Goal: Information Seeking & Learning: Learn about a topic

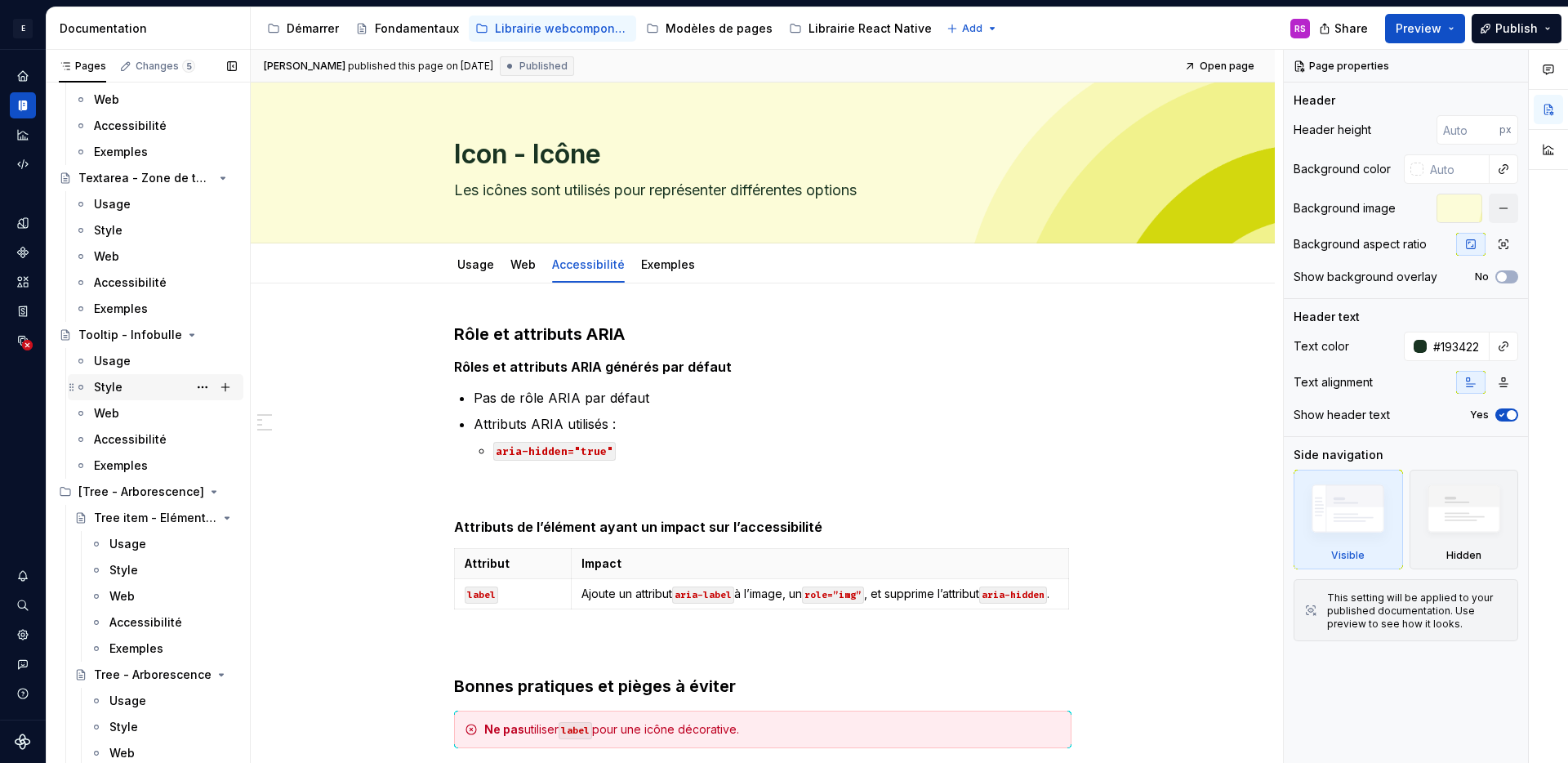
scroll to position [14727, 0]
click at [122, 415] on div "Web" at bounding box center [166, 418] width 143 height 23
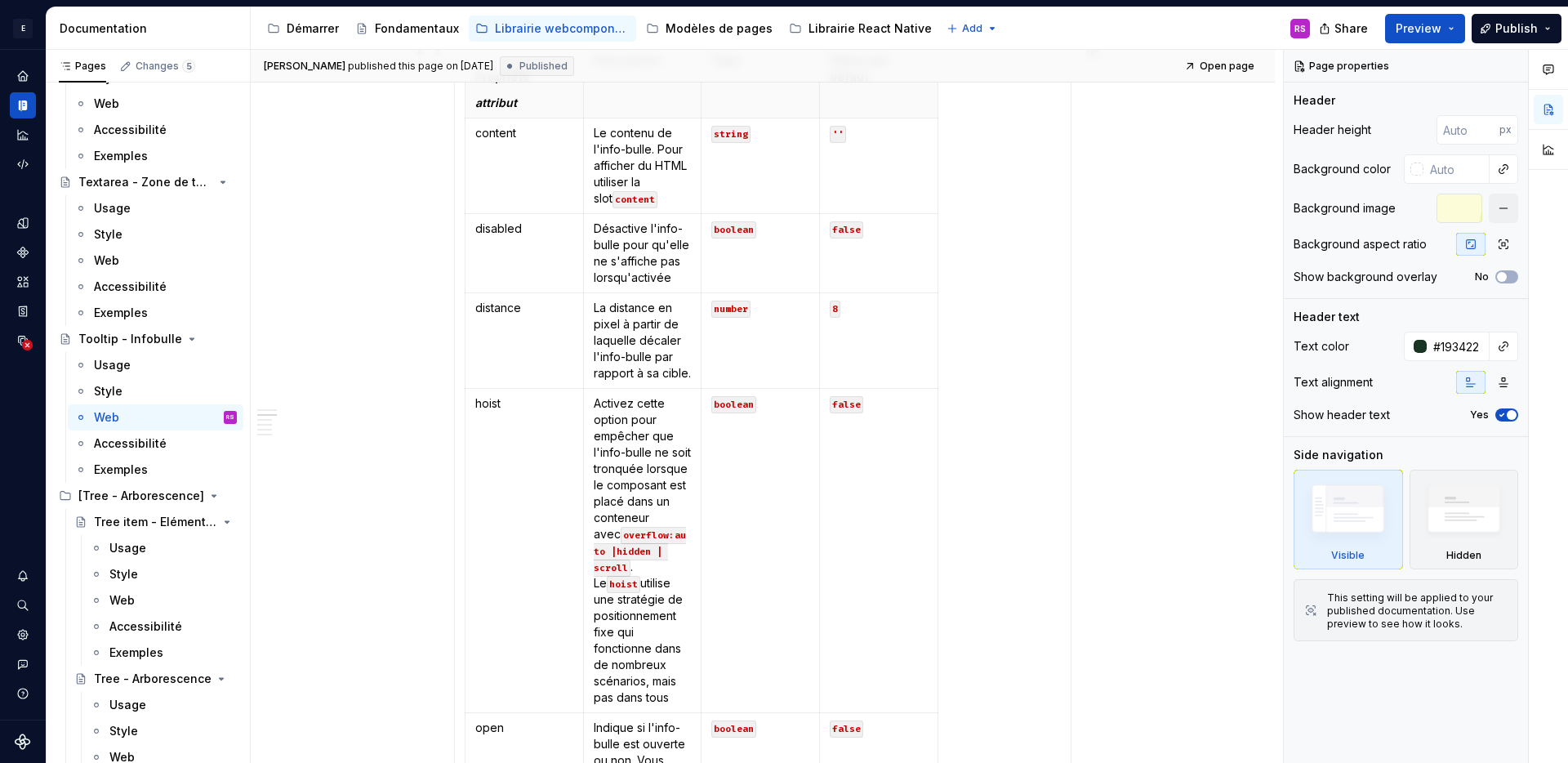
scroll to position [740, 0]
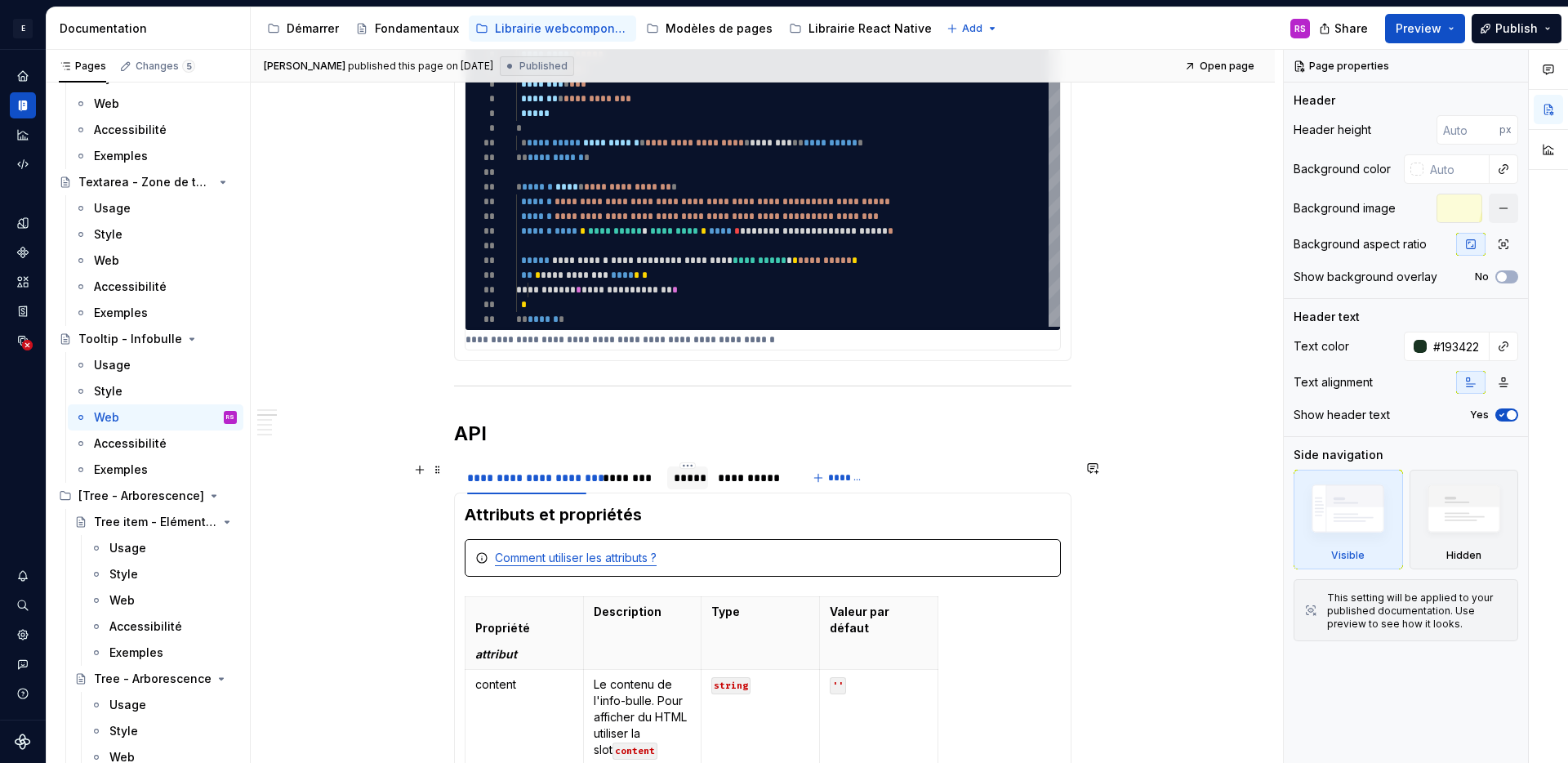
click at [688, 485] on div "*****" at bounding box center [687, 478] width 27 height 16
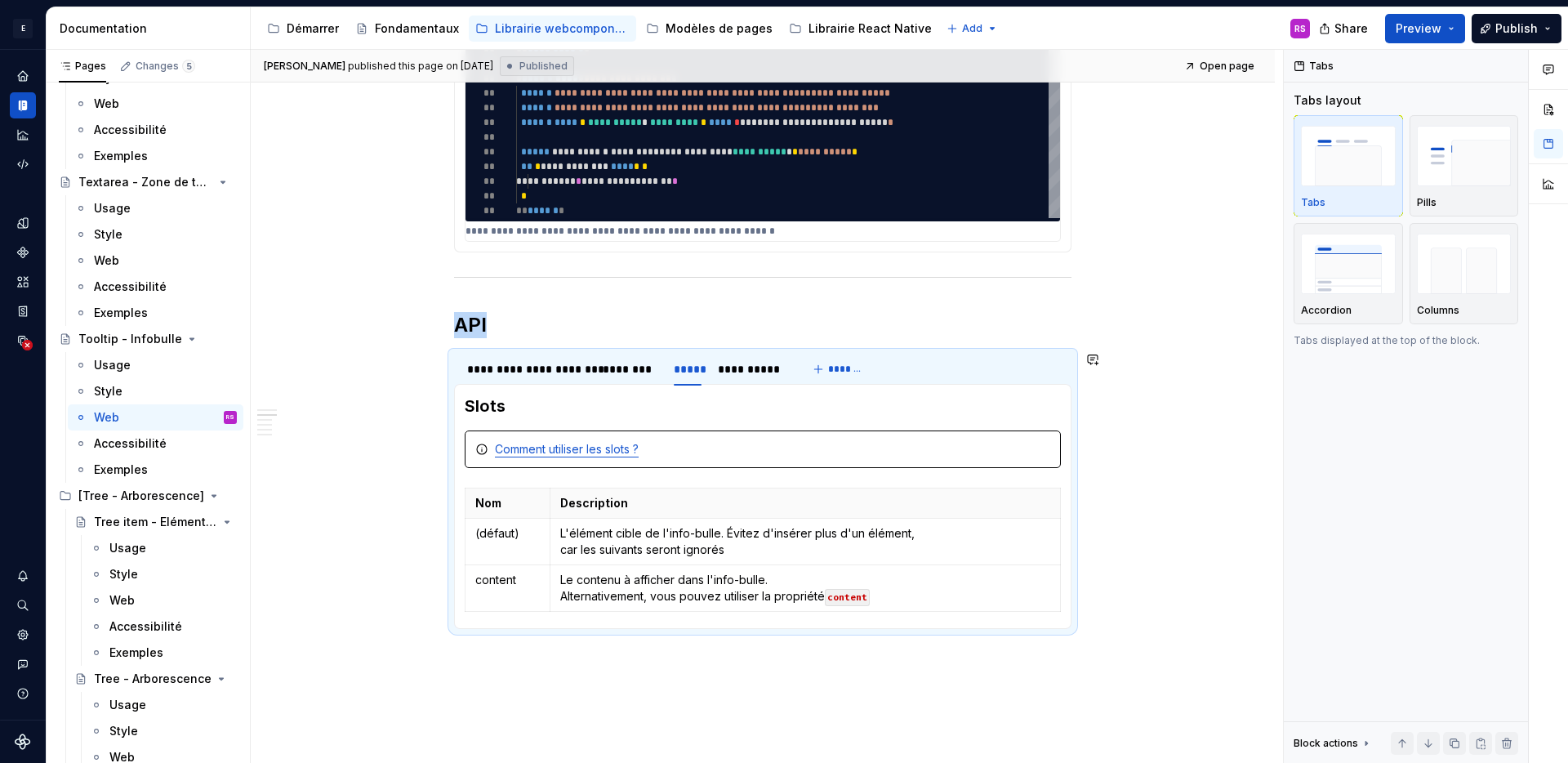
scroll to position [1001, 0]
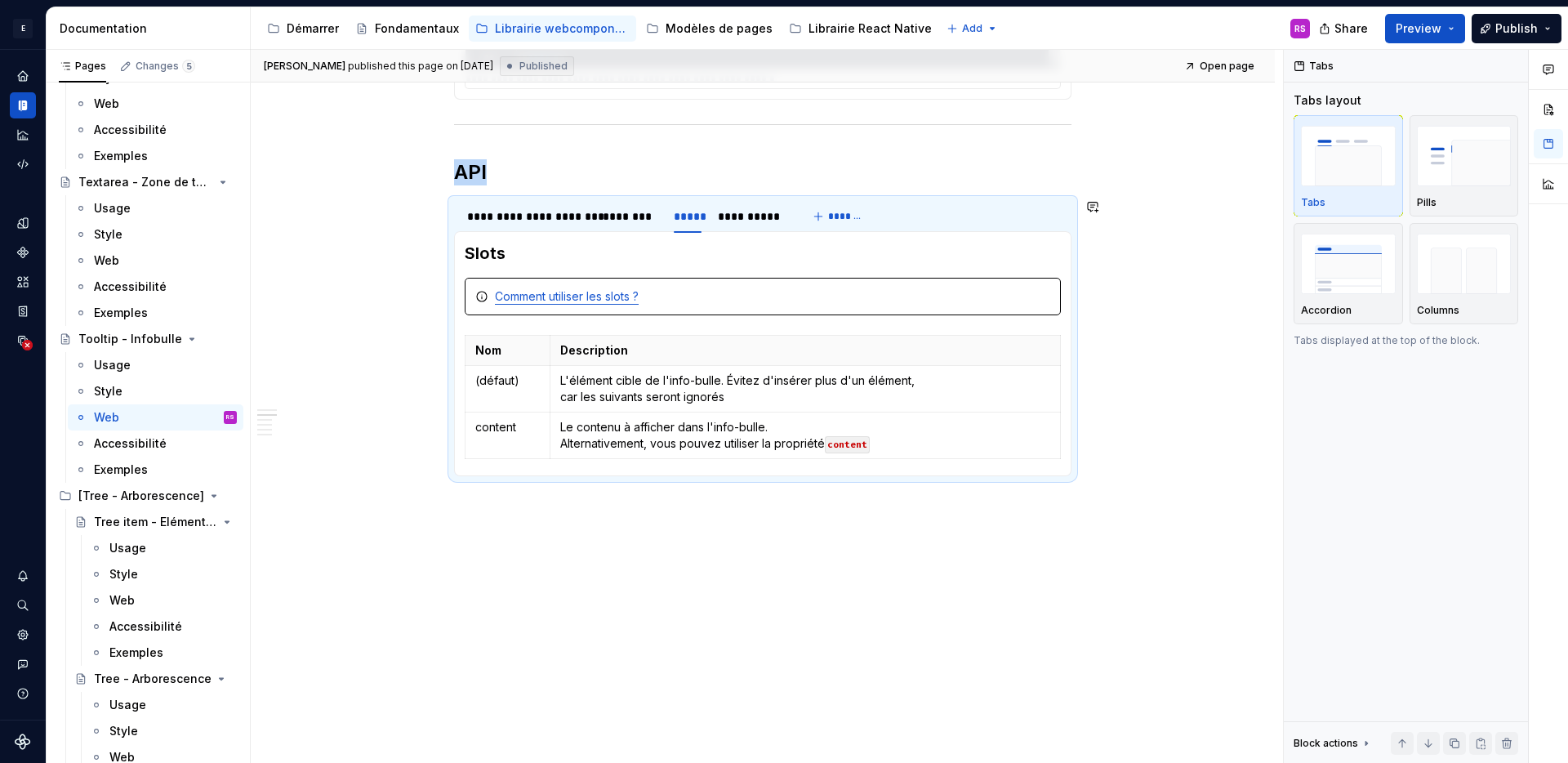
type textarea "*"
click at [754, 399] on p "L'élément cible de l'info-bulle. Évitez d'insérer plus d'un élément, car les su…" at bounding box center [805, 389] width 490 height 33
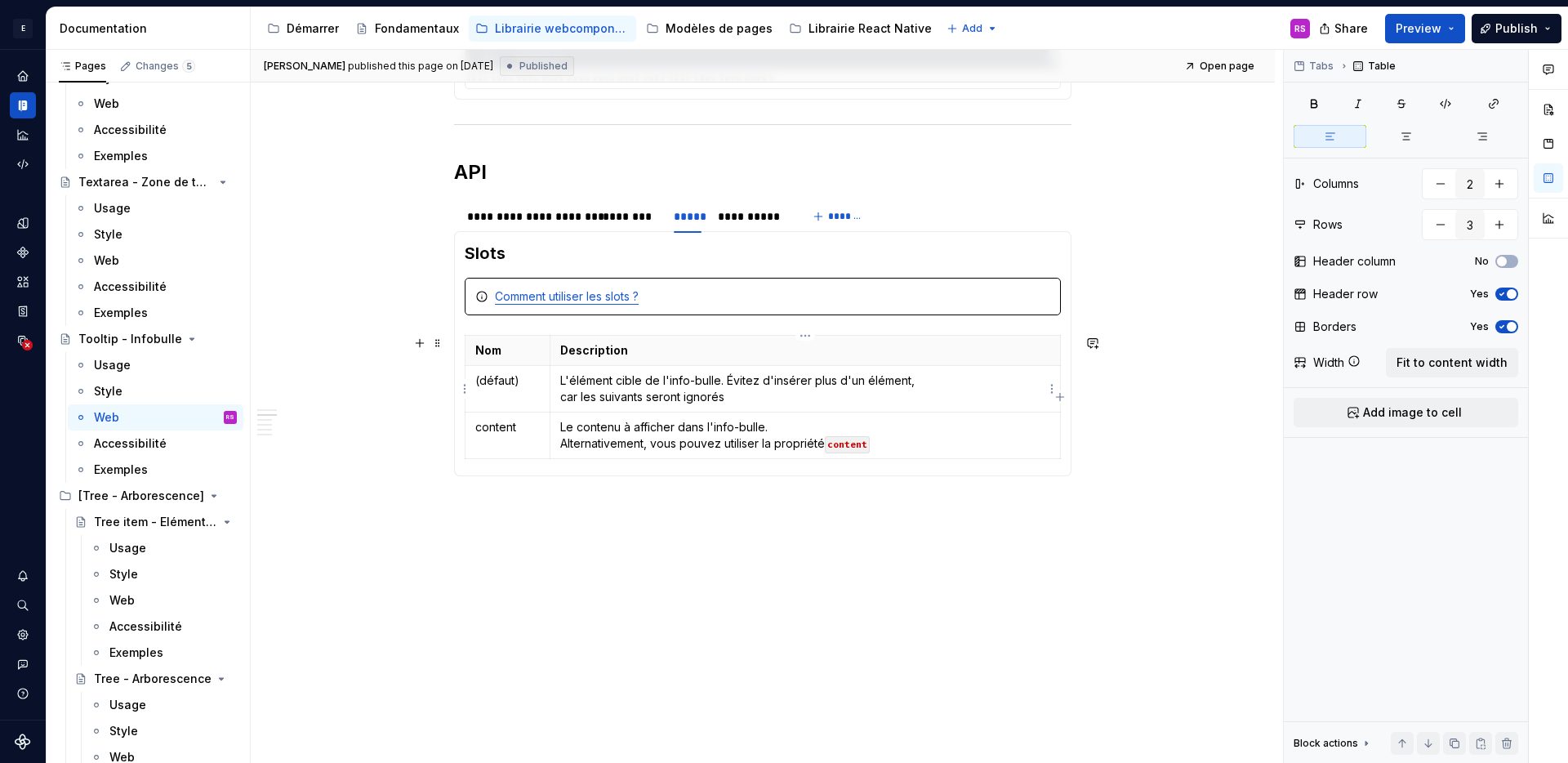
click at [720, 384] on p "L'élément cible de l'info-bulle. Évitez d'insérer plus d'un élément, car les su…" at bounding box center [805, 389] width 490 height 33
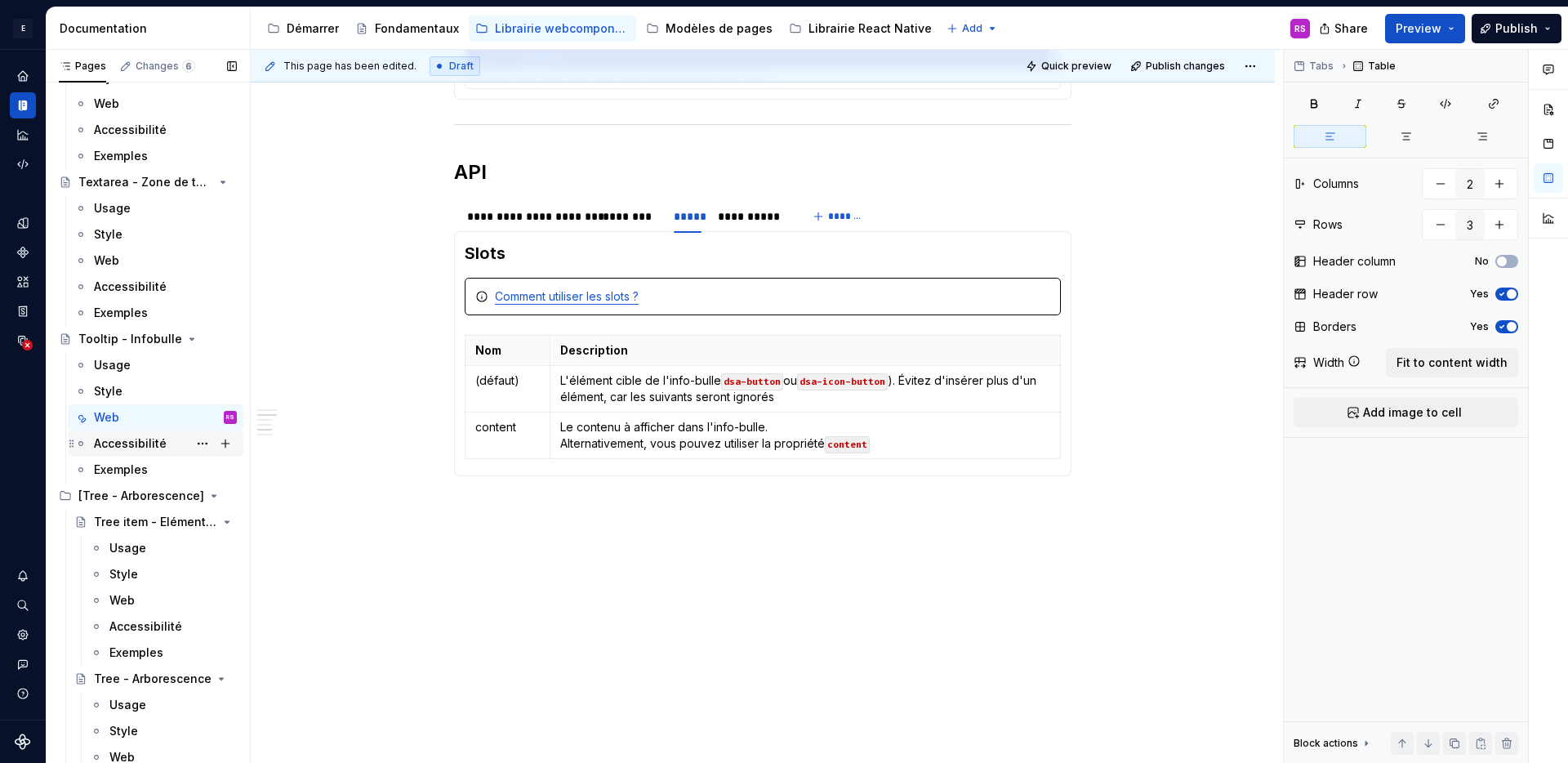
click at [128, 442] on div "Accessibilité" at bounding box center [130, 443] width 72 height 16
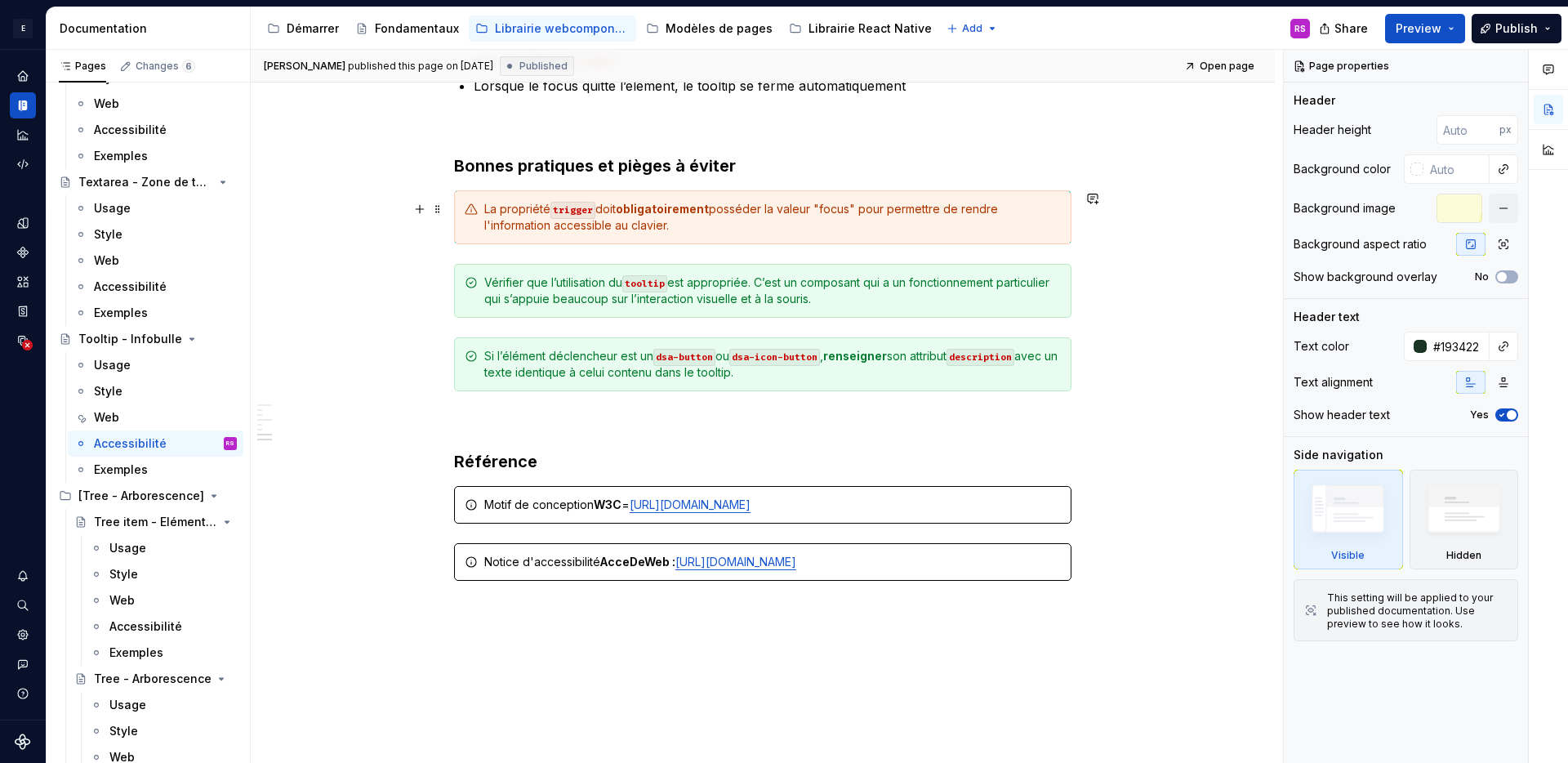
scroll to position [768, 0]
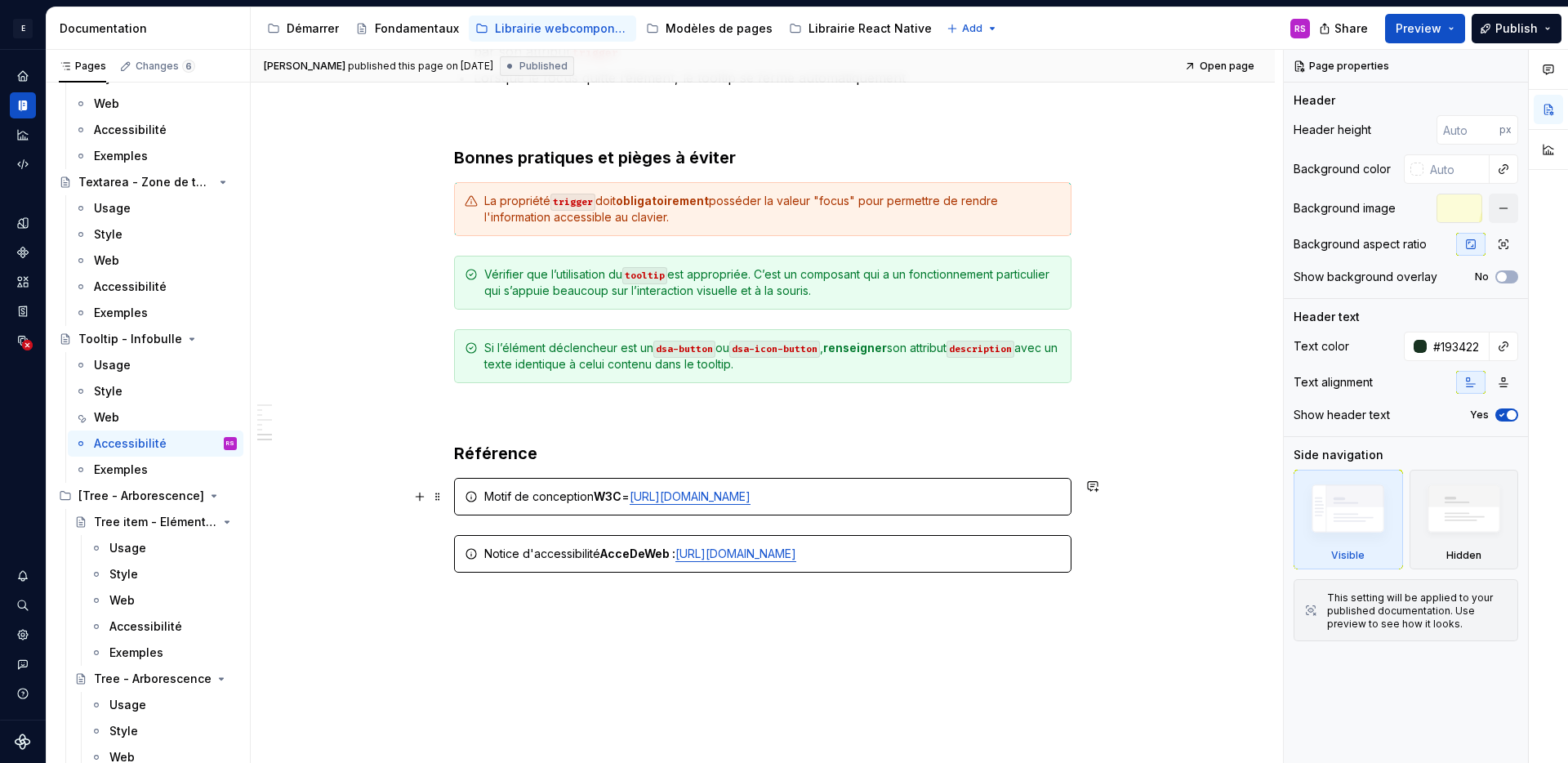
click at [545, 492] on div "Motif de conception W3C = https://www.w3.org/WAI/ARIA/apg/patterns/tooltip/" at bounding box center [772, 497] width 576 height 16
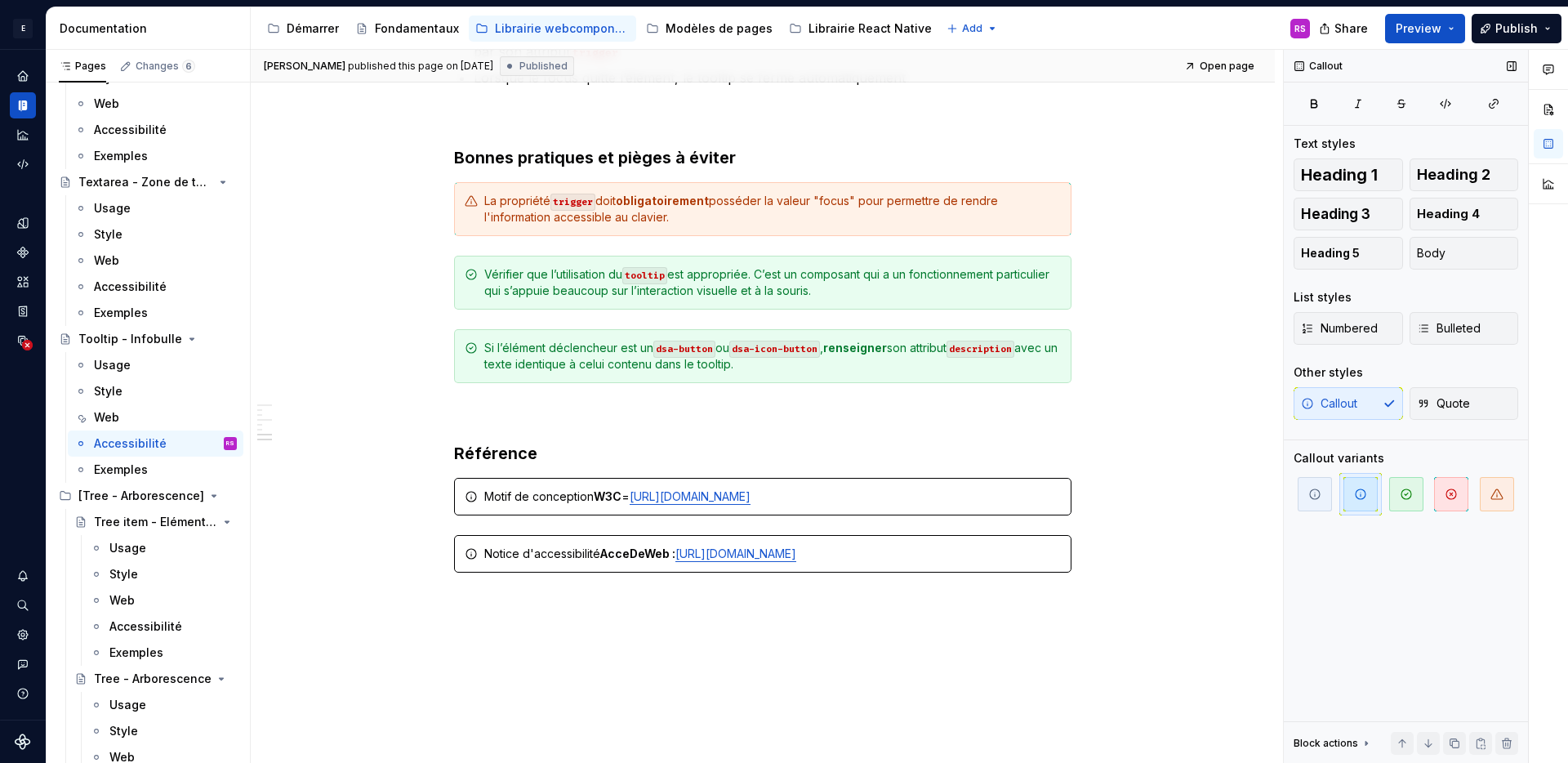
click at [1371, 499] on span "button" at bounding box center [1360, 494] width 34 height 34
click at [632, 589] on div "Rôle et attributs ARIA Rôles et attributs ARIA générés par défaut Rôle ARIA pri…" at bounding box center [763, 82] width 618 height 1018
type textarea "*"
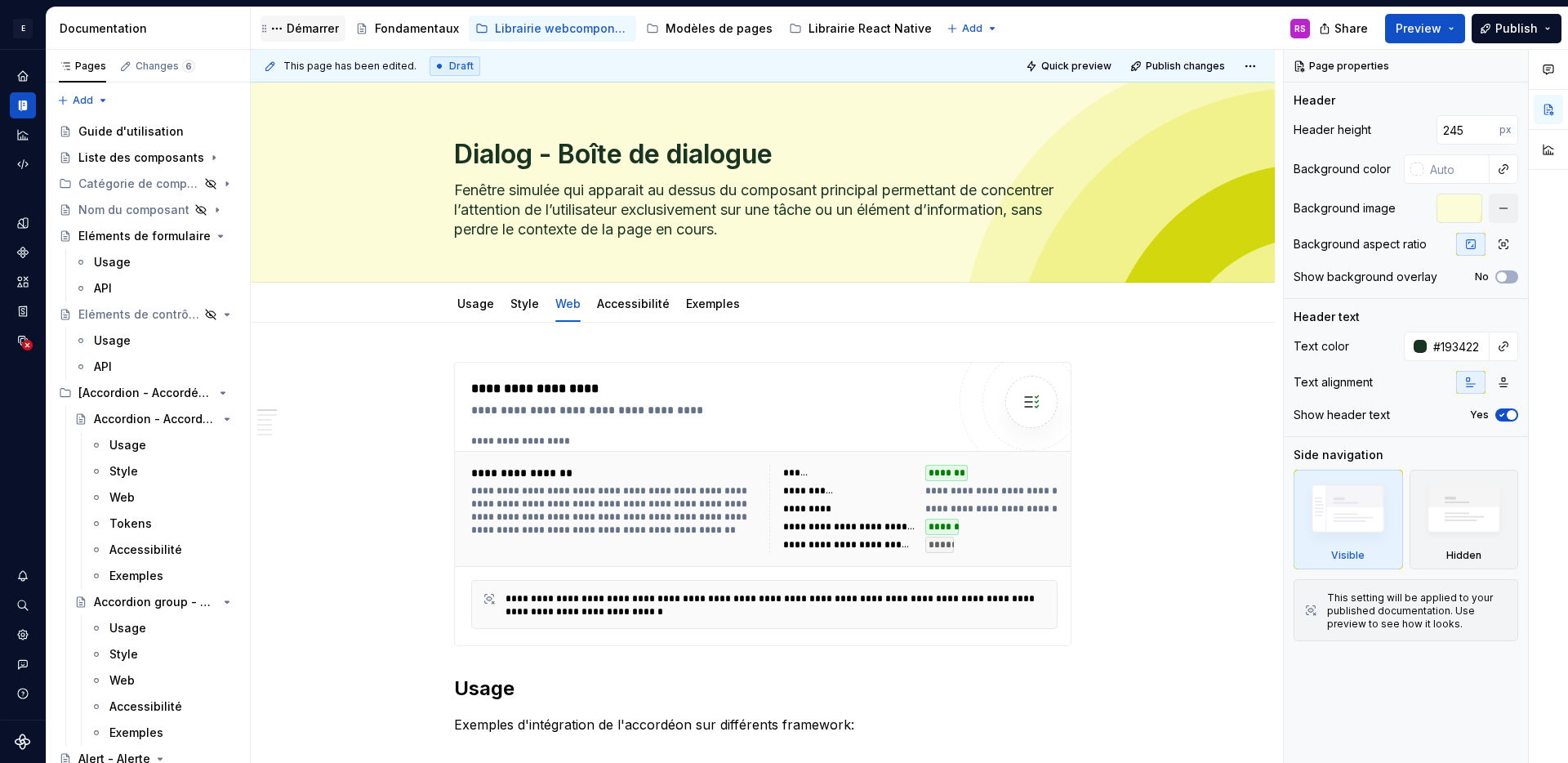
click at [319, 30] on div "Démarrer" at bounding box center [312, 29] width 52 height 16
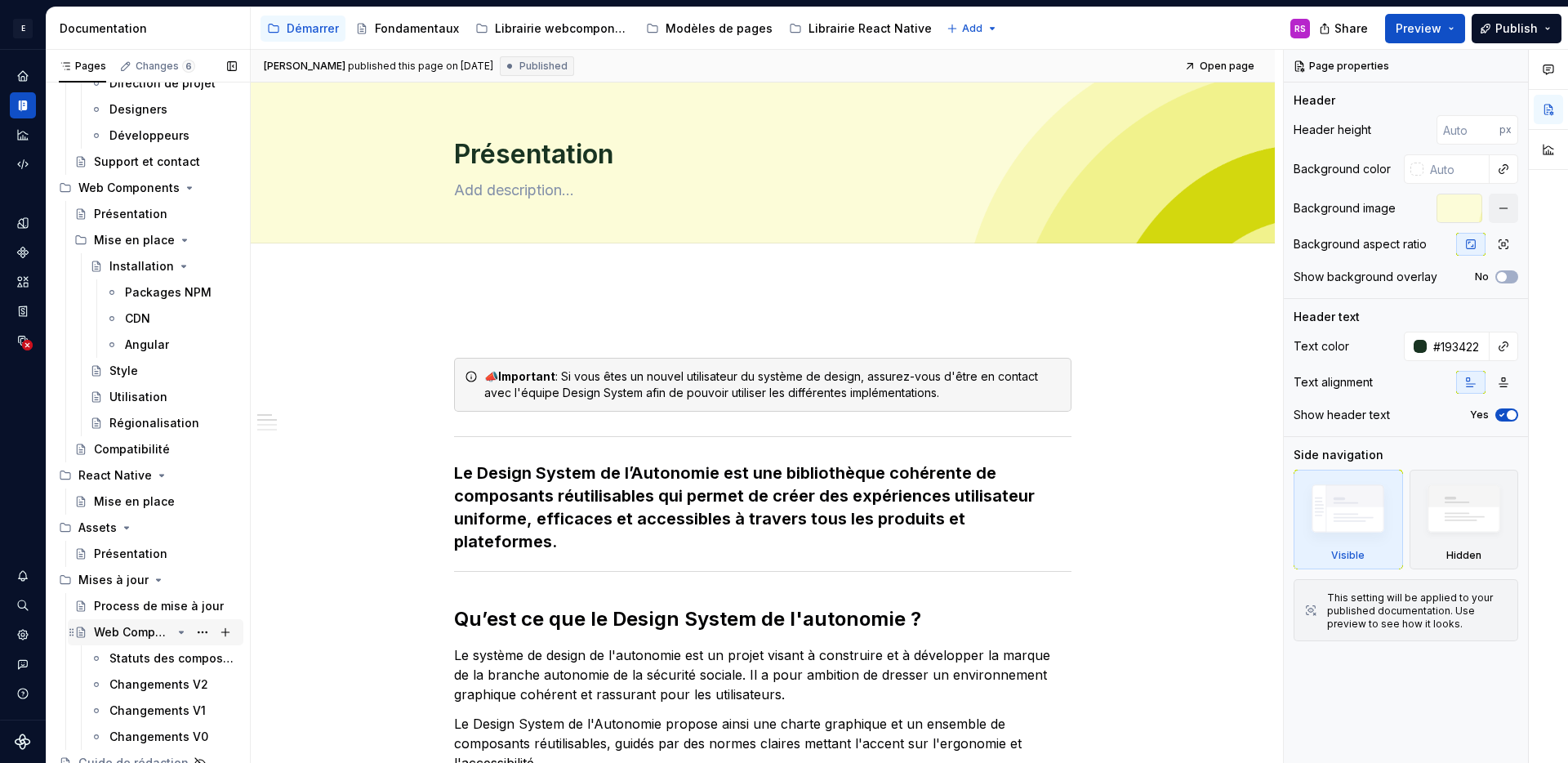
scroll to position [136, 0]
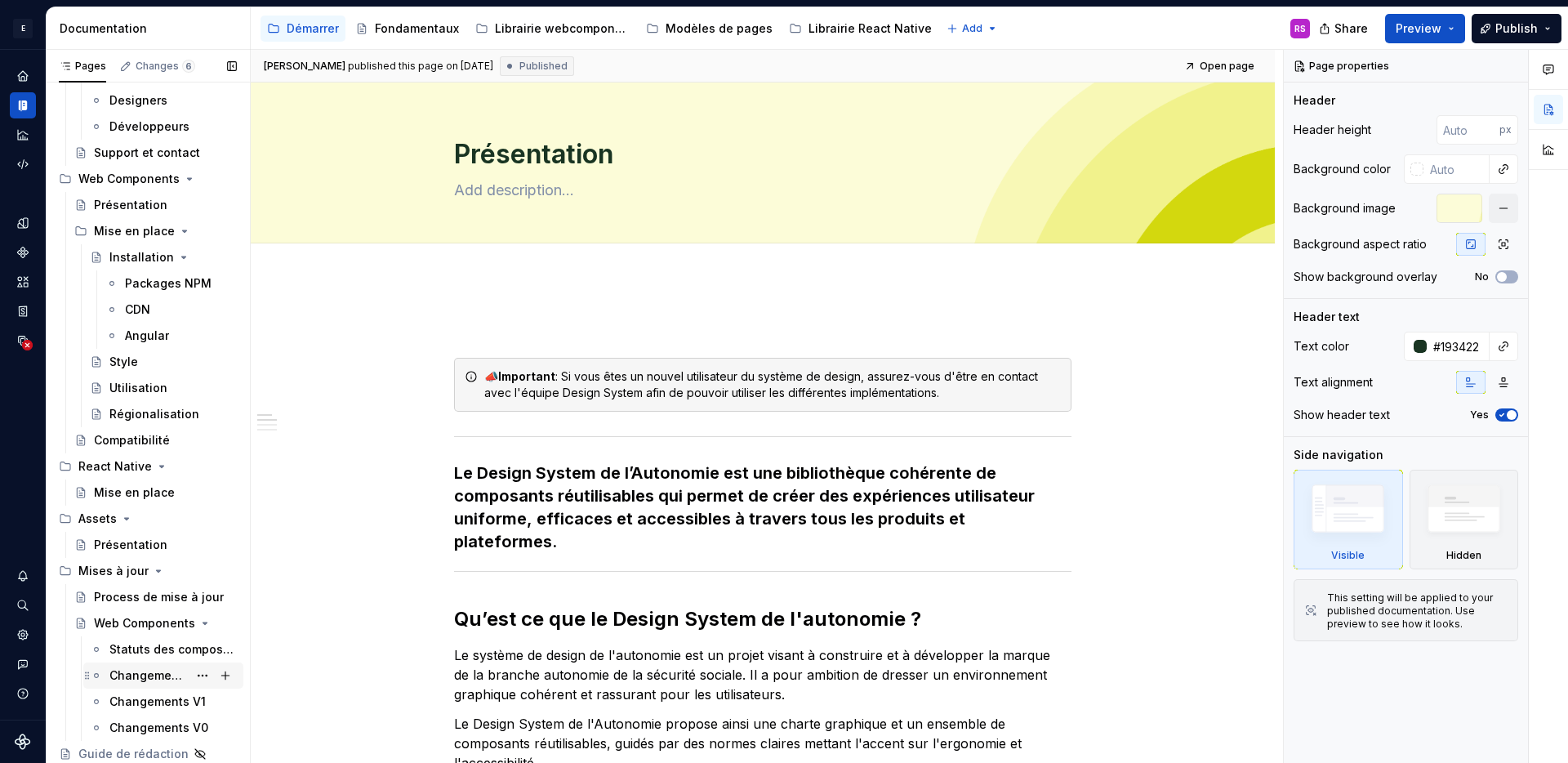
click at [142, 676] on div "Changements V2" at bounding box center [149, 676] width 79 height 16
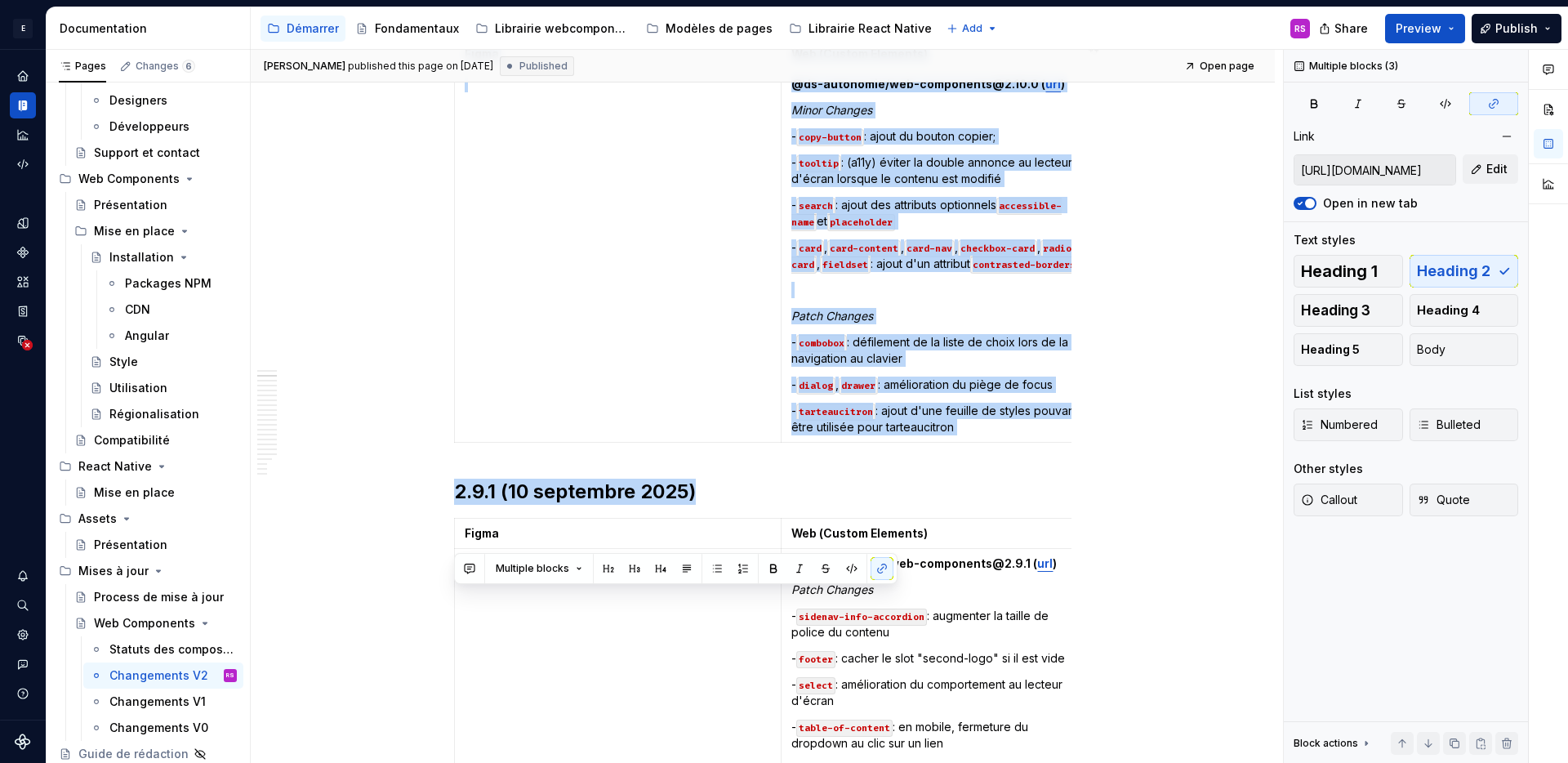
scroll to position [439, 0]
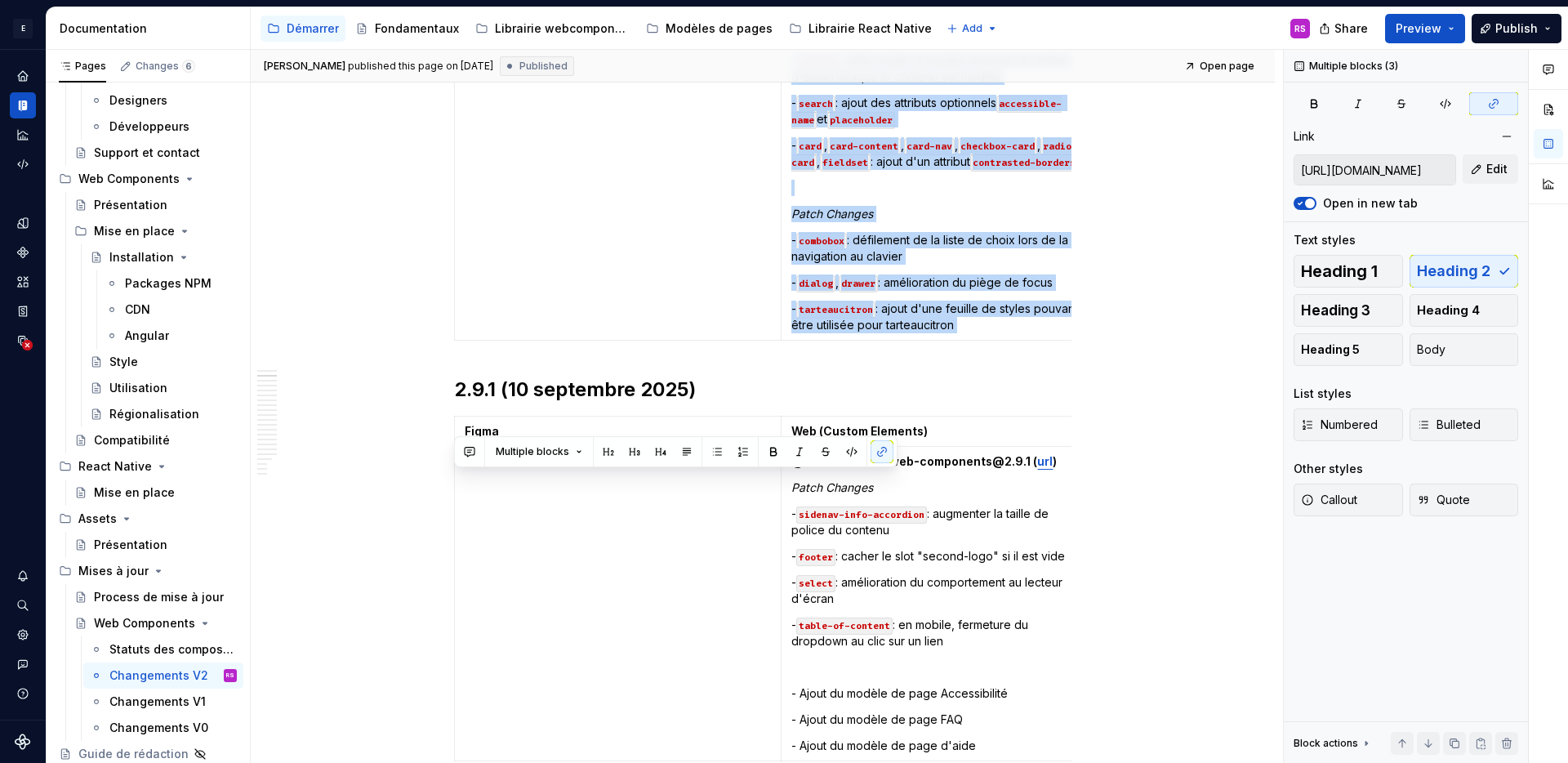
drag, startPoint x: 454, startPoint y: 220, endPoint x: 481, endPoint y: 384, distance: 166.2
copy div "2.10.0 (25 septembre 2025) Figma Web (Custom Elements) @ds-autonomie/web-compon…"
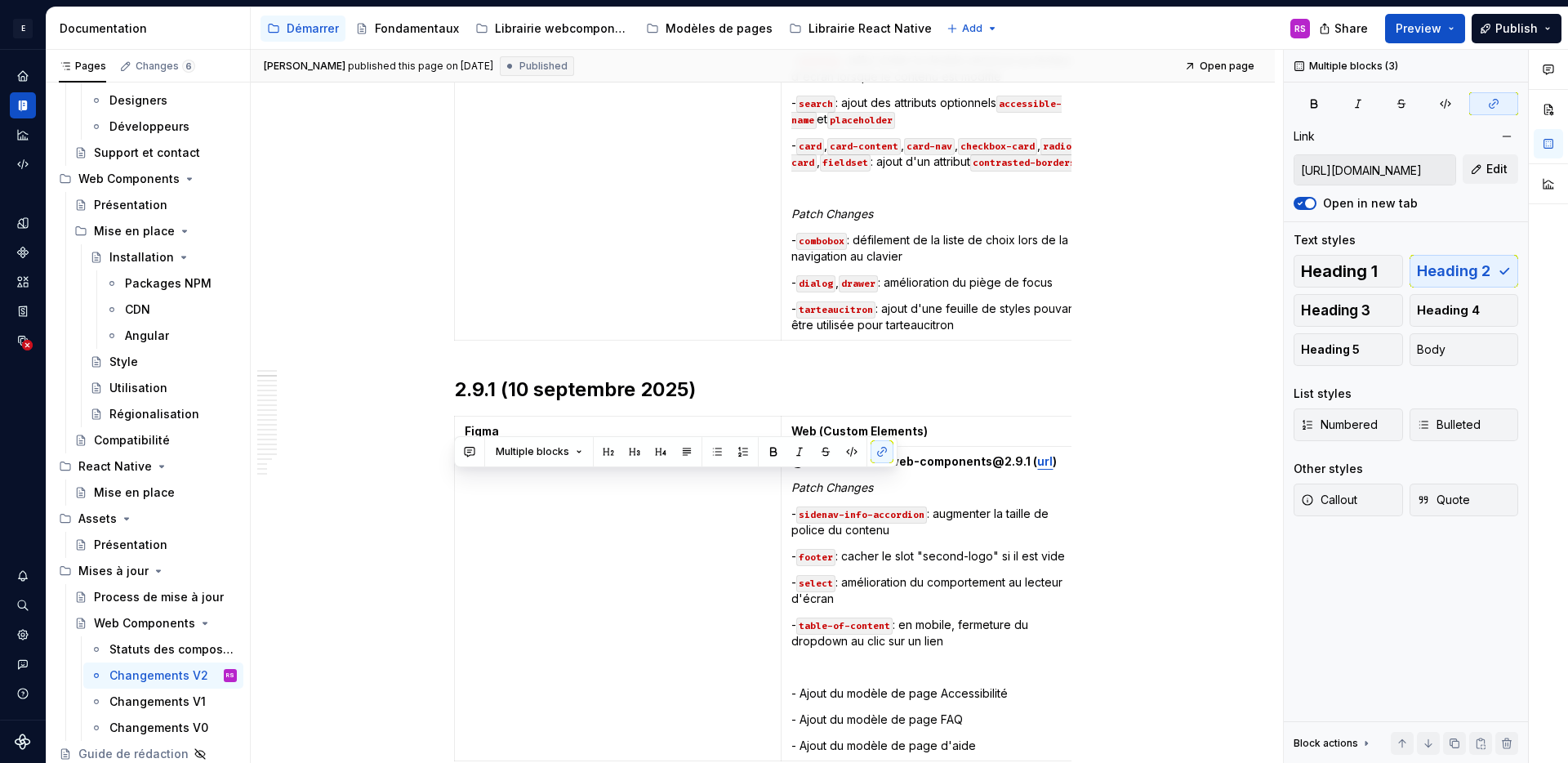
scroll to position [0, 0]
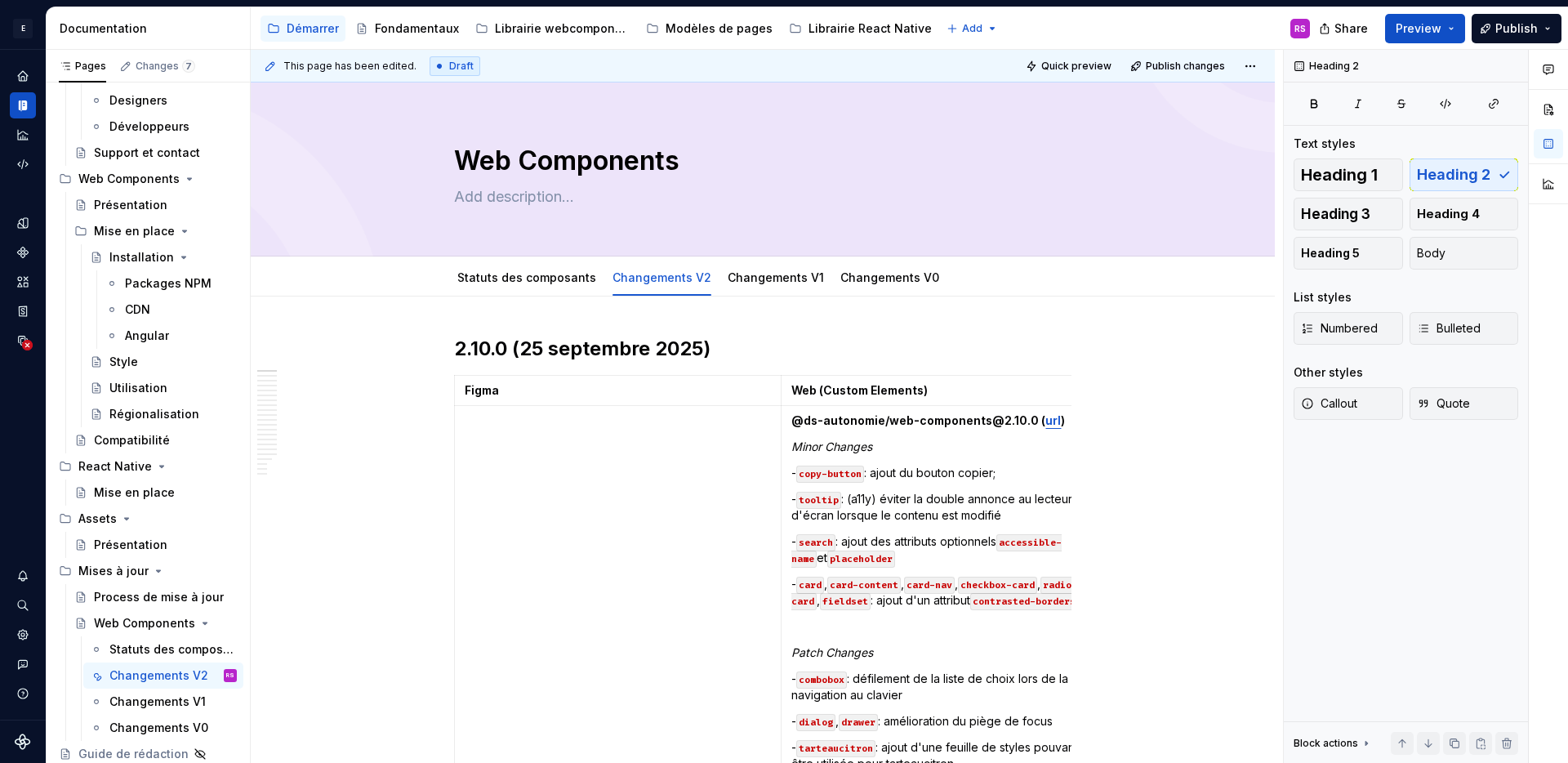
type textarea "*"
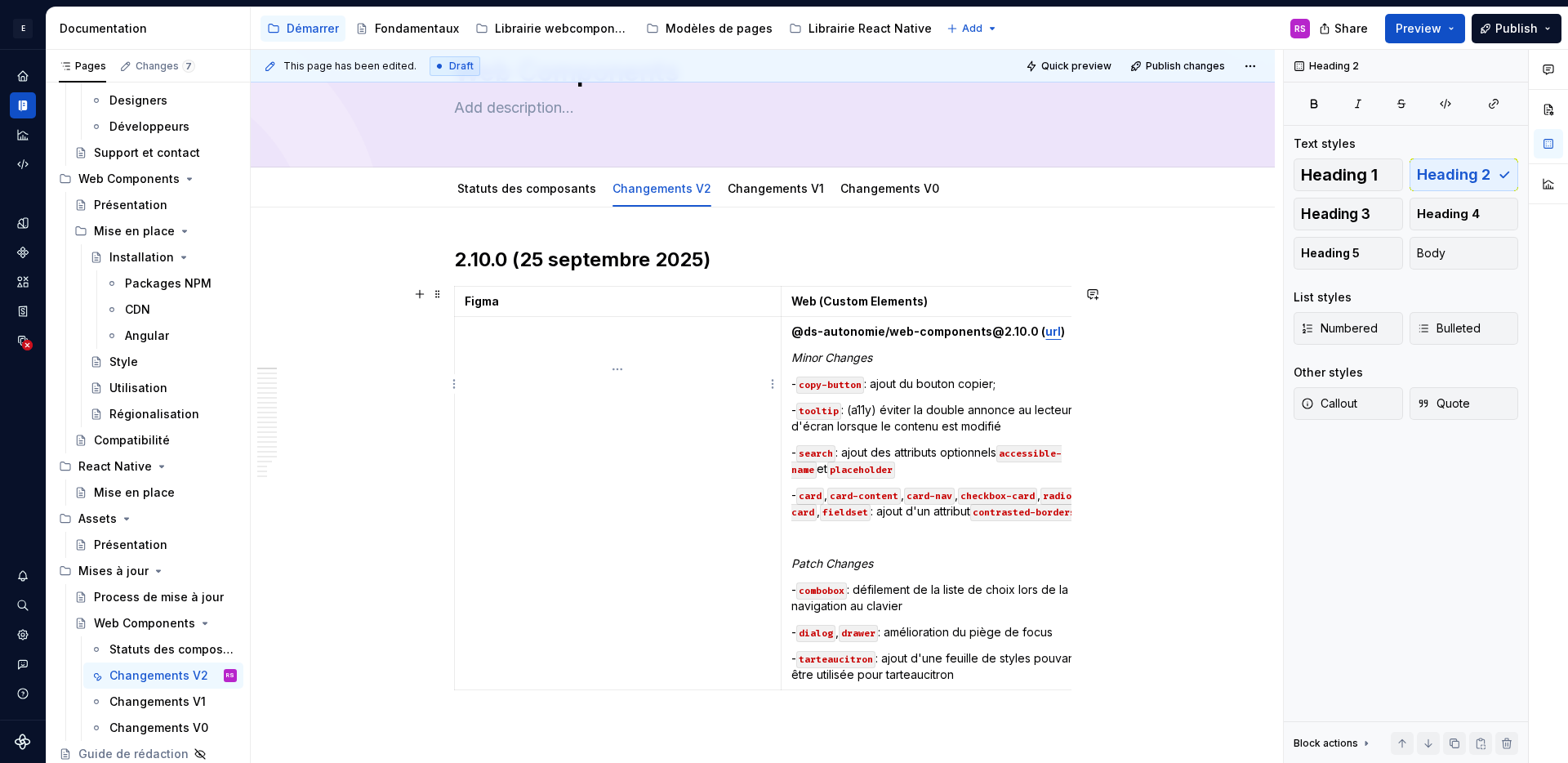
scroll to position [6, 0]
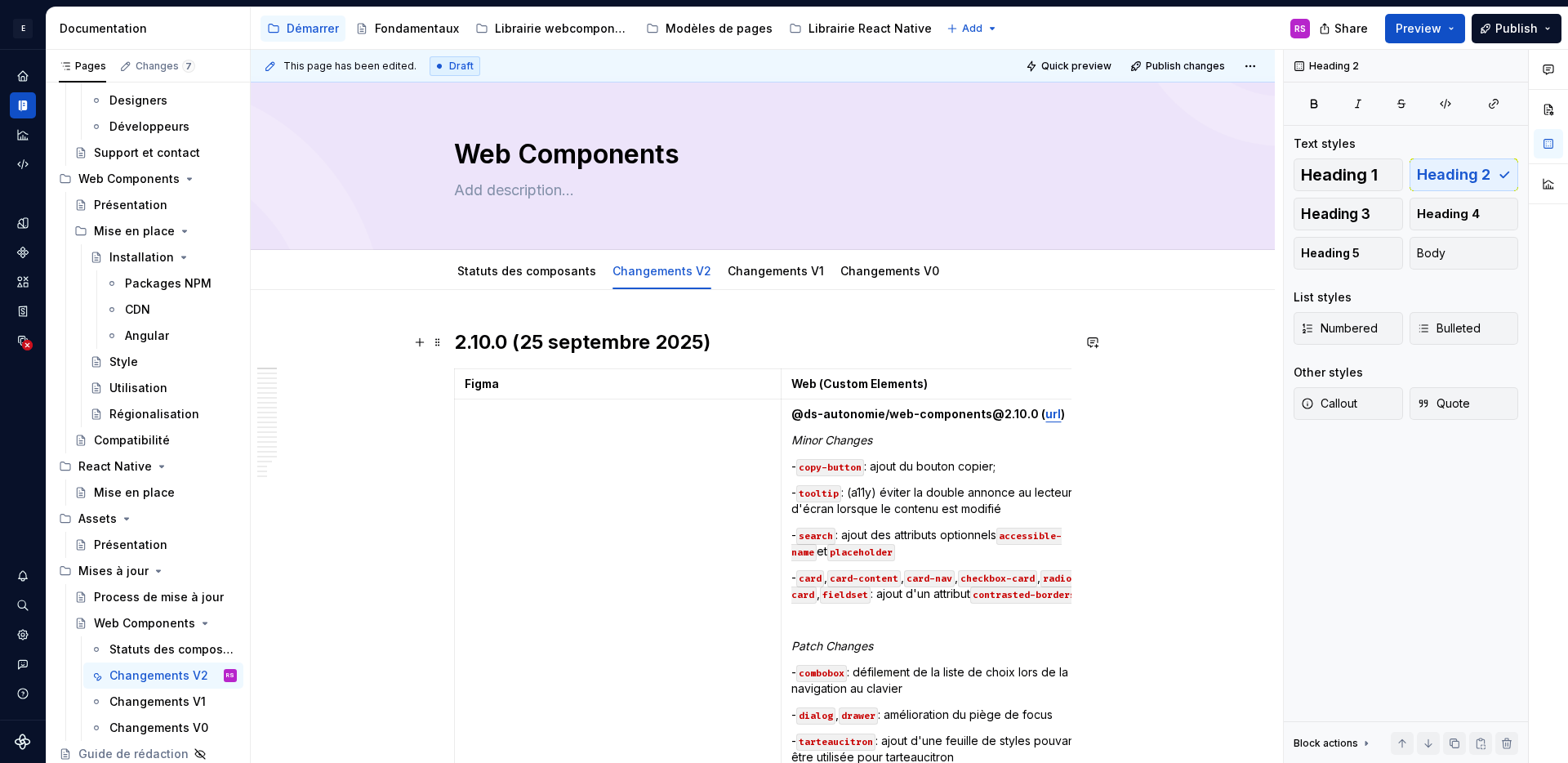
click at [484, 343] on h2 "2.10.0 (25 septembre 2025)" at bounding box center [763, 342] width 618 height 26
click at [532, 343] on h2 "2.11.0 (25 septembre 2025)" at bounding box center [763, 342] width 618 height 26
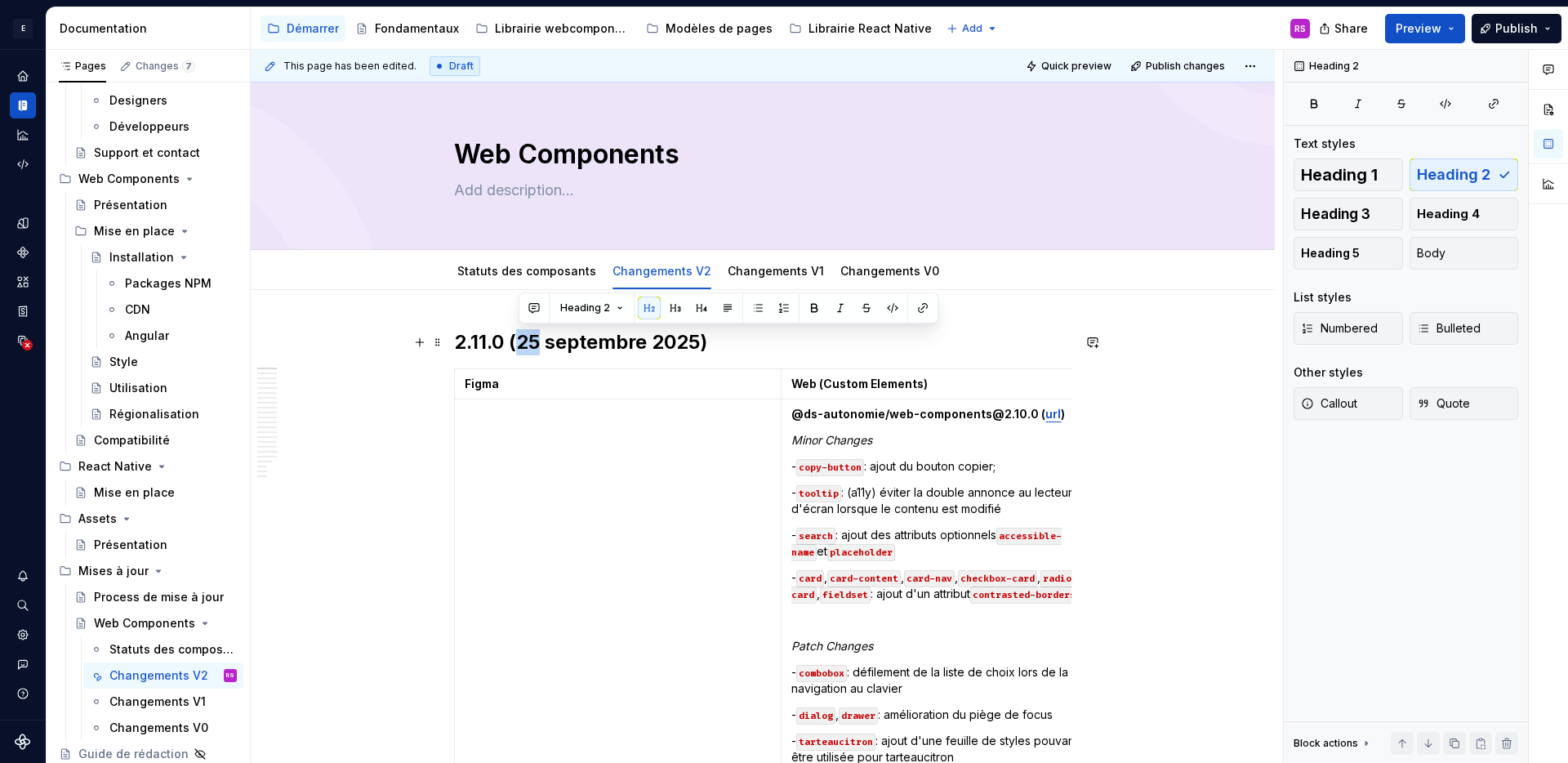
click at [532, 343] on h2 "2.11.0 (25 septembre 2025)" at bounding box center [763, 342] width 618 height 26
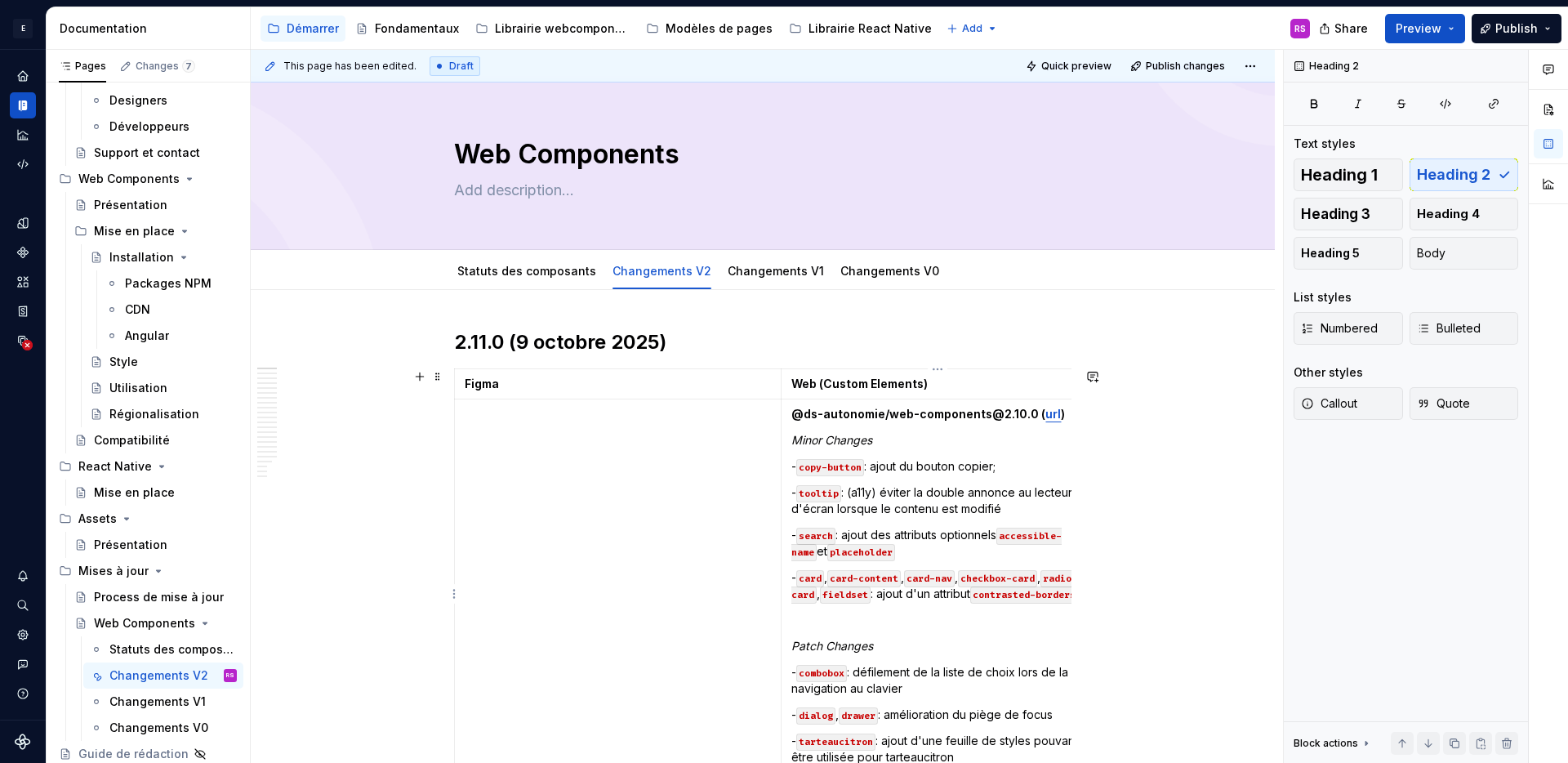
click at [1009, 411] on strong "@ds-autonomie/web-components@2.10.0 (" at bounding box center [918, 415] width 254 height 14
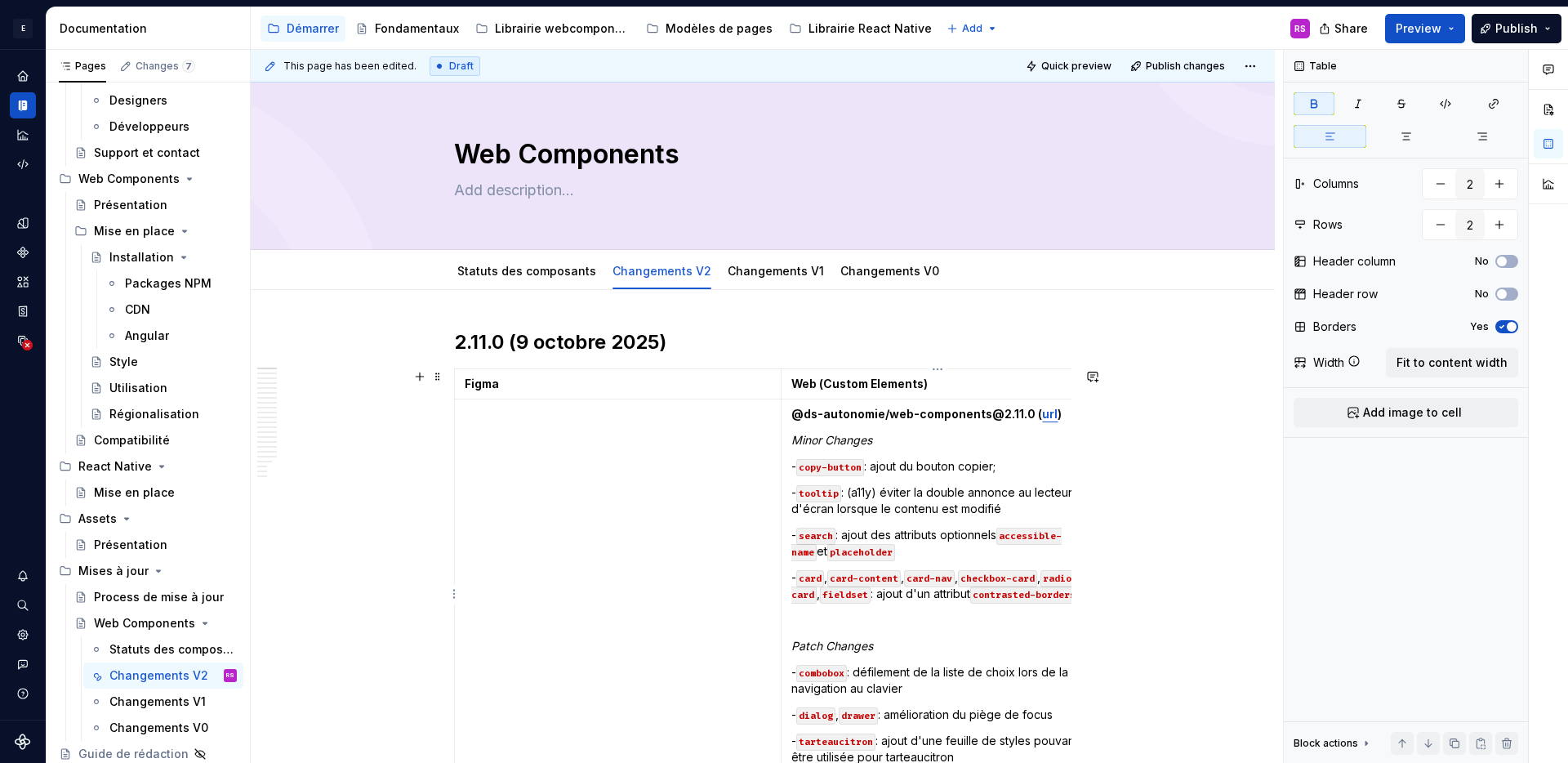
click at [788, 436] on td "@ds-autonomie/web-components@2.11.0 ( url ) Minor Changes - copy-button : ajout…" at bounding box center [938, 586] width 313 height 373
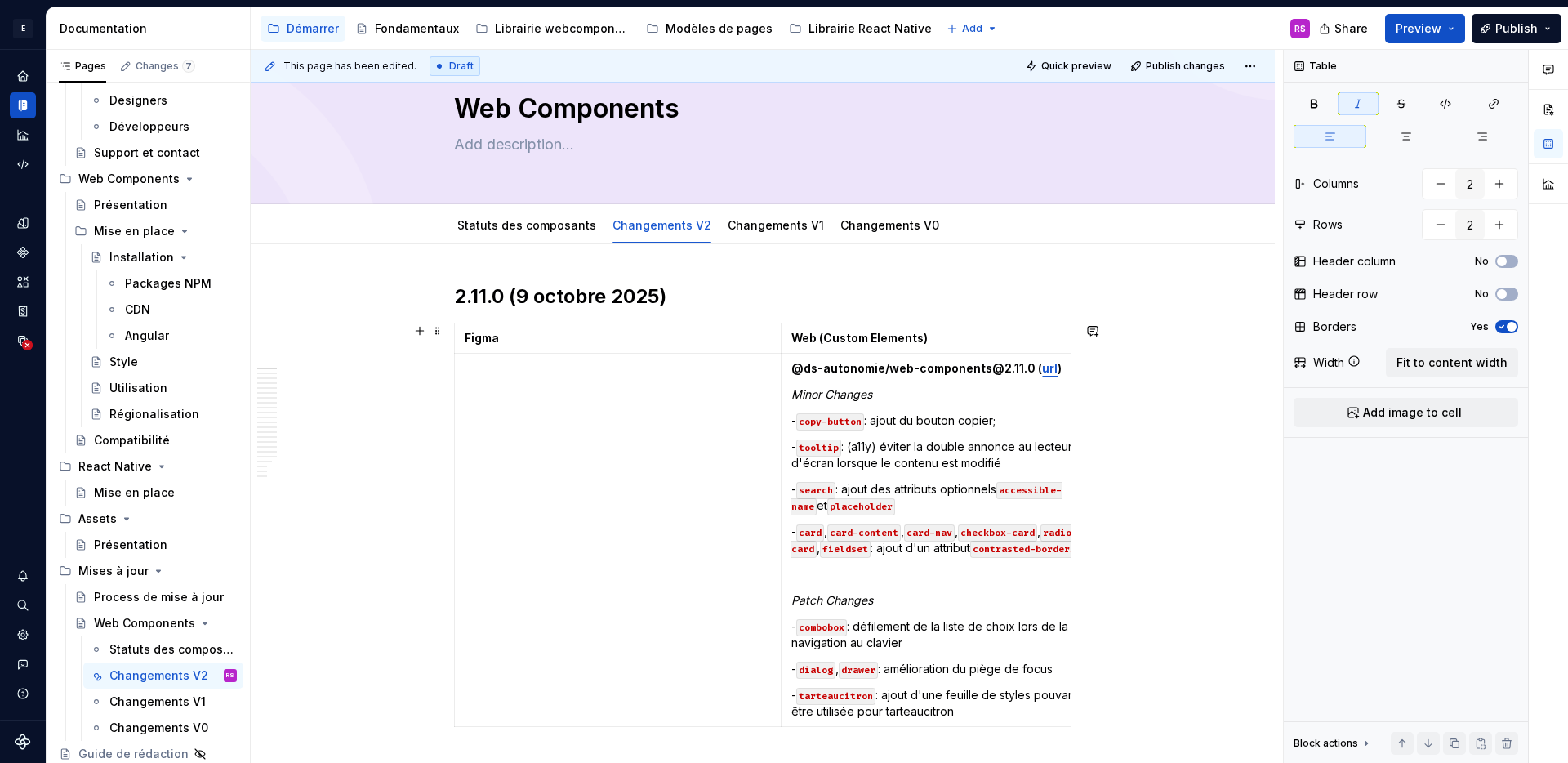
scroll to position [128, 0]
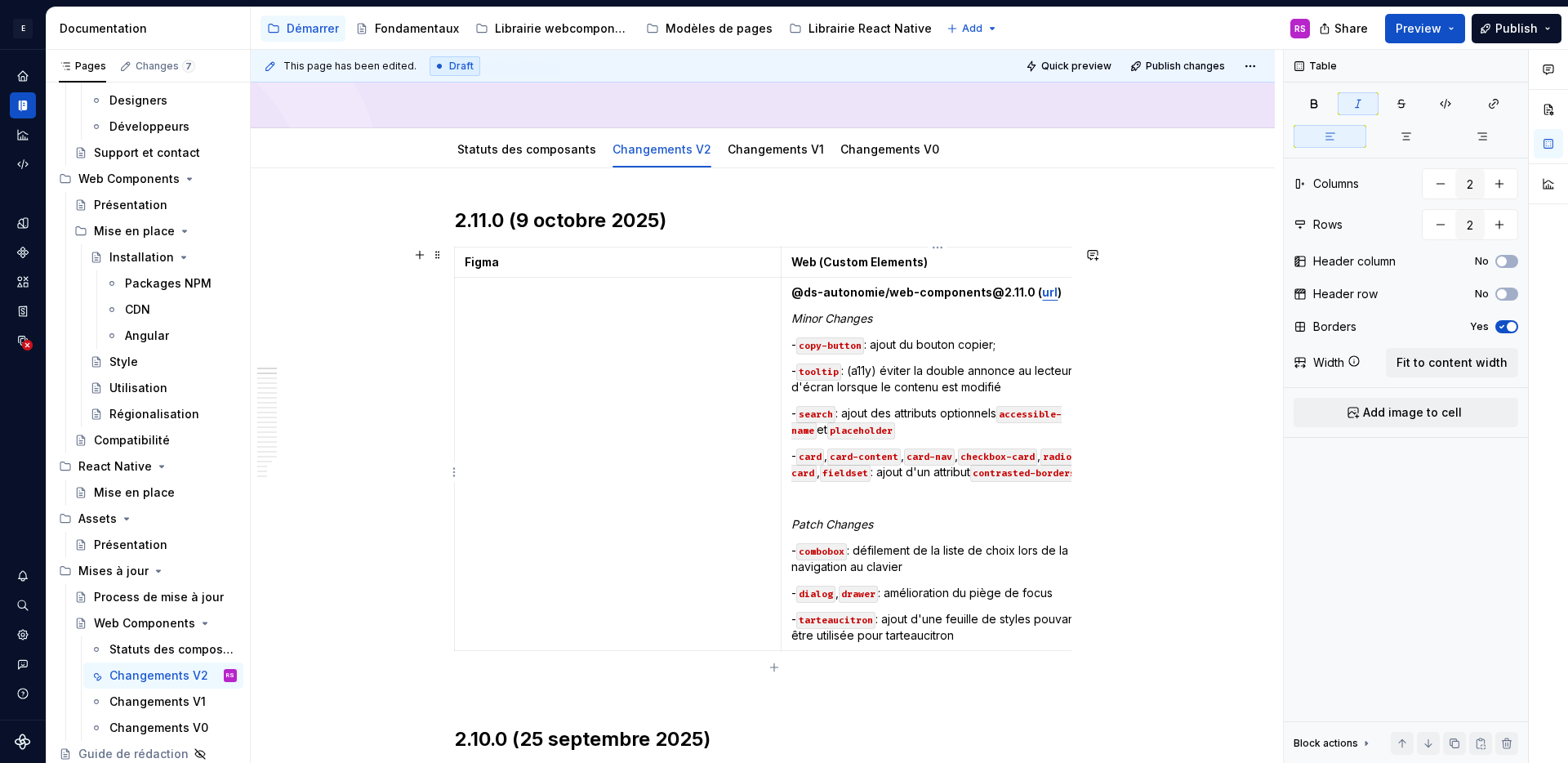
click at [1029, 644] on p "- tarteaucitron : ajout d'une feuille de styles pouvant être utilisée pour tart…" at bounding box center [937, 628] width 293 height 33
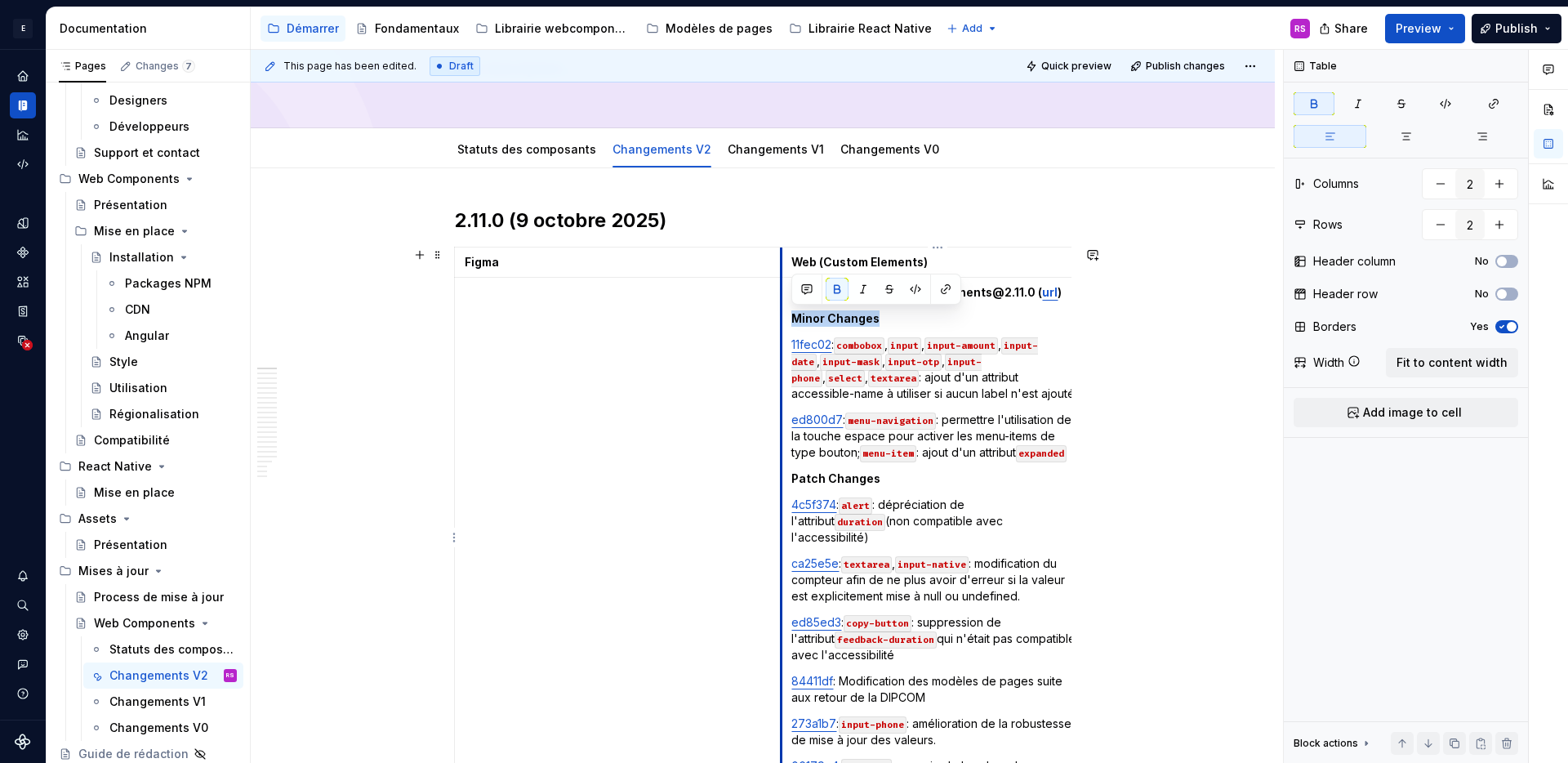
drag, startPoint x: 906, startPoint y: 323, endPoint x: 784, endPoint y: 322, distance: 122.0
click at [784, 322] on td "@ds-autonomie/web-components@2.11.0 ( url ) Minor Changes 11fec02 : combobox , …" at bounding box center [938, 546] width 313 height 537
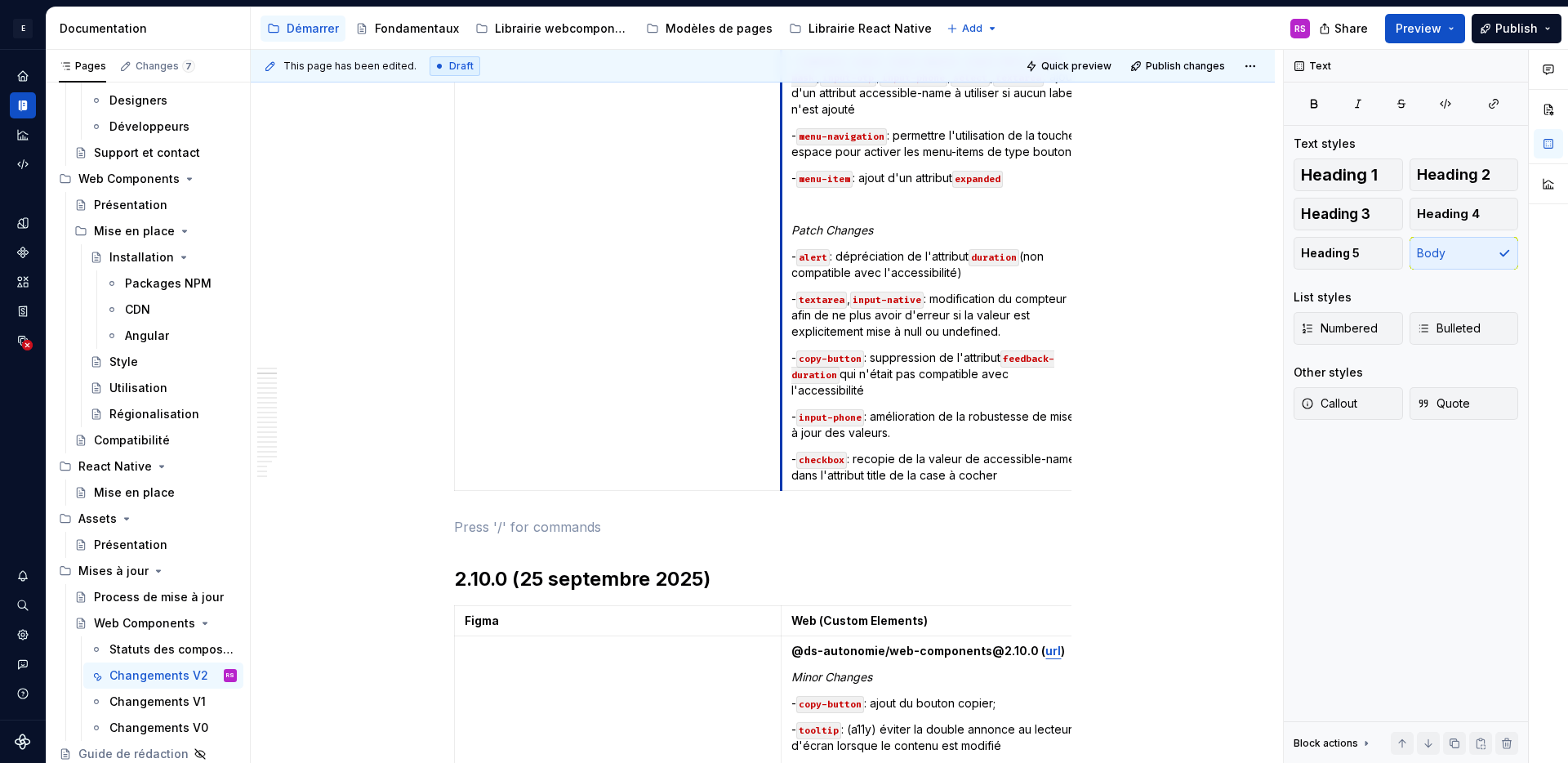
scroll to position [325, 0]
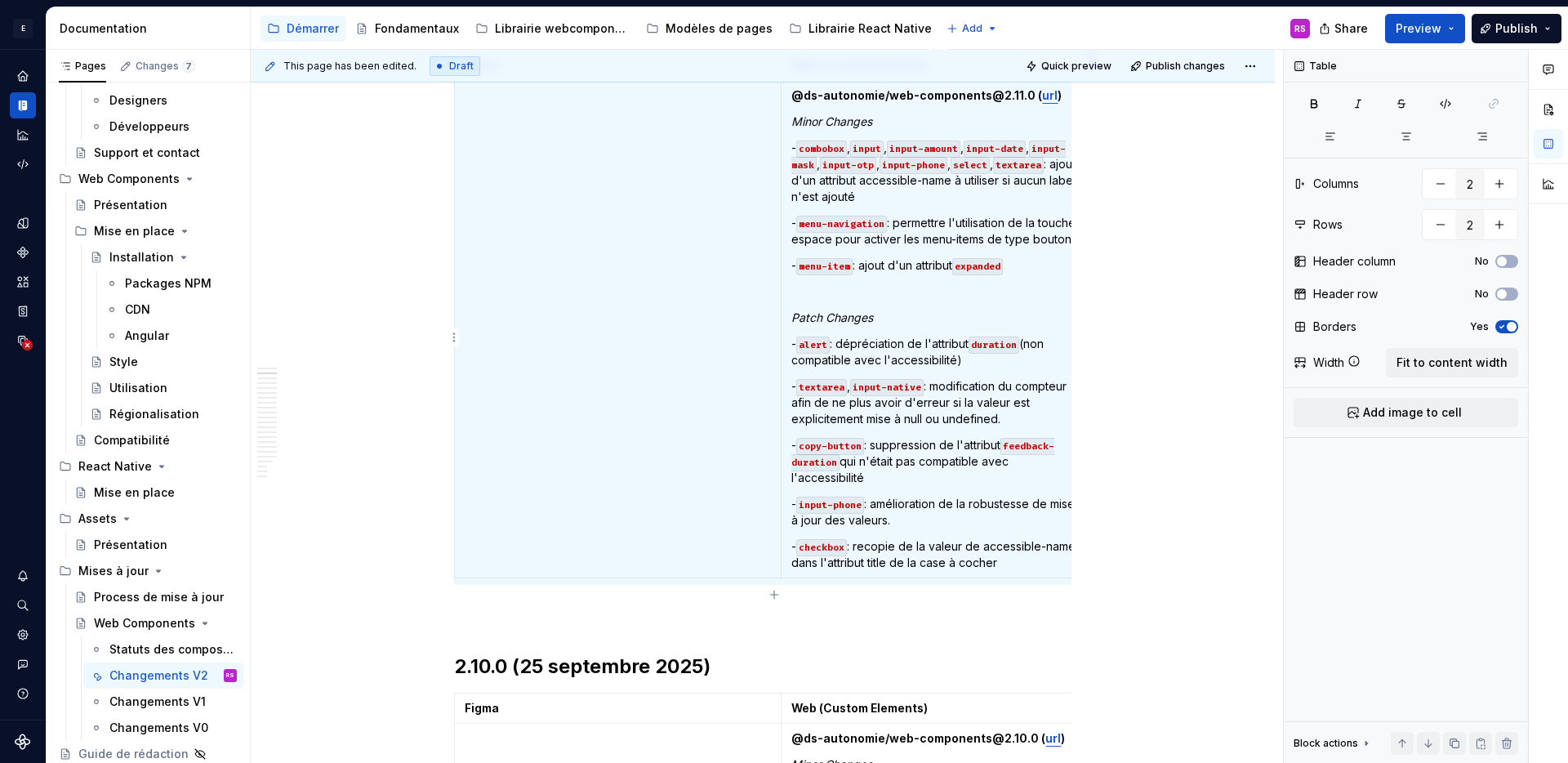
click at [1018, 571] on p "- checkbox : recopie de la valeur de accessible-name dans l'attribut title de l…" at bounding box center [937, 554] width 293 height 33
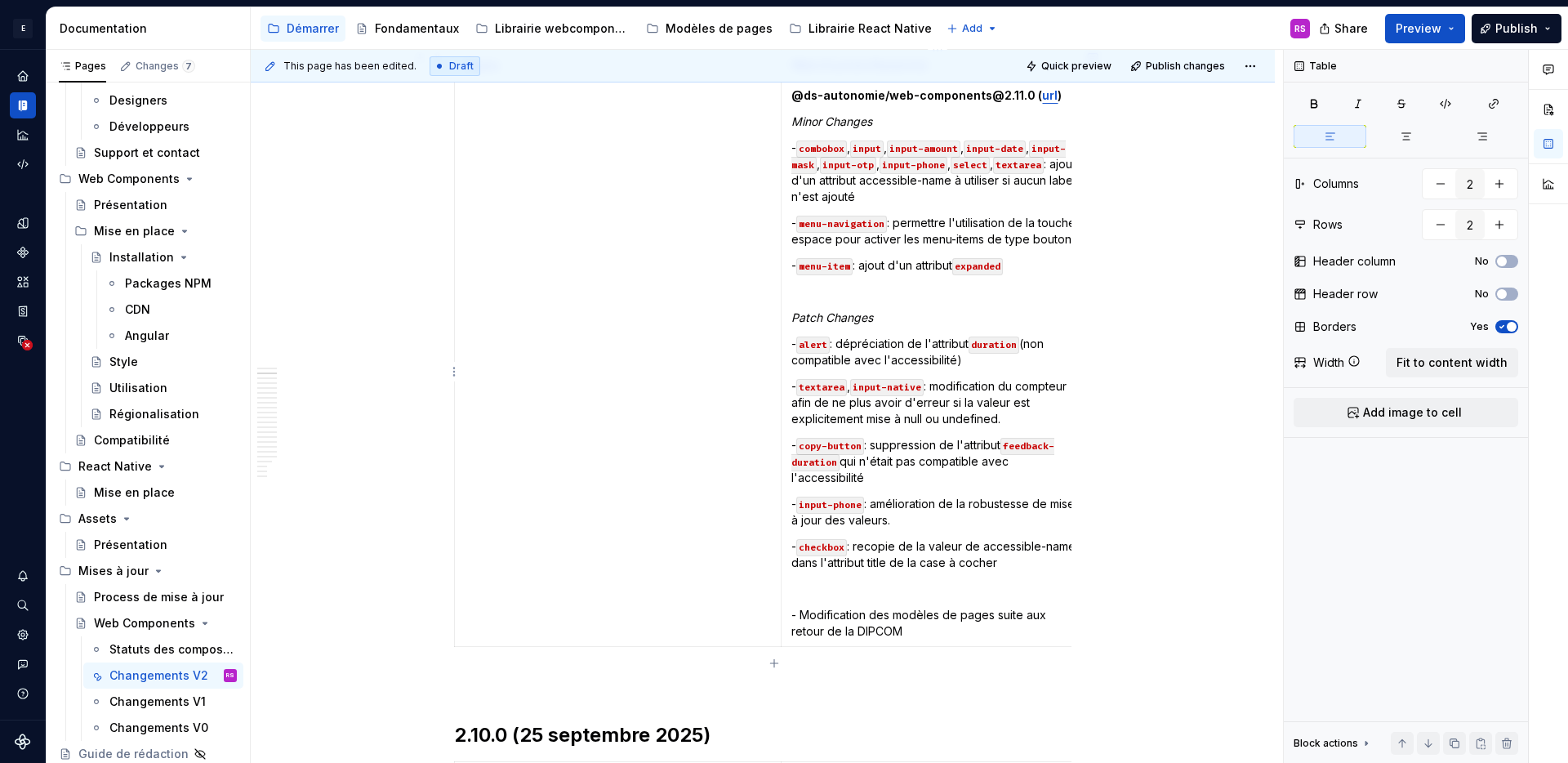
click at [1044, 636] on p "- Modification des modèles de pages suite aux retour de la DIPCOM" at bounding box center [937, 623] width 293 height 33
click at [991, 568] on p "- checkbox : recopie de la valeur de accessible-name dans l'attribut title de l…" at bounding box center [937, 554] width 293 height 33
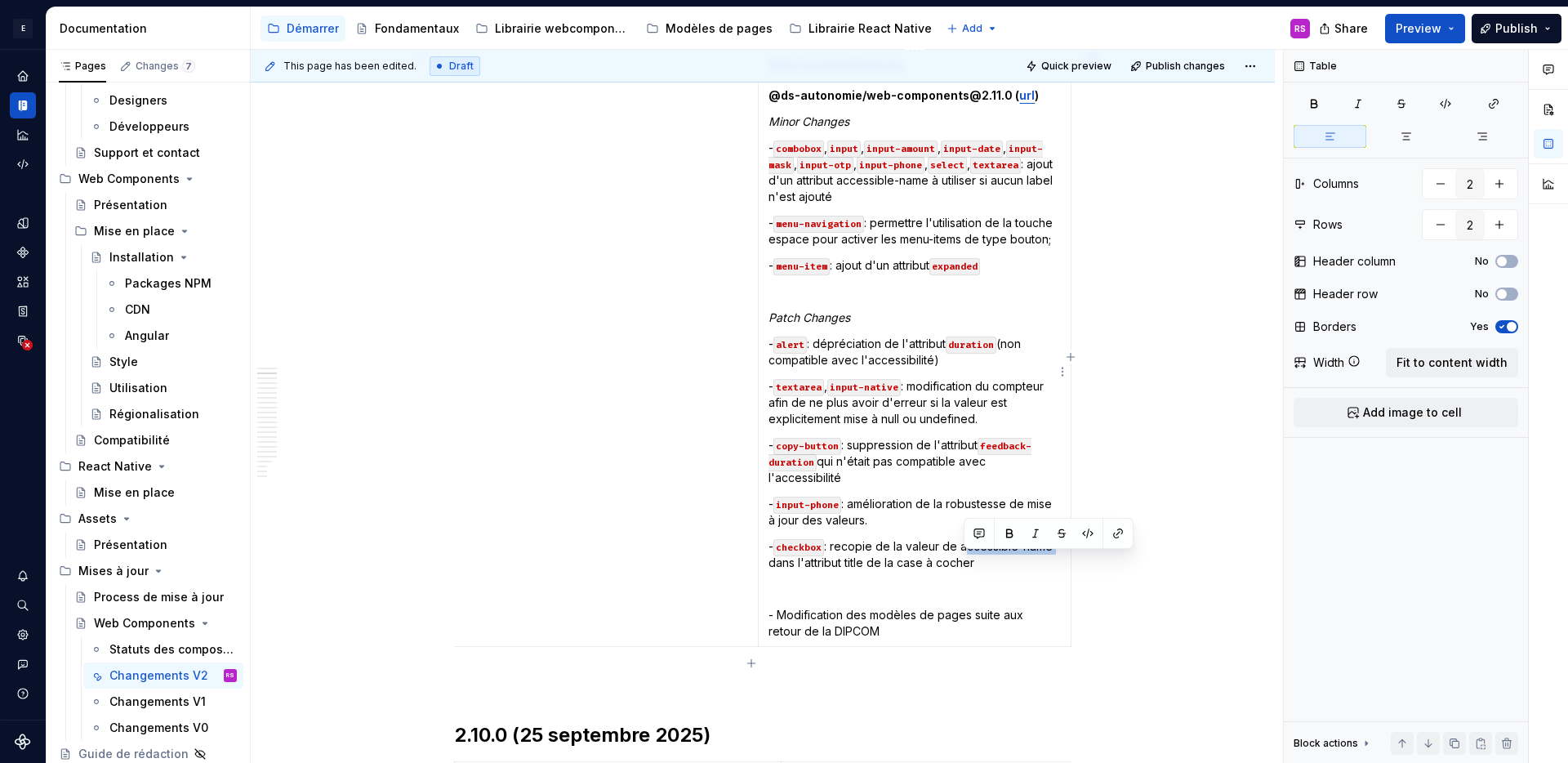
drag, startPoint x: 964, startPoint y: 566, endPoint x: 1052, endPoint y: 565, distance: 88.0
click at [1052, 565] on p "- checkbox : recopie de la valeur de accessible-name dans l'attribut title de l…" at bounding box center [915, 554] width 293 height 33
click at [1036, 571] on p "- checkbox : recopie de la valeur de accessible-name dans l'attribut title de l…" at bounding box center [915, 554] width 293 height 33
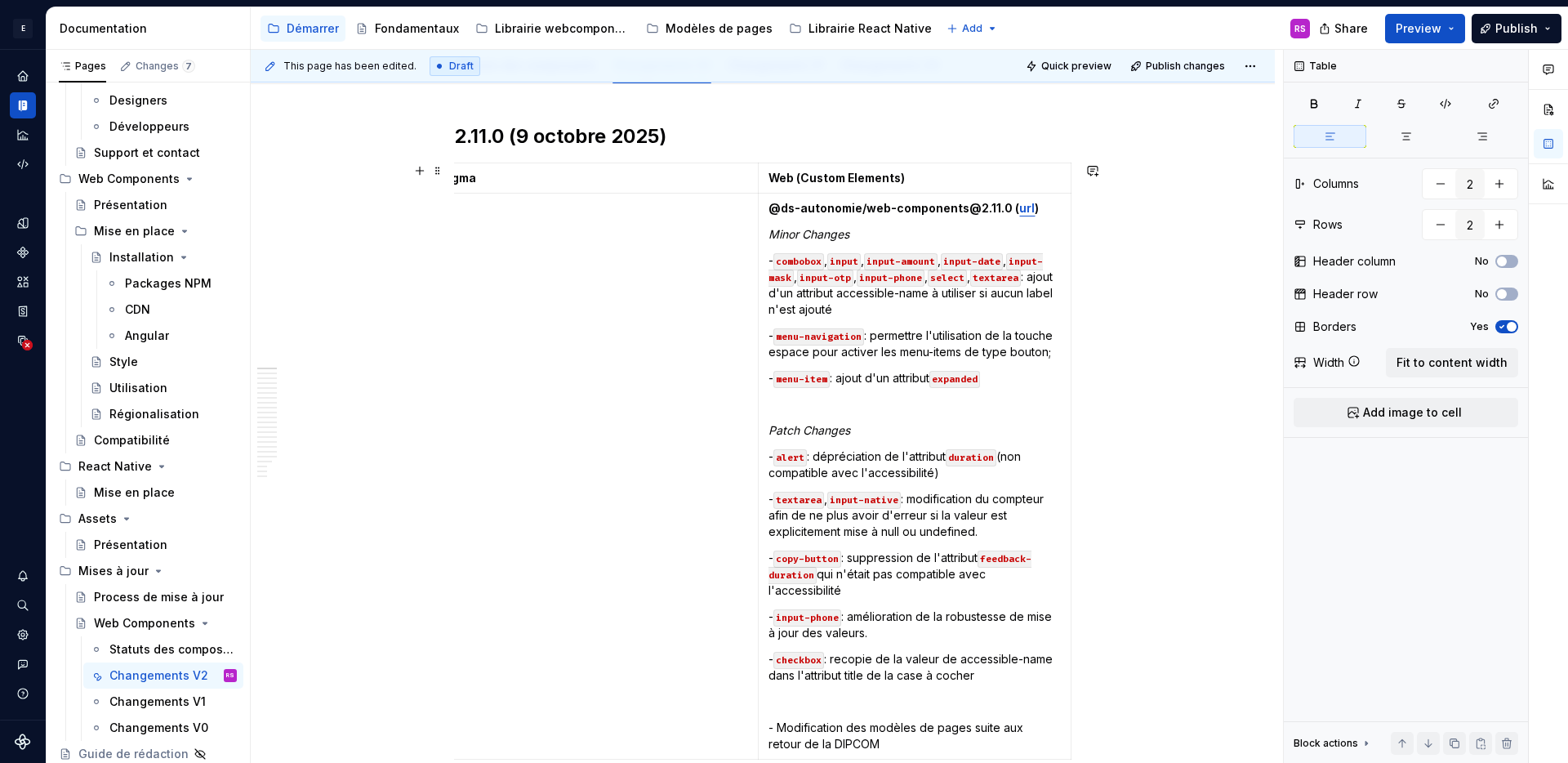
scroll to position [141, 0]
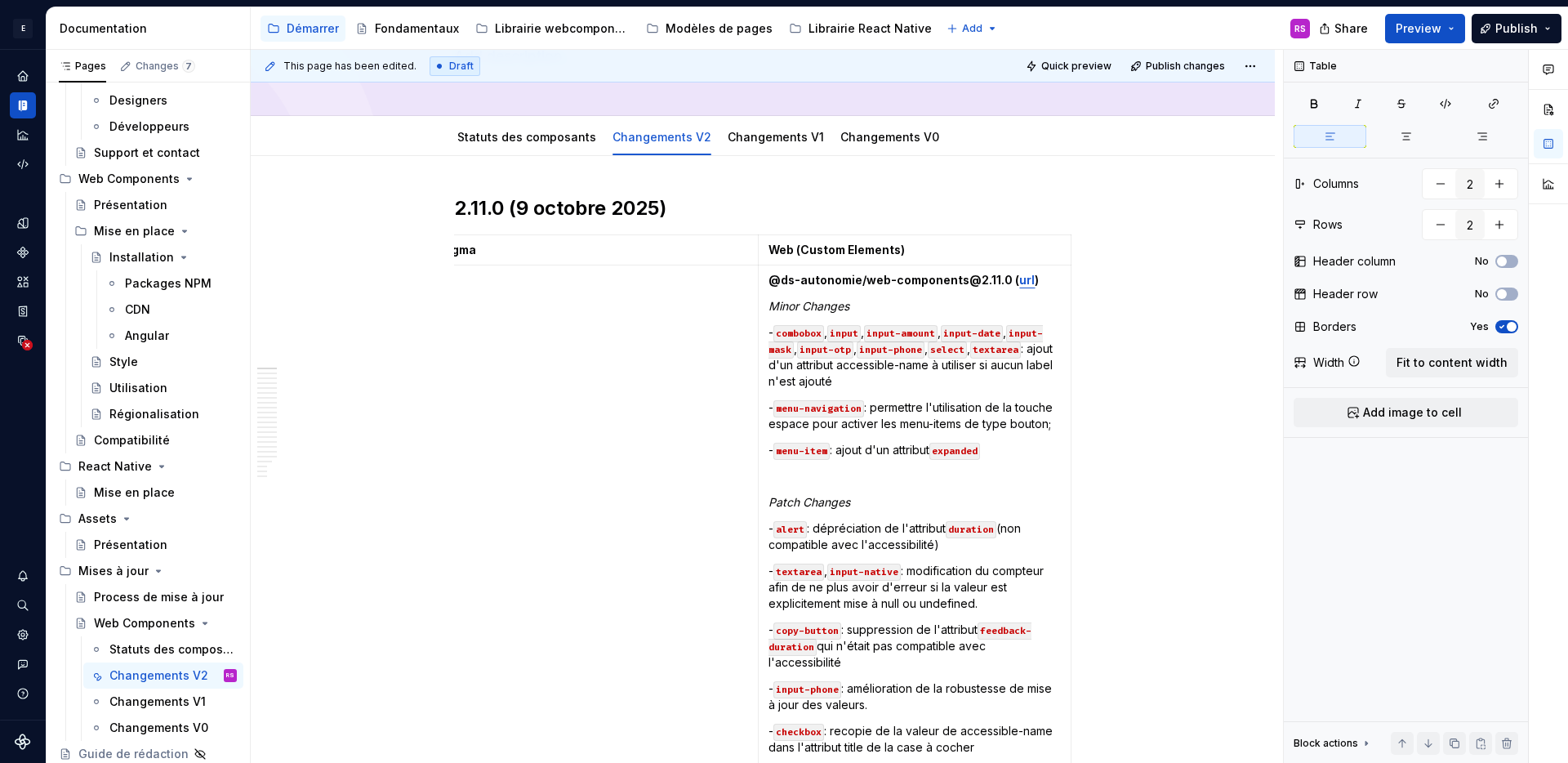
type textarea "*"
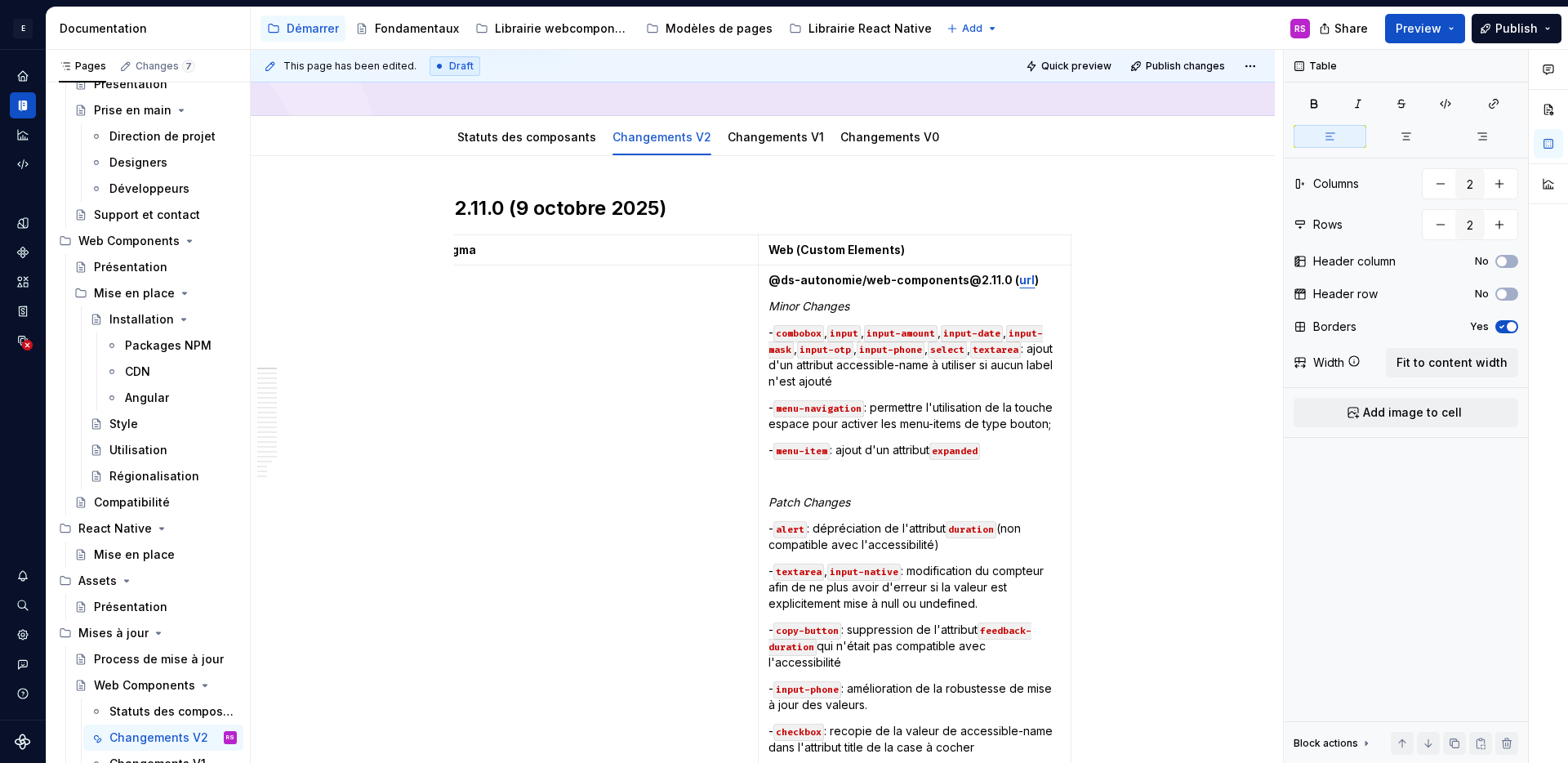
scroll to position [0, 0]
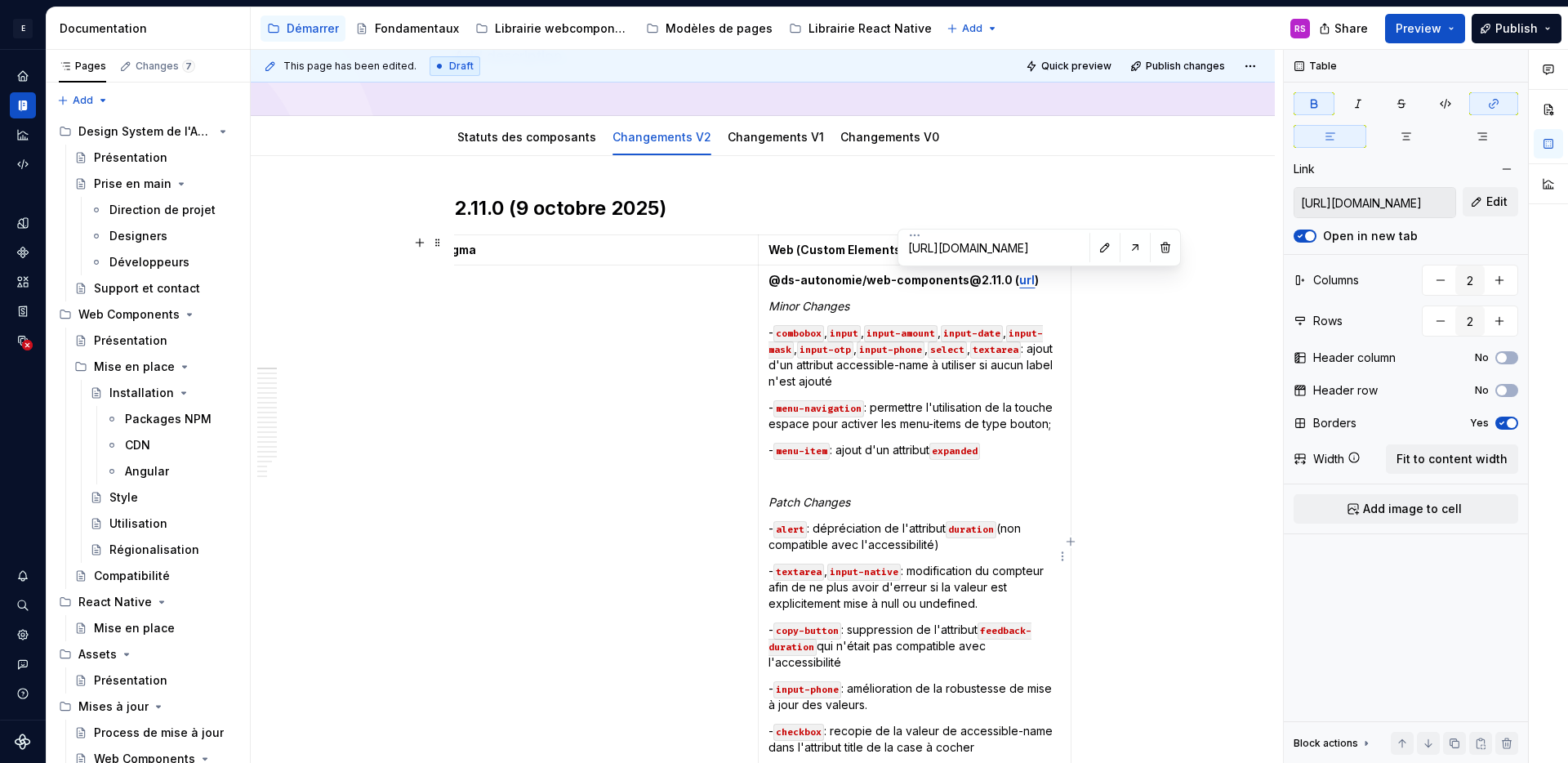
click at [1021, 283] on strong "url" at bounding box center [1027, 280] width 15 height 14
click at [1490, 208] on span "Edit" at bounding box center [1497, 201] width 21 height 16
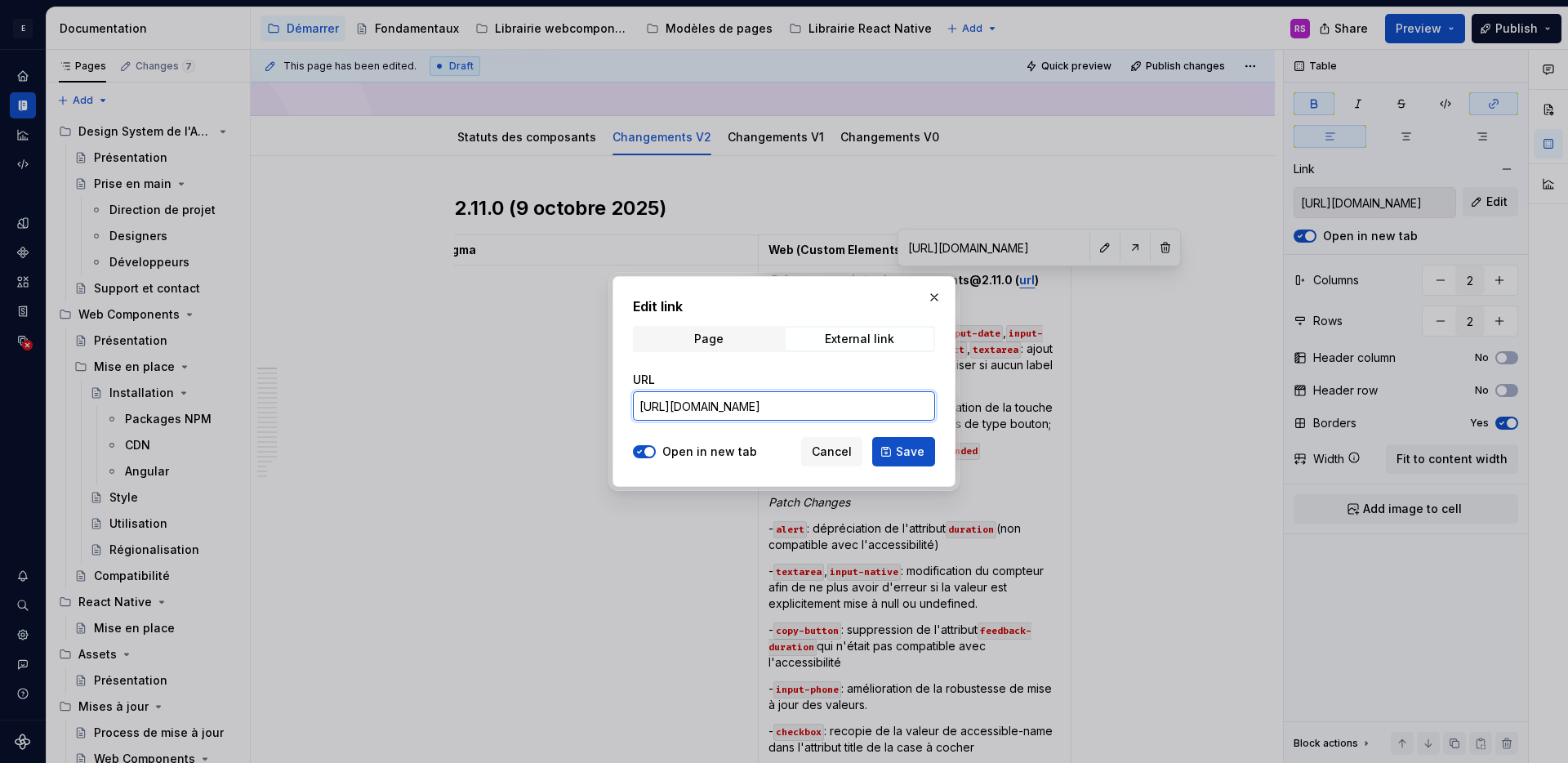
click at [903, 407] on input "[URL][DOMAIN_NAME]" at bounding box center [784, 406] width 303 height 30
paste input "yrqkkzoivn"
type input "[URL][DOMAIN_NAME]"
click at [918, 450] on span "Save" at bounding box center [910, 452] width 29 height 16
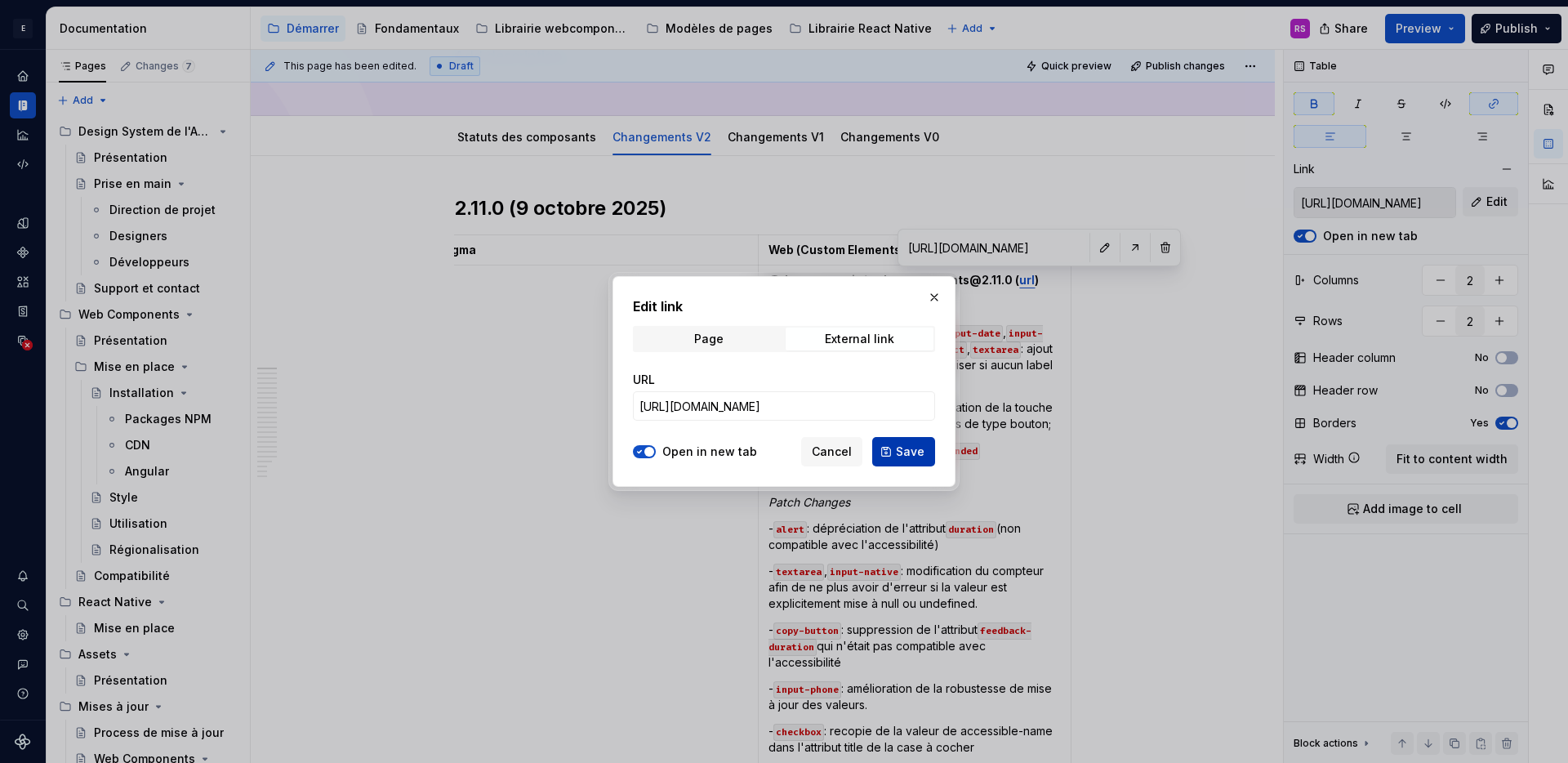
type input "[URL][DOMAIN_NAME]"
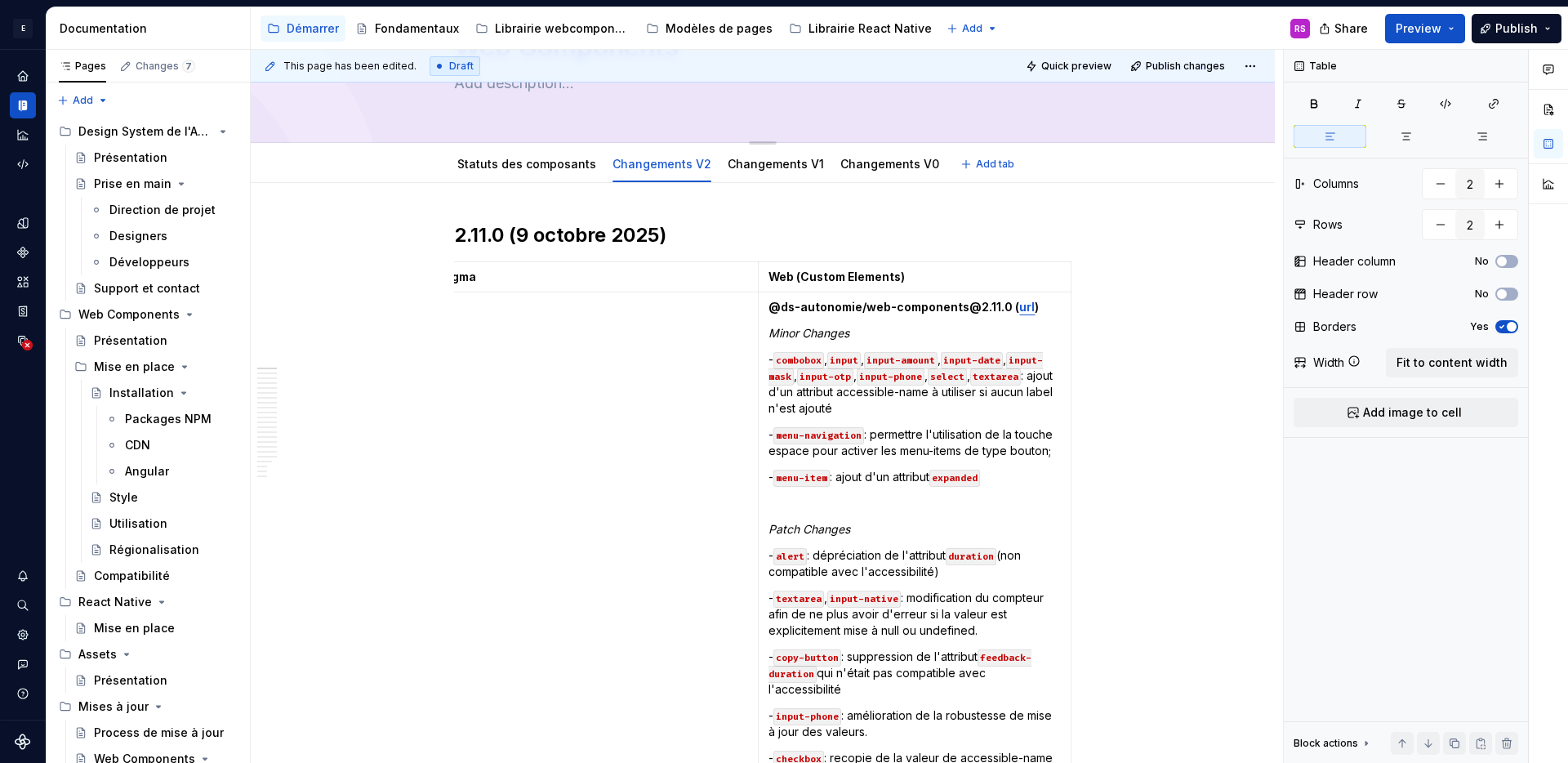
scroll to position [14, 0]
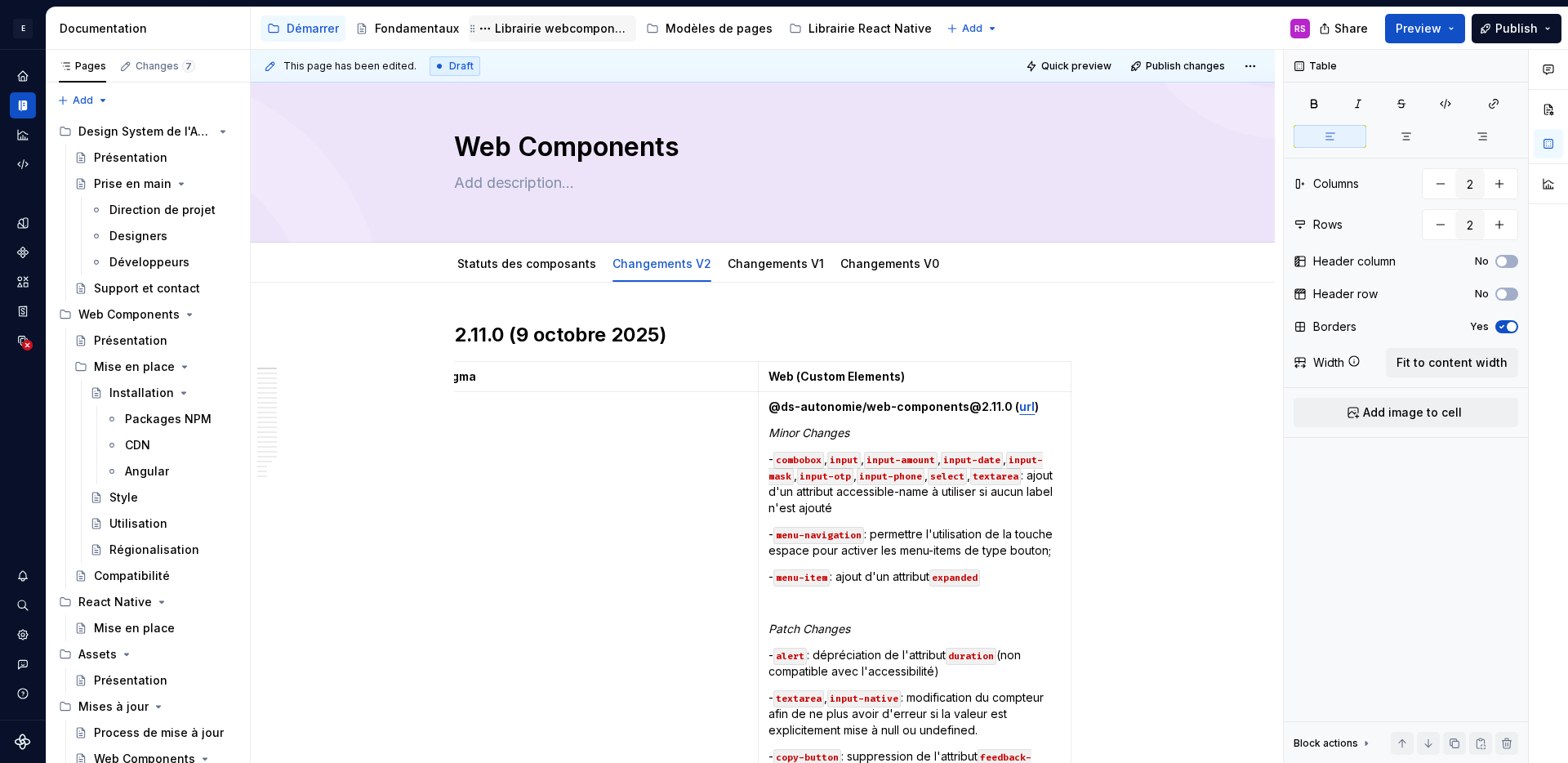
click at [575, 33] on div "Librairie webcomponents" at bounding box center [562, 29] width 135 height 16
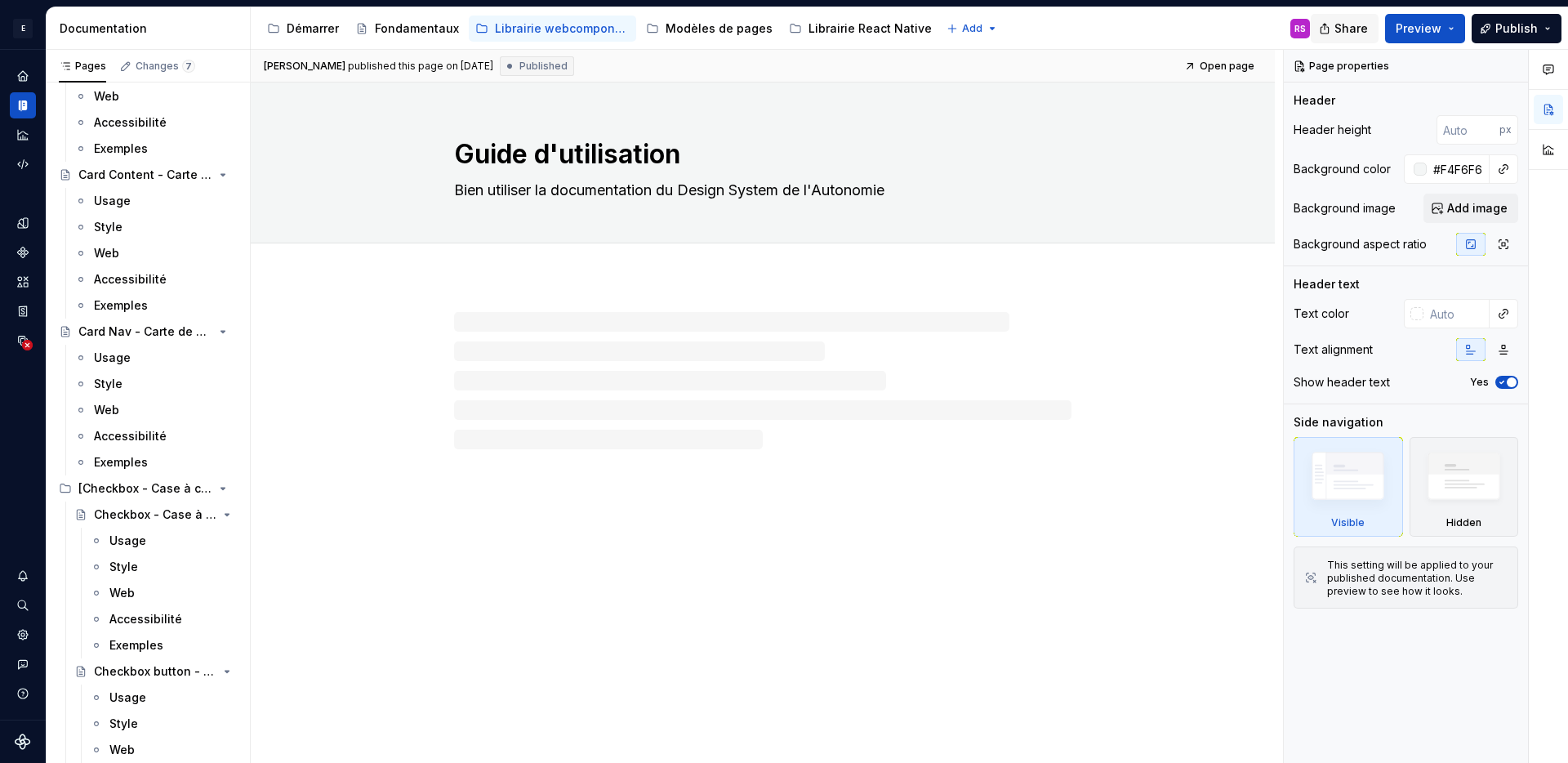
scroll to position [2705, 0]
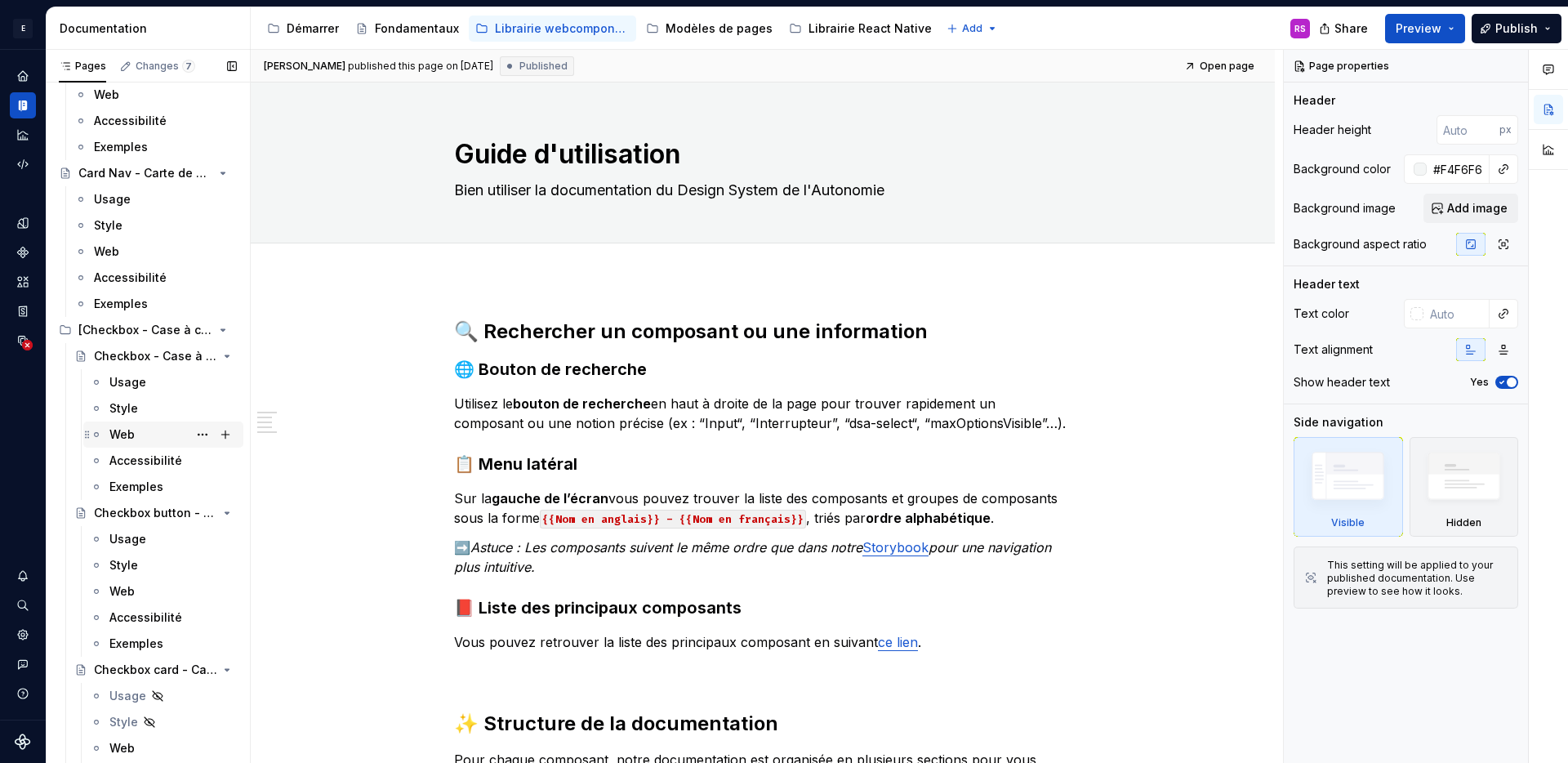
click at [139, 440] on div "Web" at bounding box center [173, 435] width 127 height 23
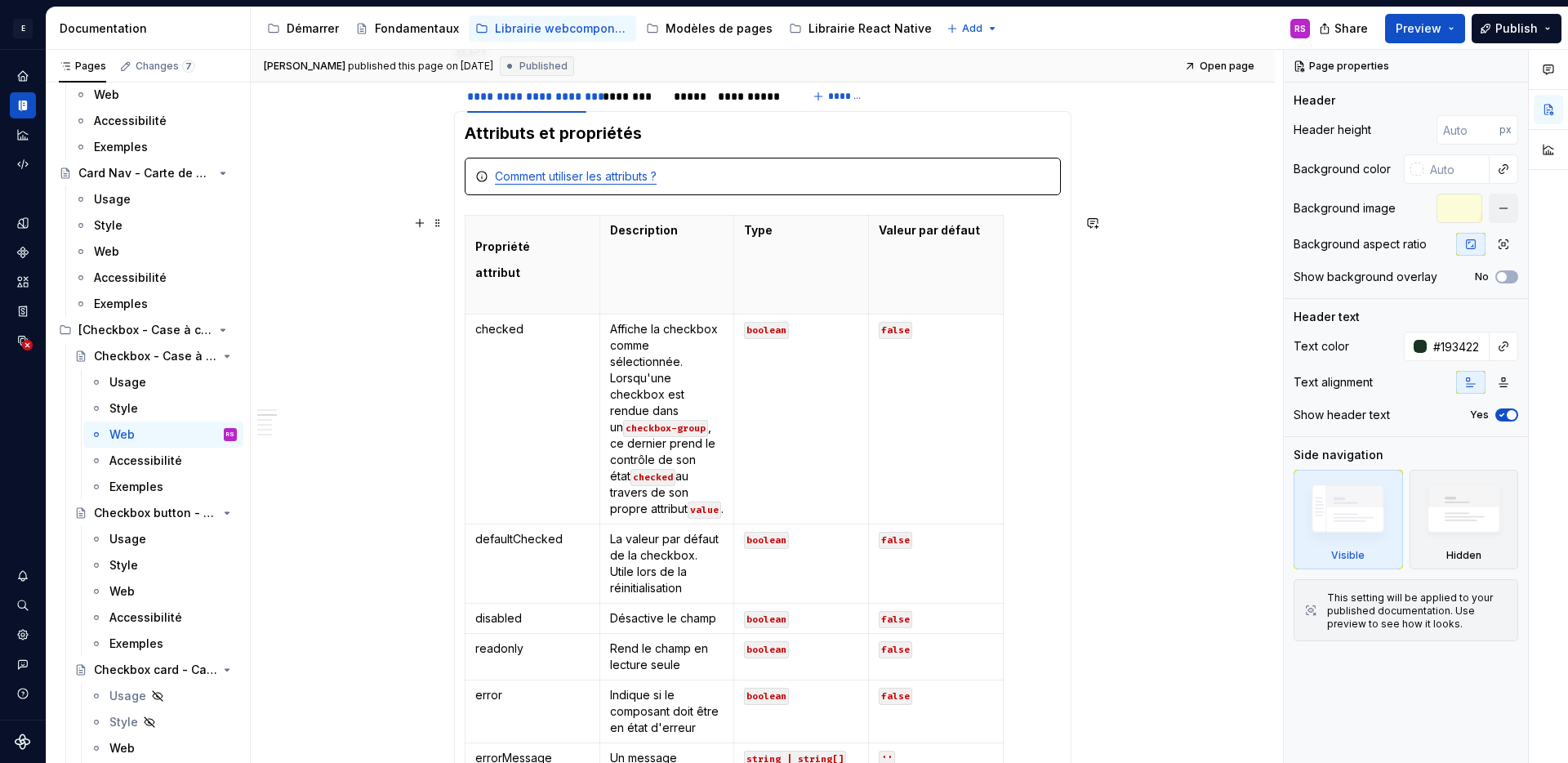
scroll to position [1058, 0]
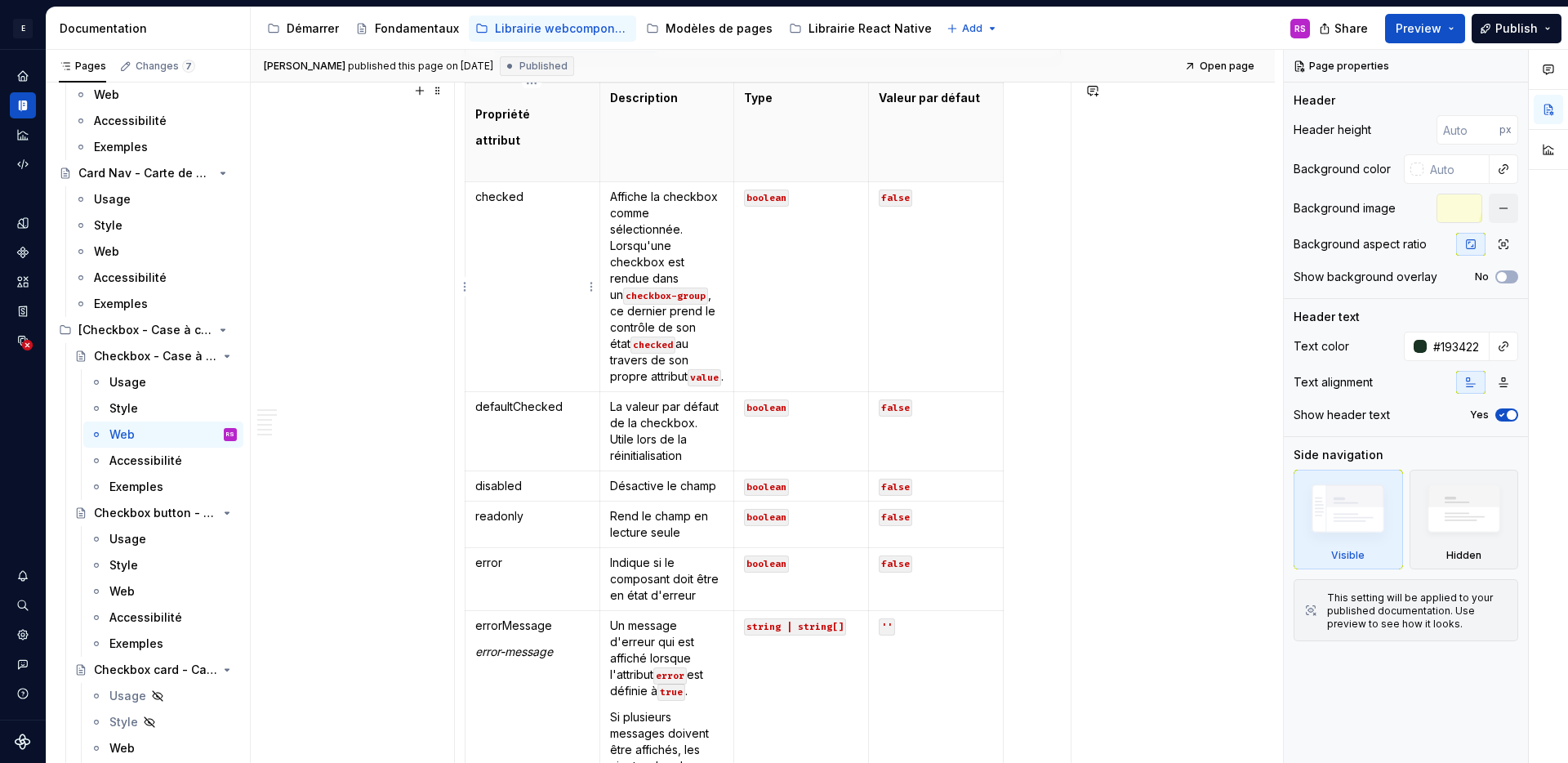
click at [501, 332] on td "checked" at bounding box center [533, 287] width 135 height 210
type textarea "*"
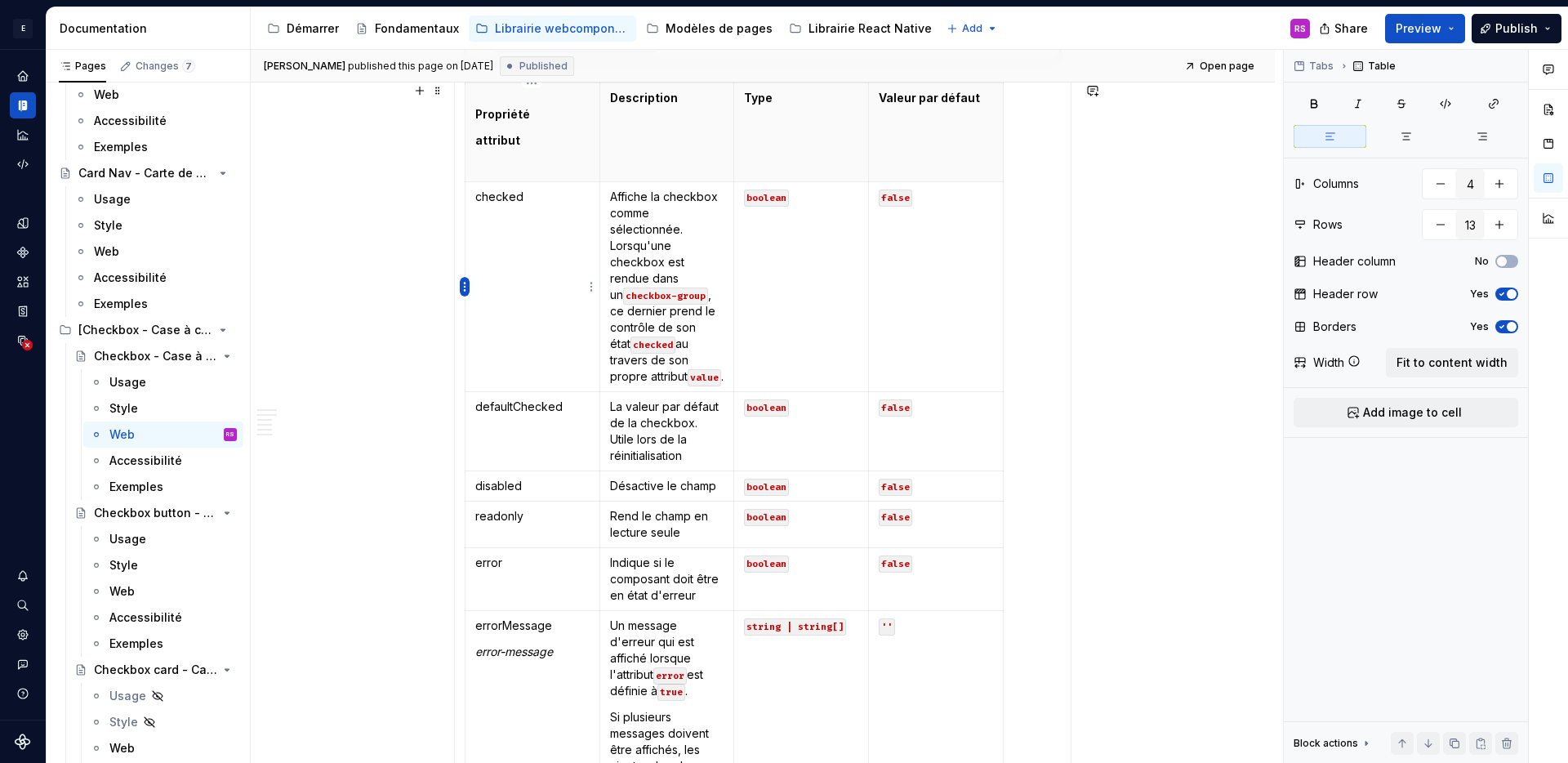
click at [464, 287] on html "E Design System de l'Autonomie RS Design system data Documentation Accessibilit…" at bounding box center [784, 382] width 1568 height 763
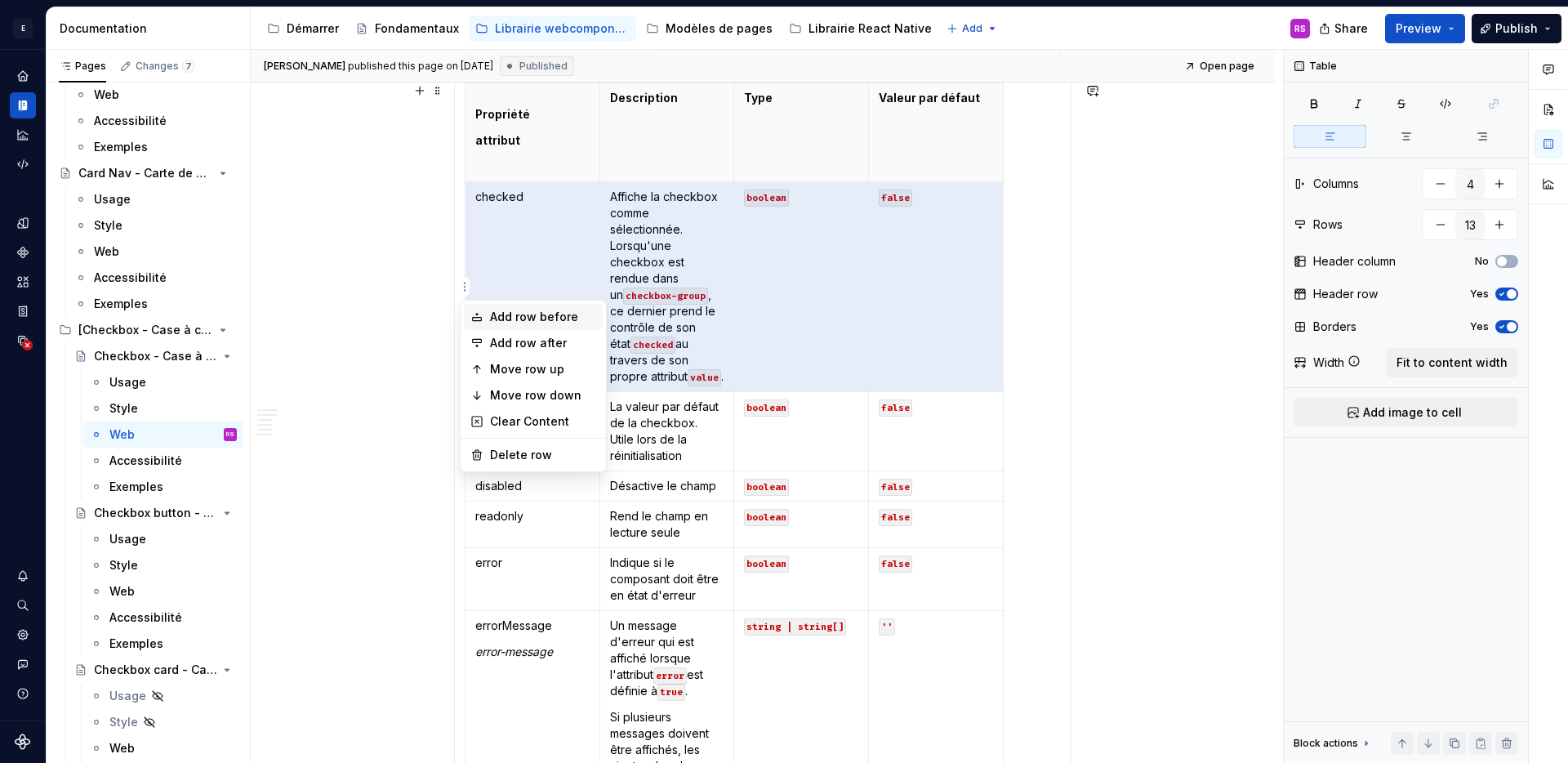
click at [541, 327] on div "Add row before" at bounding box center [533, 317] width 139 height 26
type input "14"
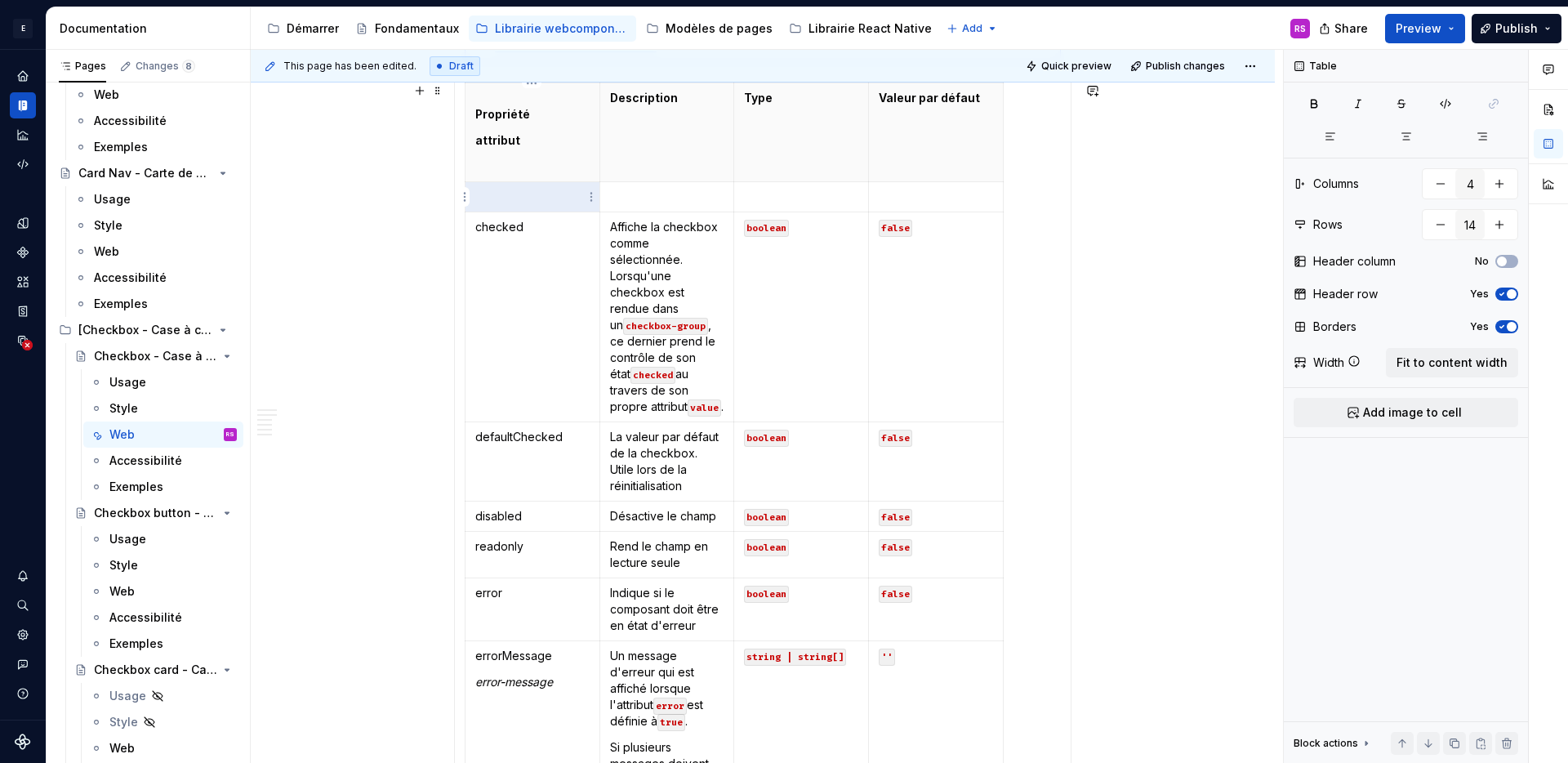
click at [510, 201] on p at bounding box center [533, 197] width 115 height 16
click at [556, 201] on p at bounding box center [533, 197] width 115 height 16
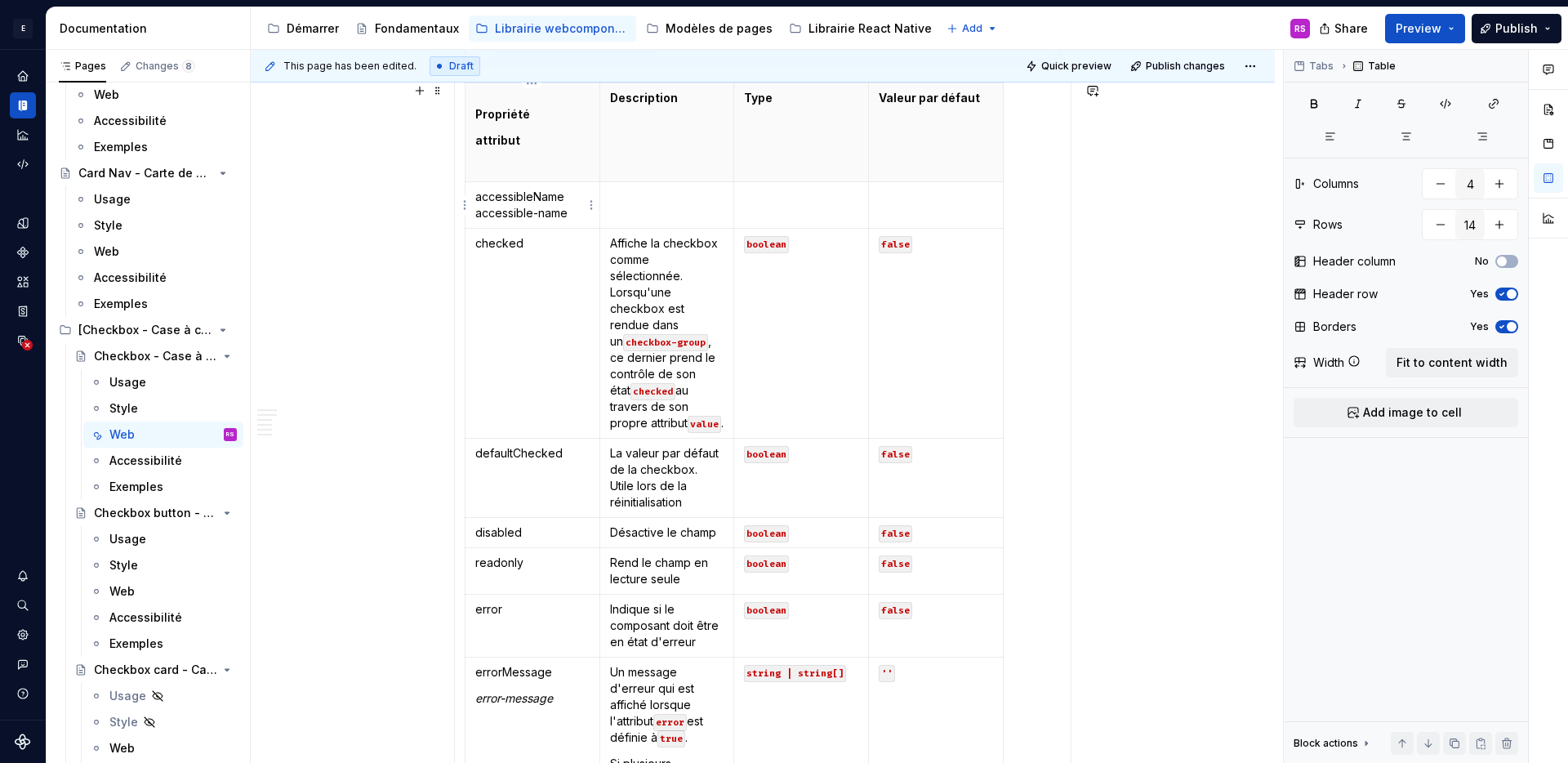
click at [475, 215] on p "accessibleName accessible-name" at bounding box center [533, 205] width 115 height 33
click at [667, 219] on td at bounding box center [667, 206] width 135 height 47
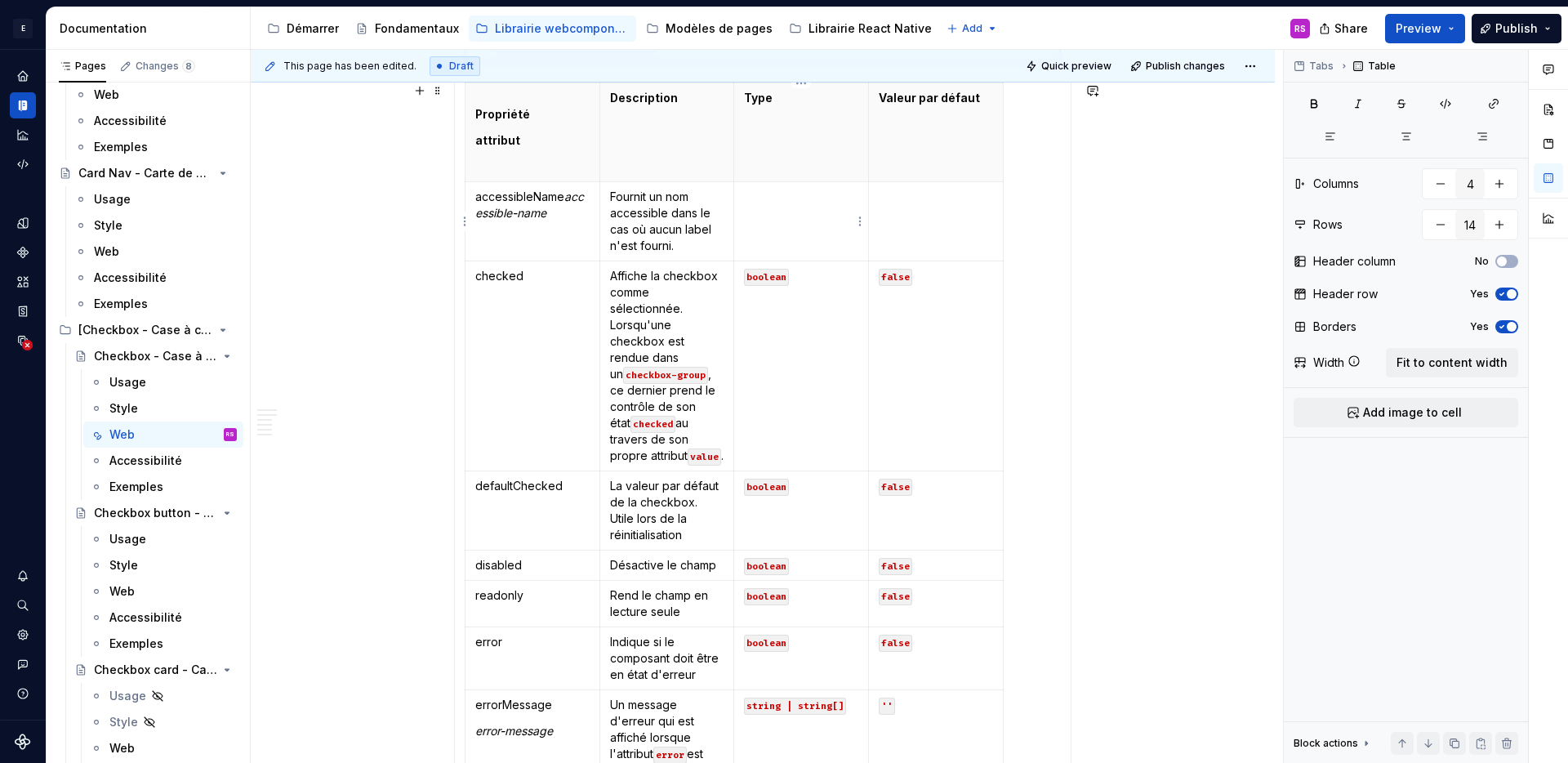
click at [768, 244] on td at bounding box center [802, 222] width 135 height 80
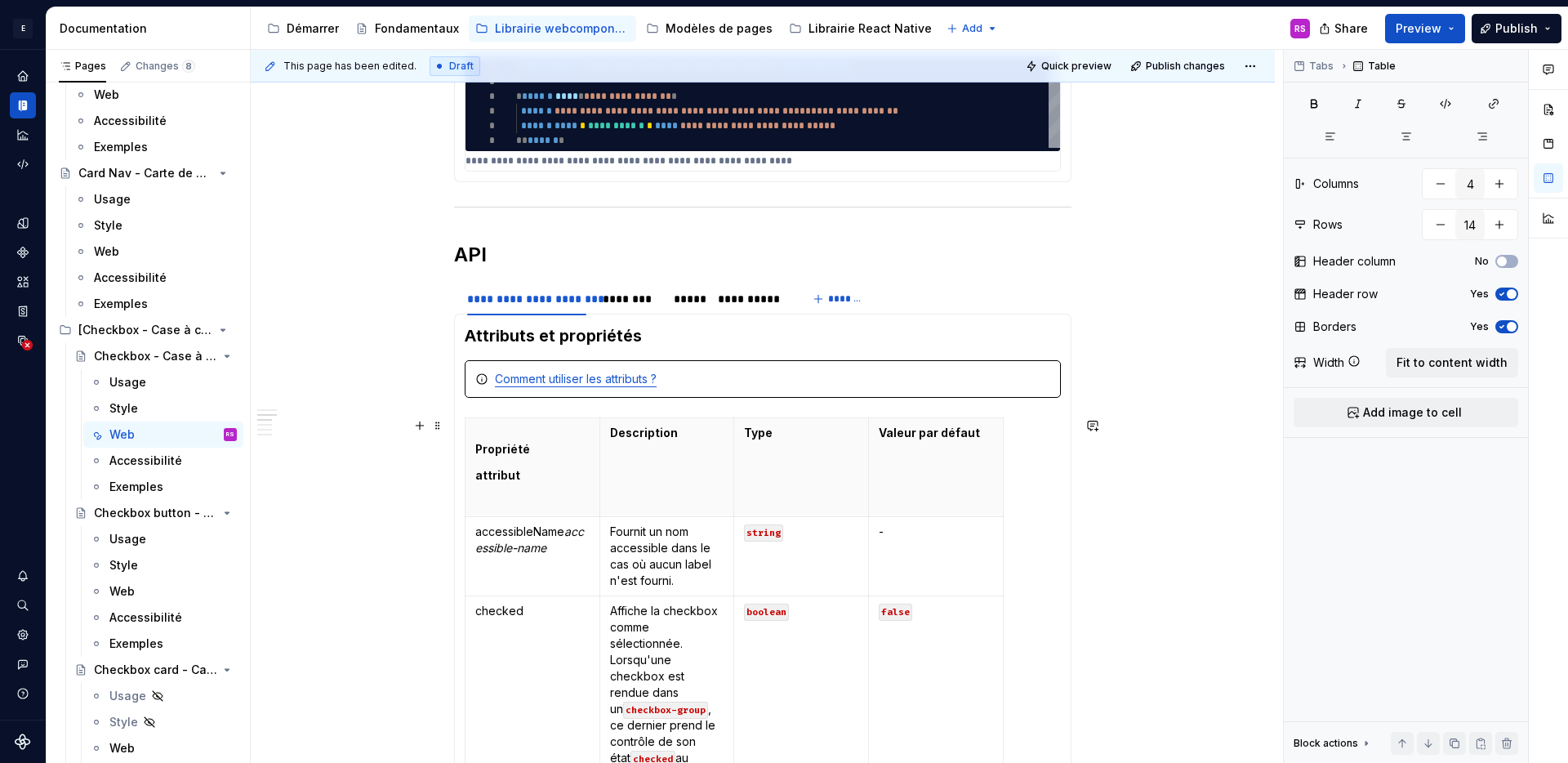
scroll to position [561, 0]
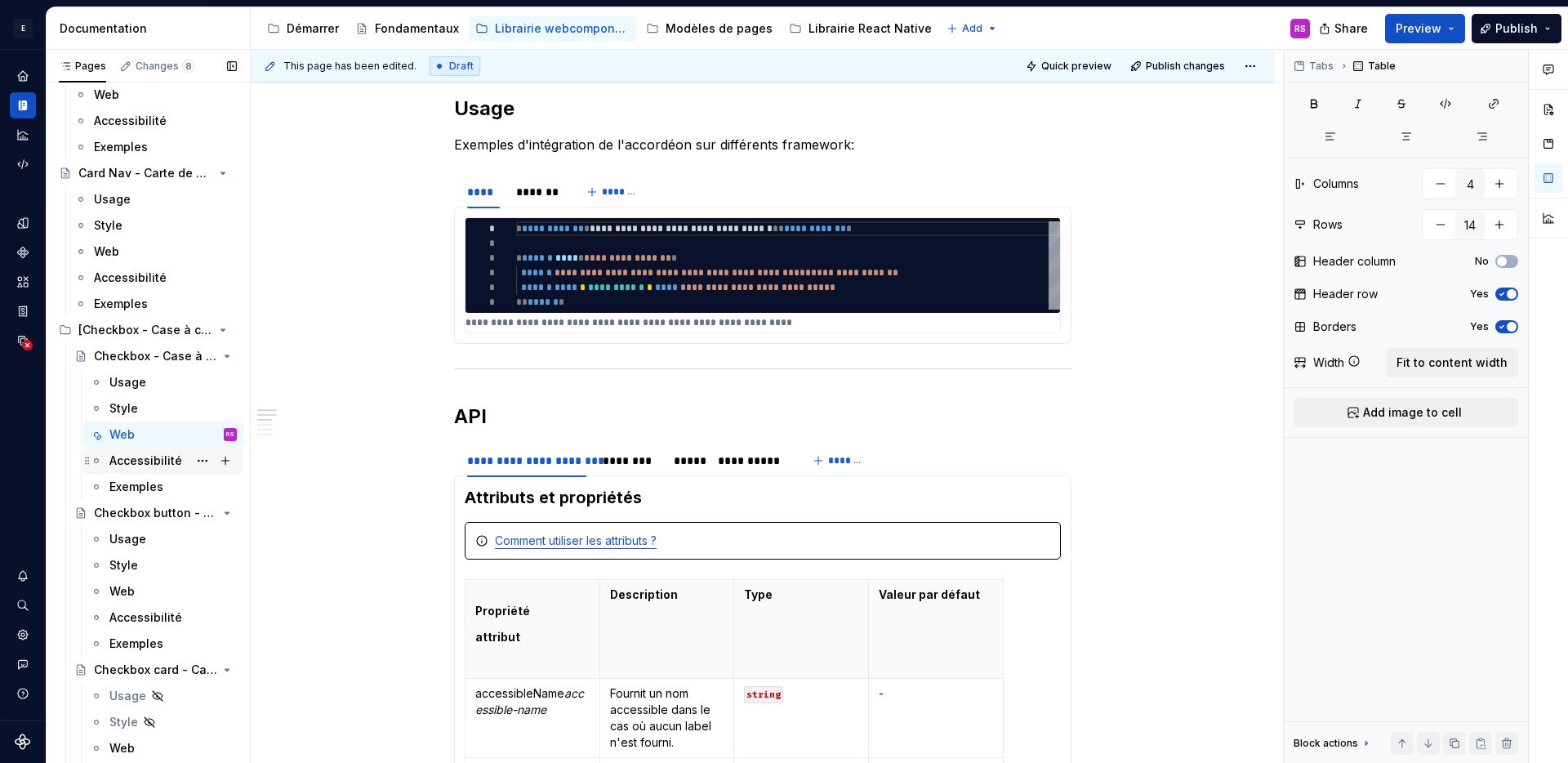
click at [143, 464] on div "Accessibilité" at bounding box center [145, 461] width 72 height 16
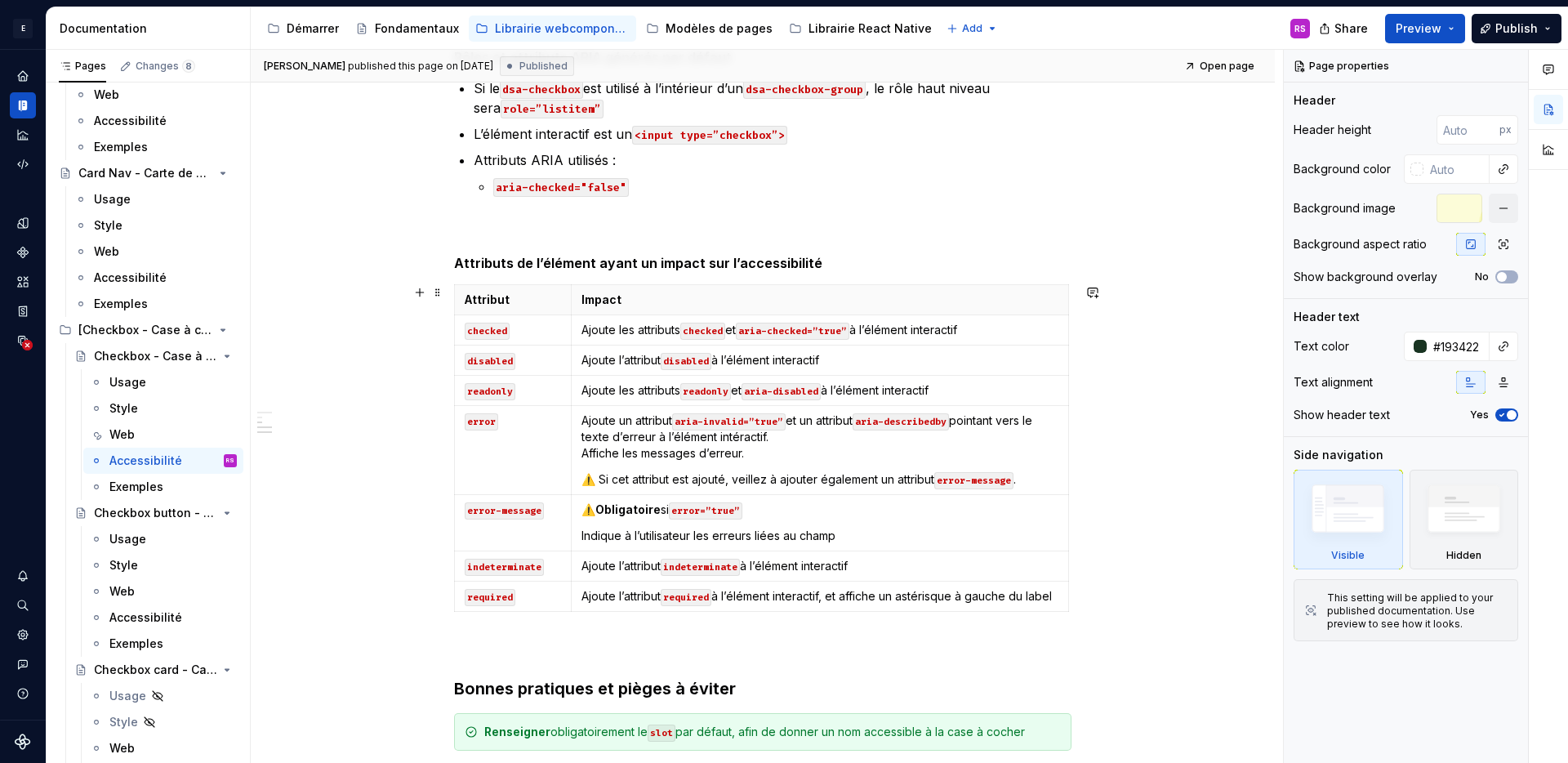
scroll to position [400, 0]
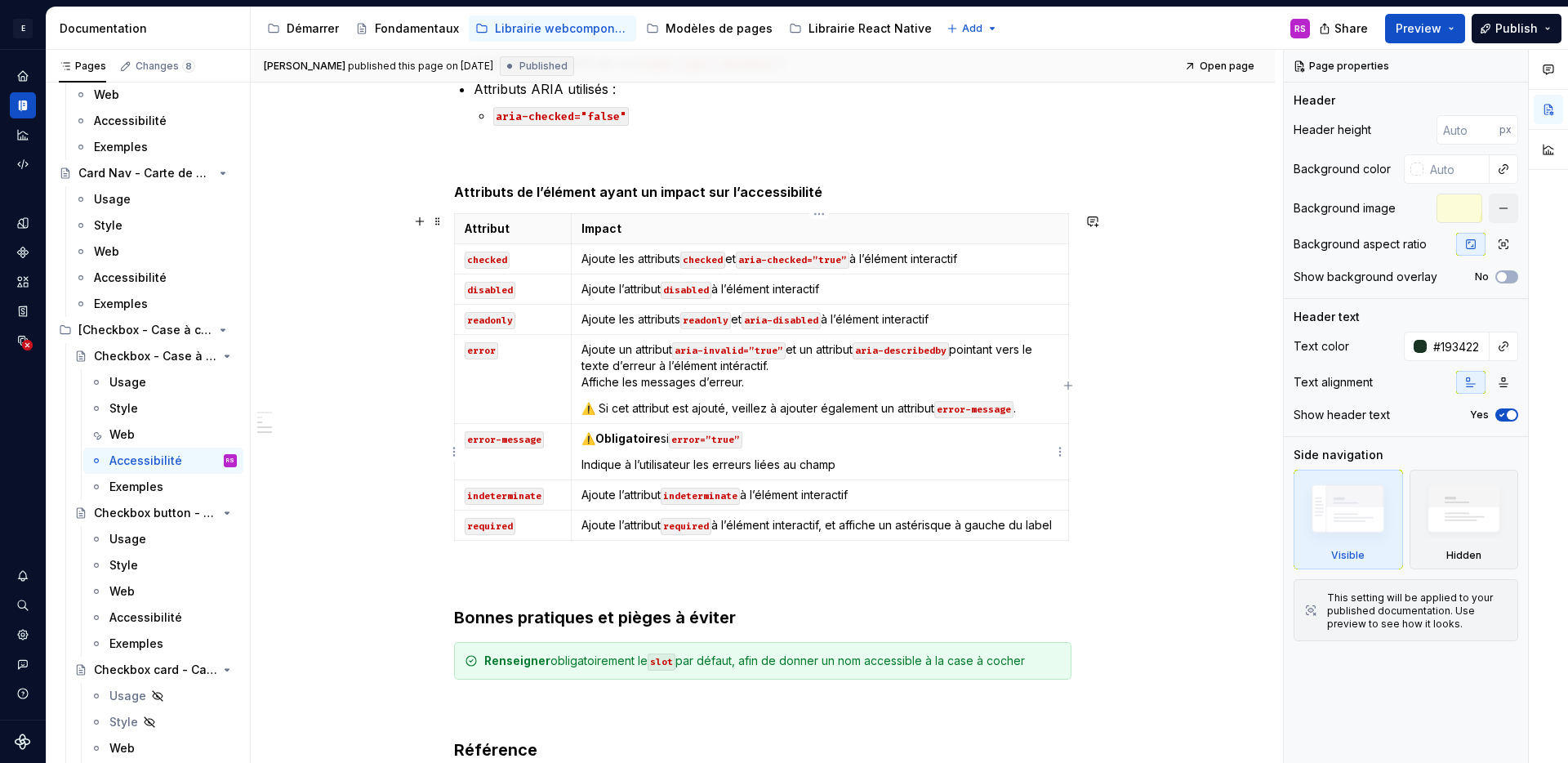
type textarea "*"
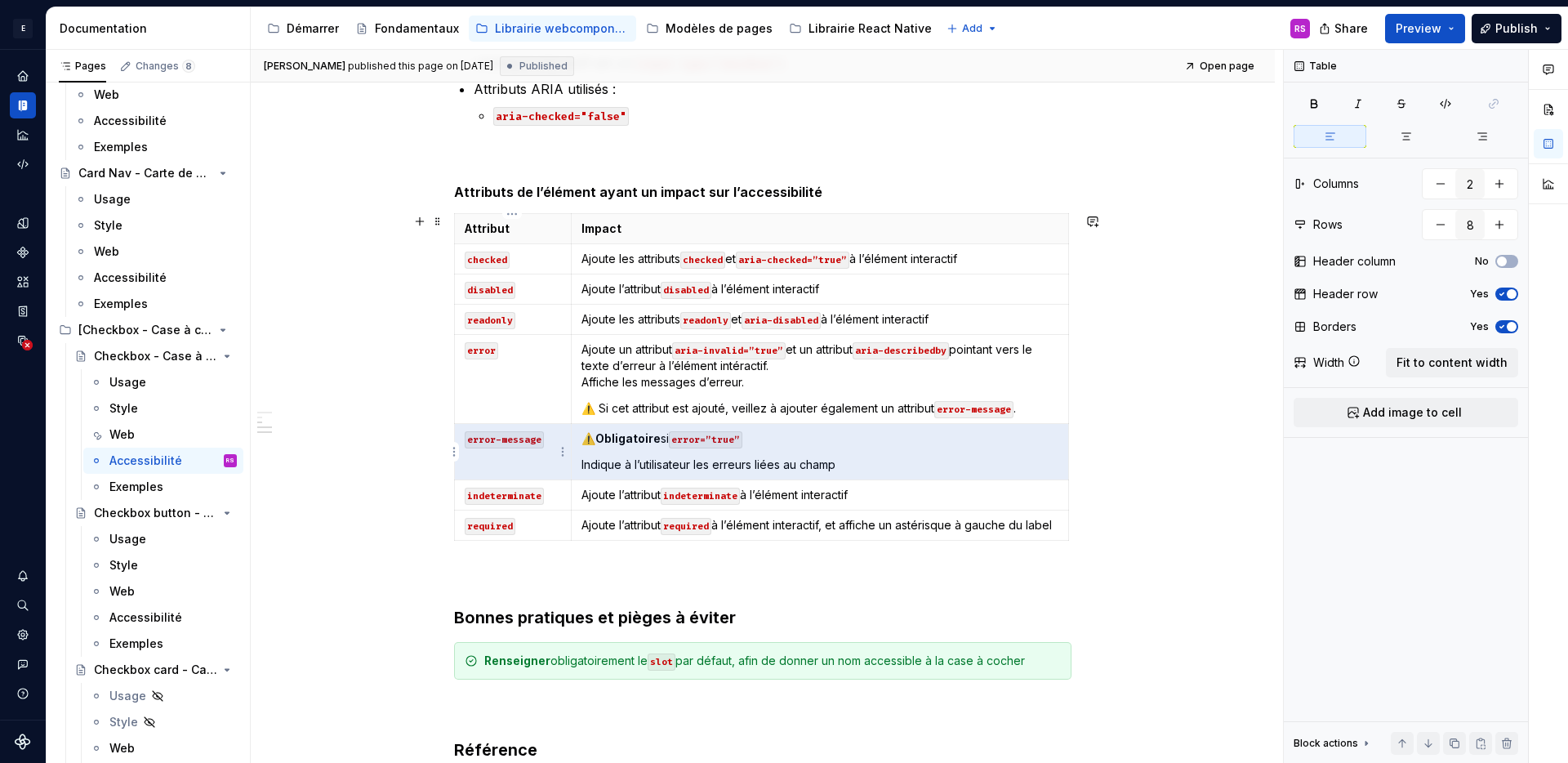
drag, startPoint x: 925, startPoint y: 456, endPoint x: 470, endPoint y: 431, distance: 455.7
click at [470, 431] on tr "error-message ⚠️ Obligatoire si error=”true” Indique à l’utilisateur les erreur…" at bounding box center [762, 452] width 614 height 56
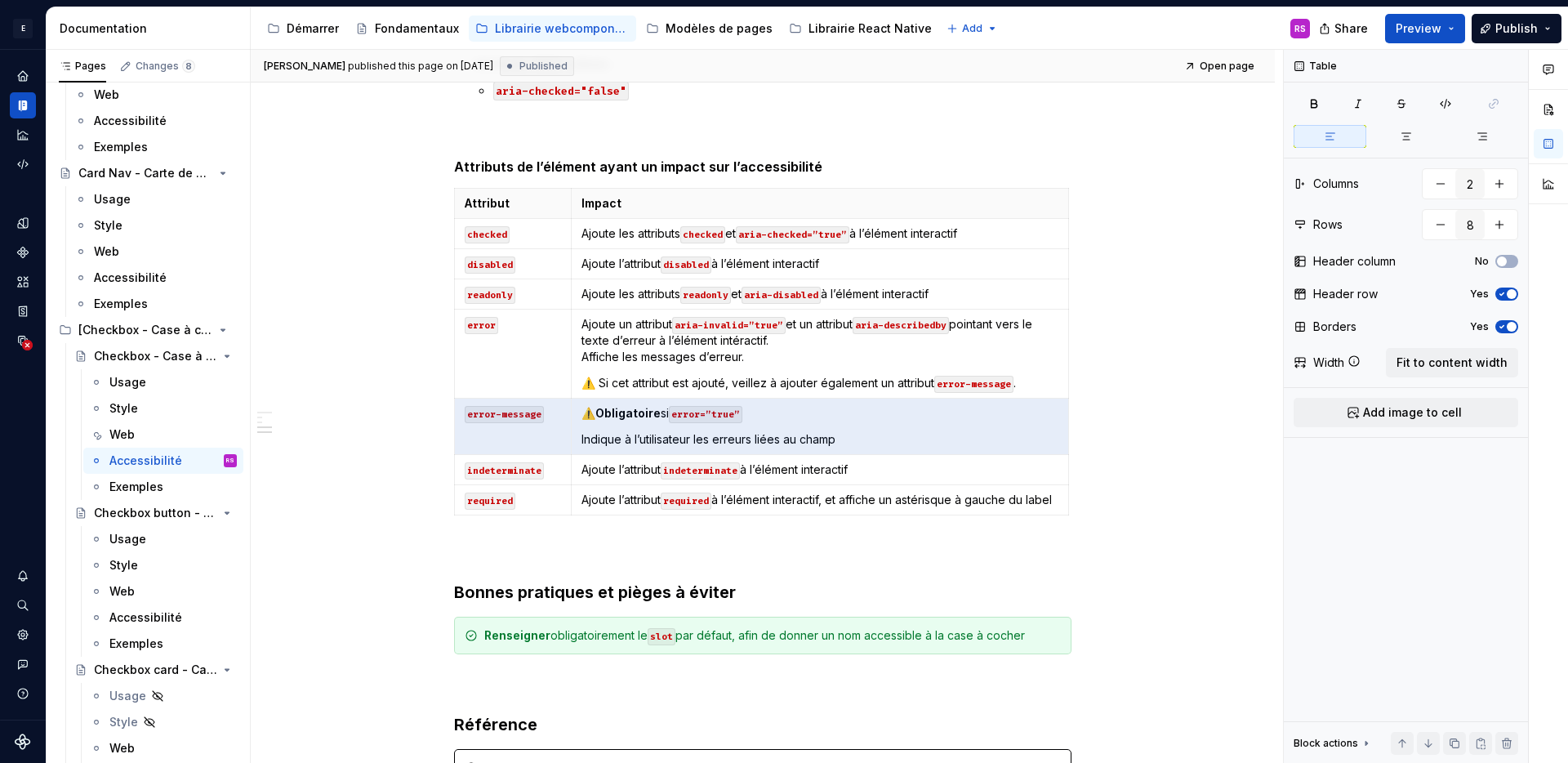
scroll to position [425, 0]
click at [455, 513] on html "E Design System de l'Autonomie RS Design system data Documentation Accessibilit…" at bounding box center [784, 382] width 1568 height 763
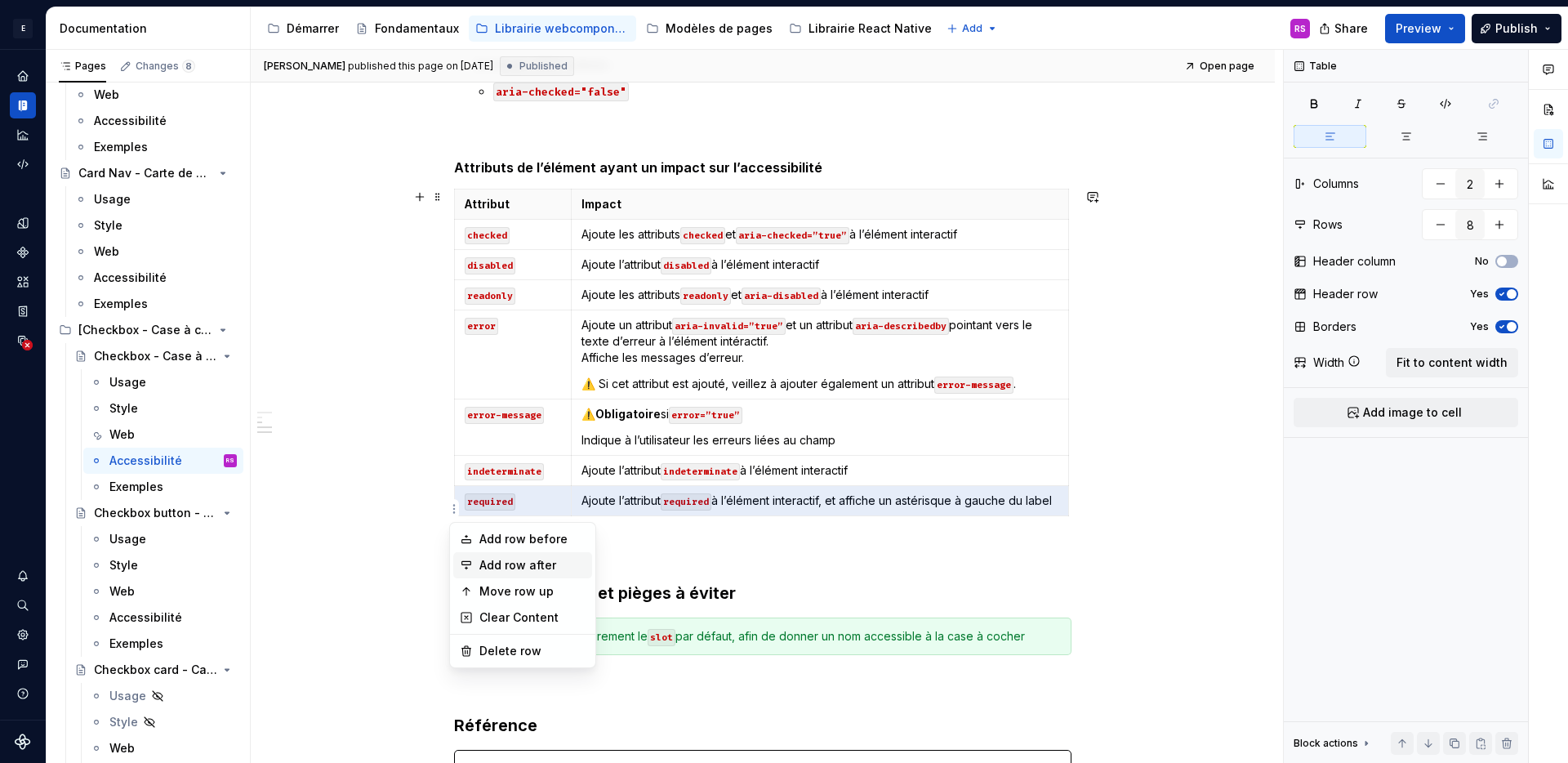
click at [506, 555] on div "Add row after" at bounding box center [523, 565] width 139 height 26
type input "9"
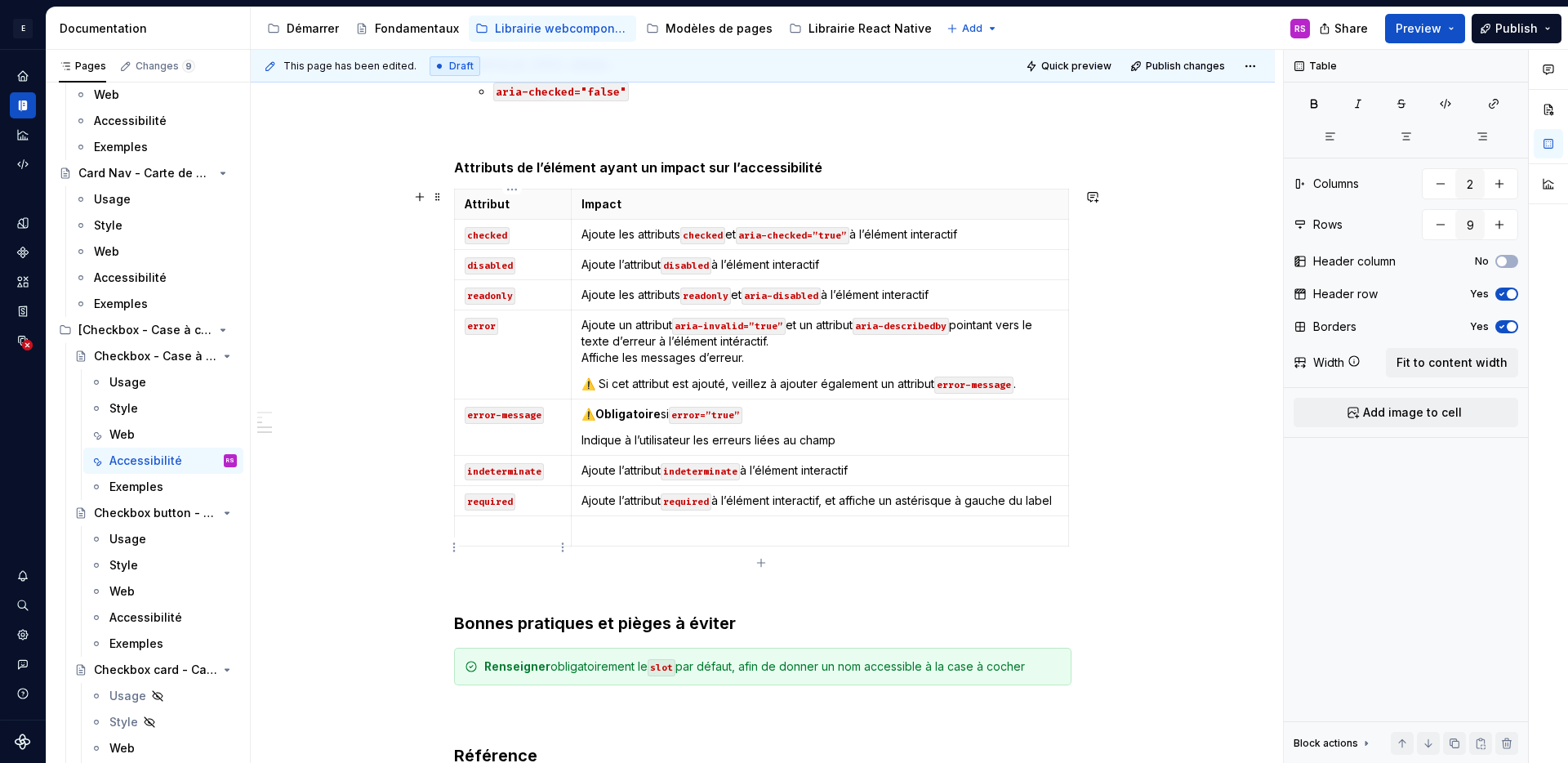
click at [506, 539] on p at bounding box center [513, 531] width 97 height 16
click at [744, 517] on td "Ajoute l’attribut required à l’élément interactif, et affiche un astérisque à g…" at bounding box center [820, 502] width 498 height 30
click at [683, 539] on p at bounding box center [820, 531] width 477 height 16
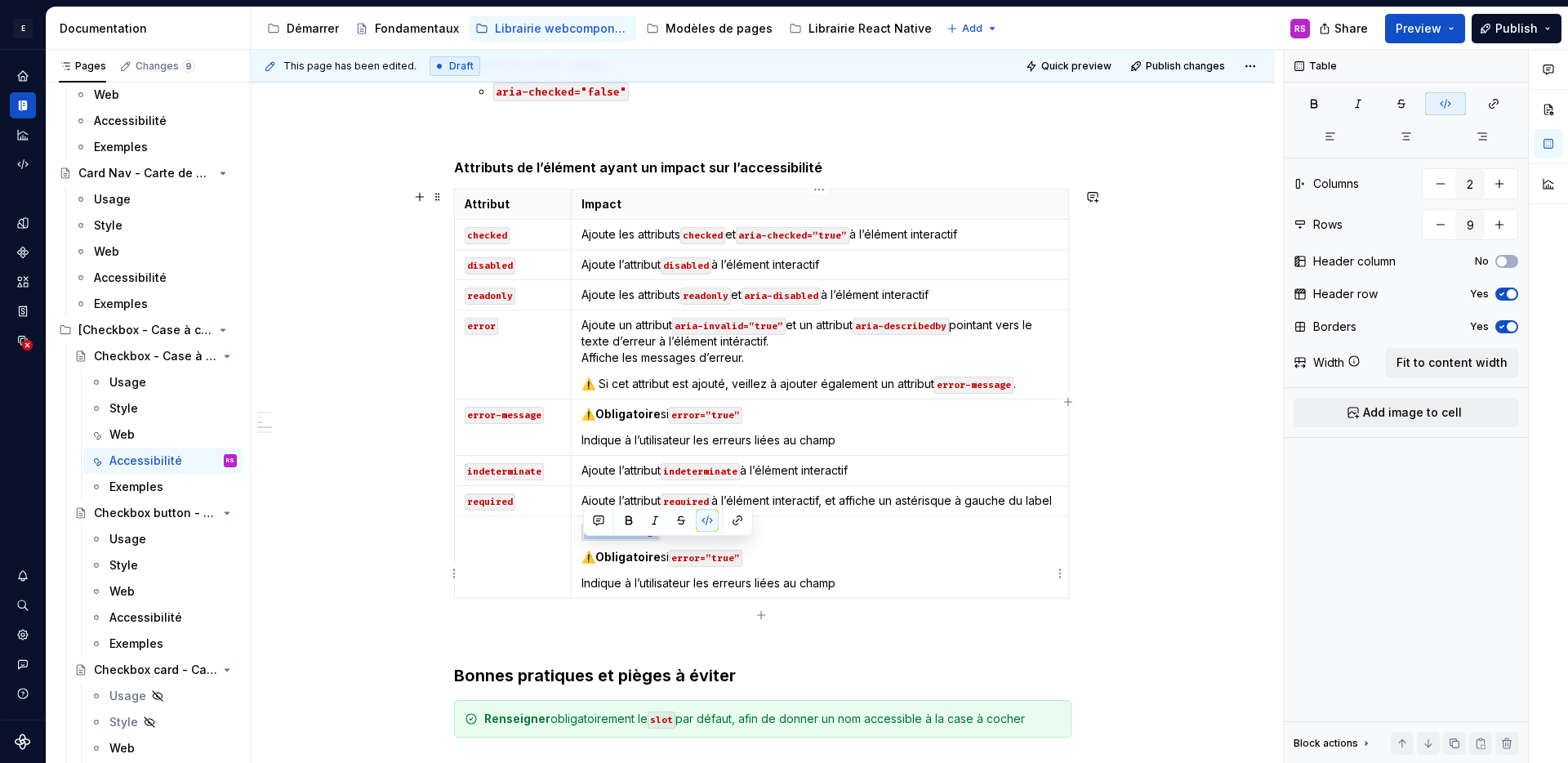
drag, startPoint x: 684, startPoint y: 551, endPoint x: 576, endPoint y: 551, distance: 108.0
click at [576, 551] on td "error-message ⚠️ Obligatoire si error=”true” Indique à l’utilisateur les erreur…" at bounding box center [820, 558] width 498 height 82
click at [517, 564] on td at bounding box center [513, 558] width 117 height 82
click at [512, 598] on td "error-message" at bounding box center [513, 558] width 117 height 82
click at [521, 541] on code "error-message" at bounding box center [504, 532] width 80 height 17
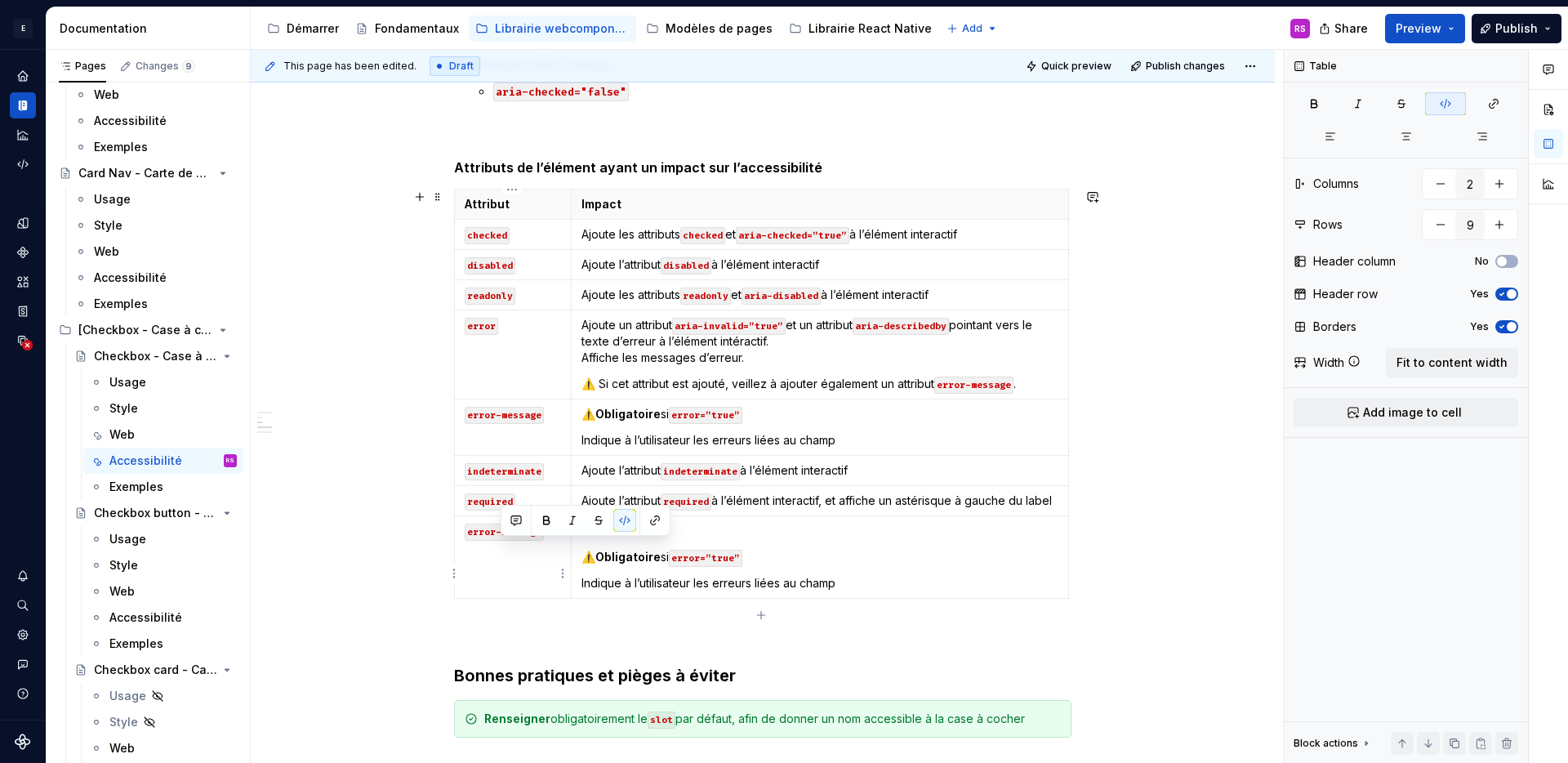
click at [521, 541] on code "error-message" at bounding box center [504, 532] width 80 height 17
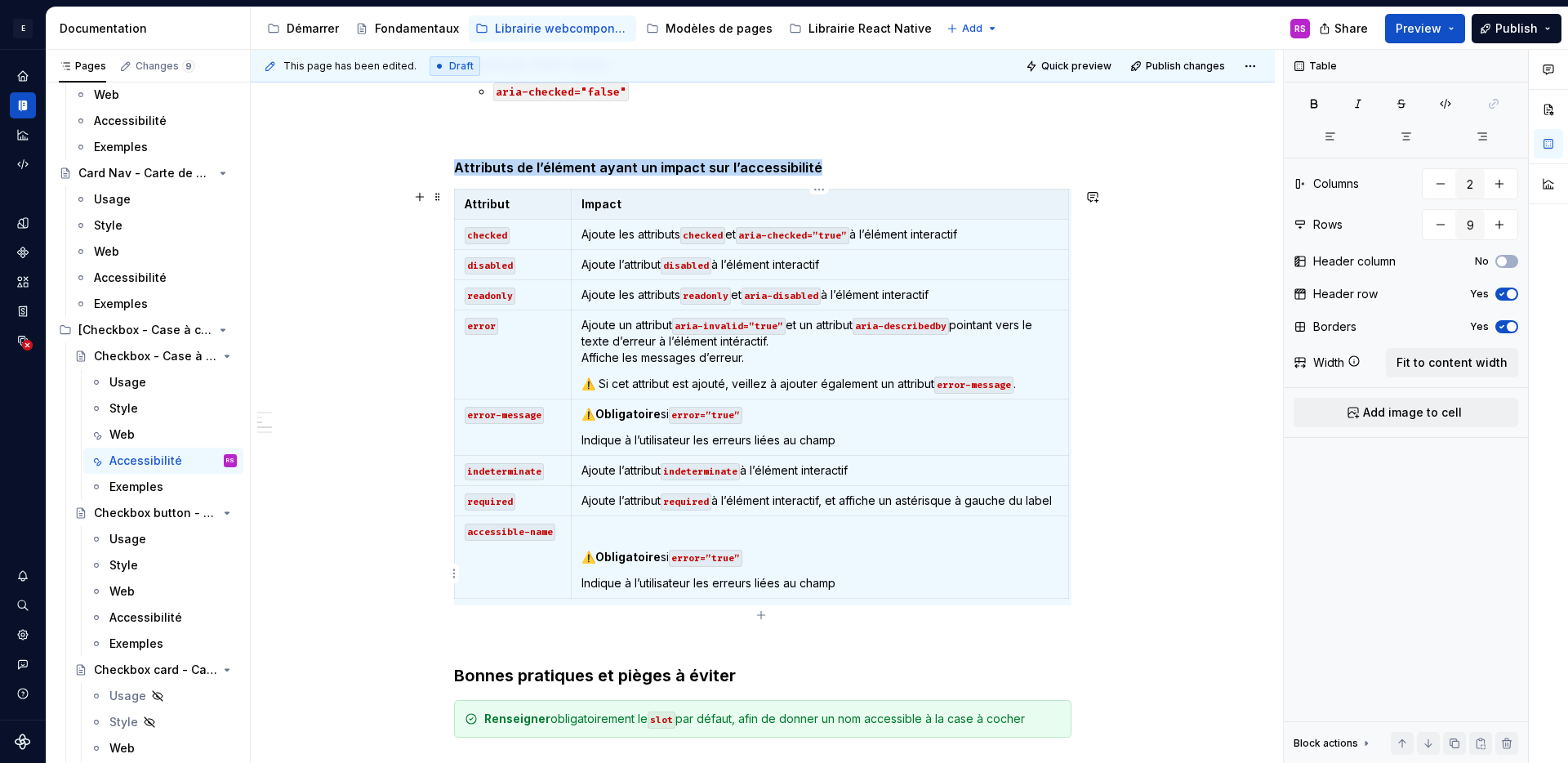
click at [584, 539] on p at bounding box center [820, 531] width 477 height 16
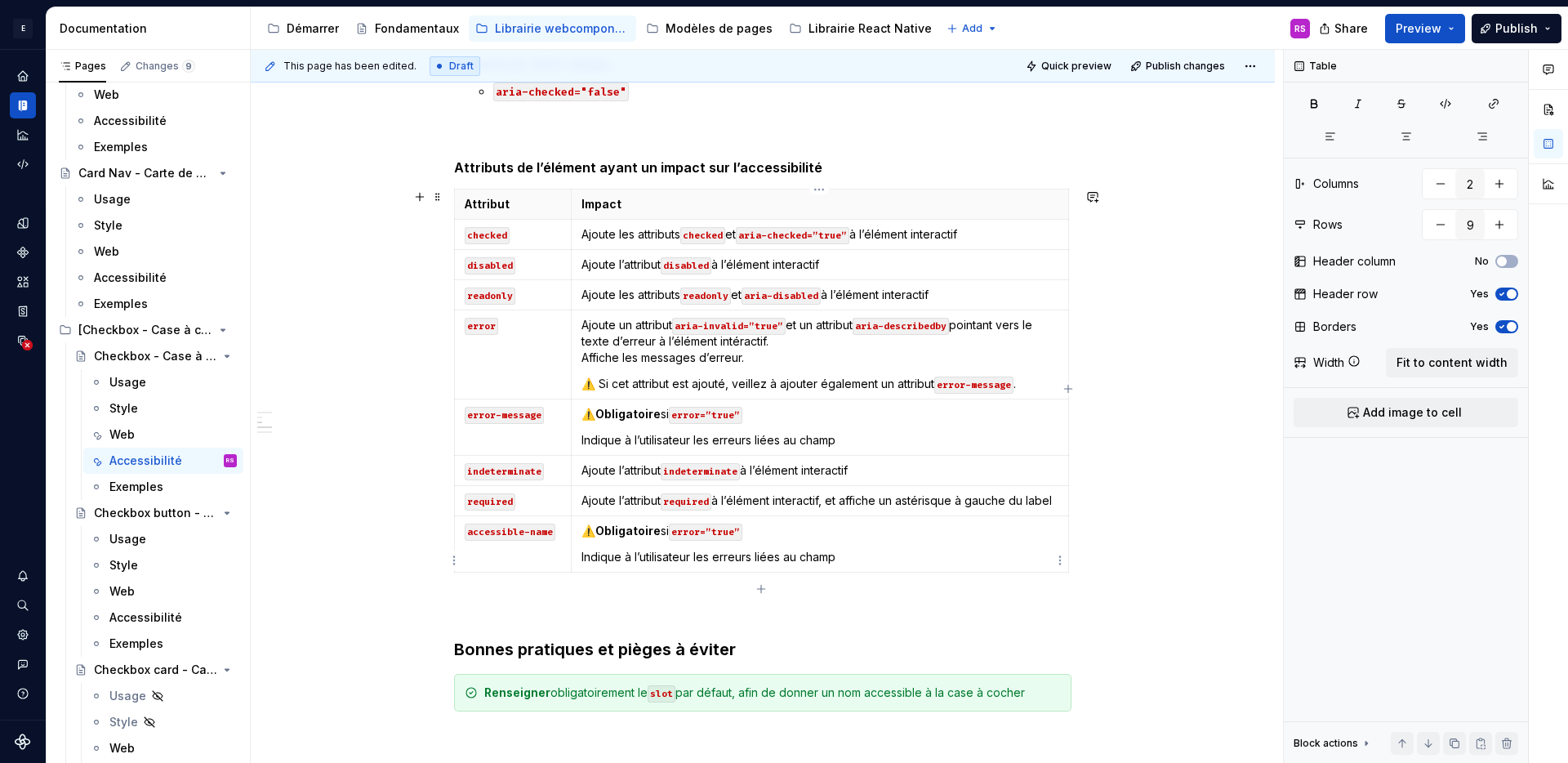
click at [697, 541] on code "error=”true”" at bounding box center [706, 532] width 73 height 17
click at [866, 539] on p "⚠️ Obligatoire si le slot" at bounding box center [820, 531] width 477 height 16
click at [847, 539] on p "⚠️ Obligatoire si le slot est vide" at bounding box center [820, 531] width 477 height 16
drag, startPoint x: 859, startPoint y: 569, endPoint x: 865, endPoint y: 558, distance: 12.5
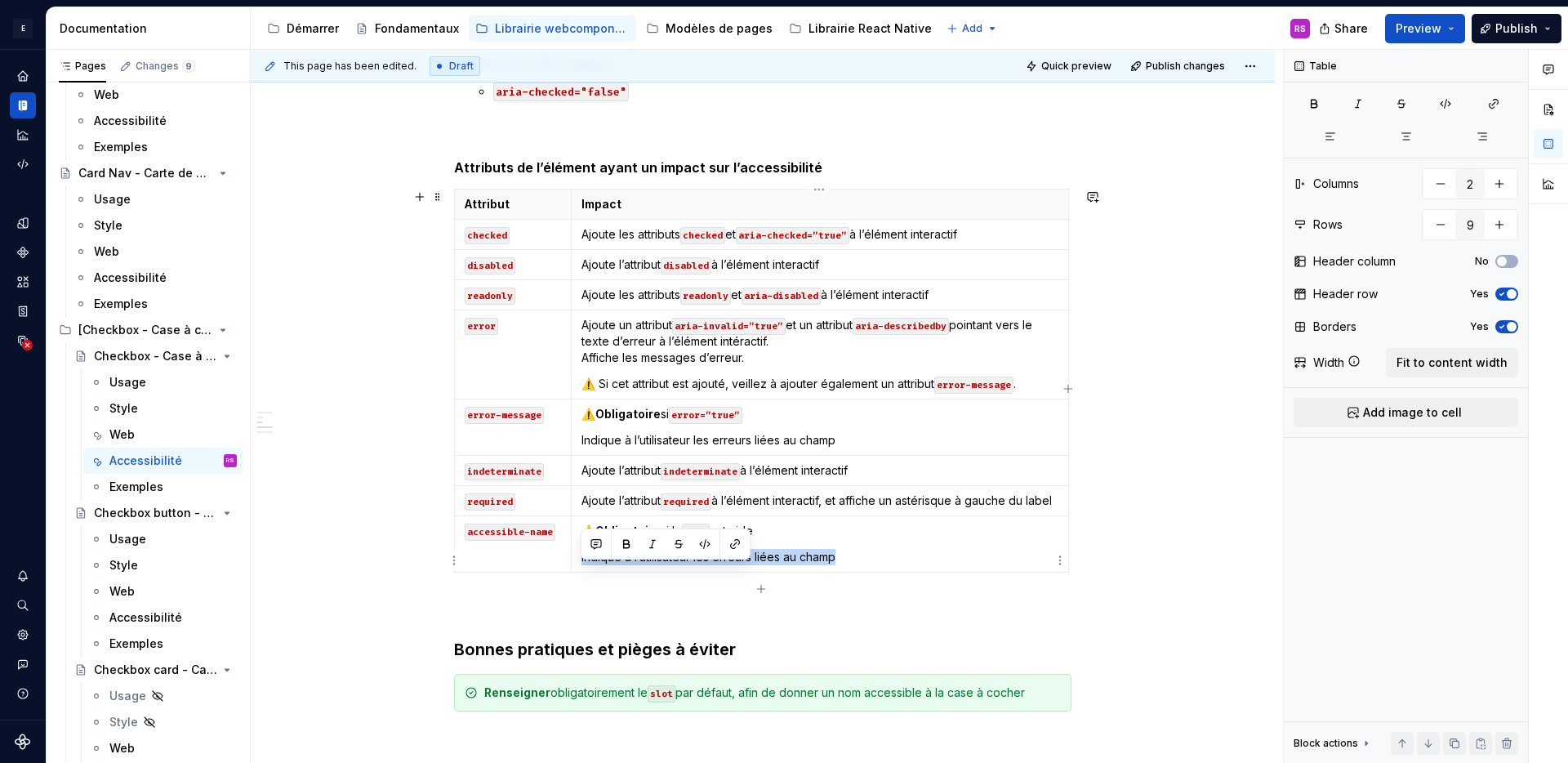
click at [865, 558] on td "⚠️ Obligatoire si le slot est vide Indique à l’utilisateur les erreurs liées au…" at bounding box center [820, 544] width 498 height 56
click at [846, 557] on td "⚠️ Obligatoire si le slot est vide" at bounding box center [820, 544] width 498 height 56
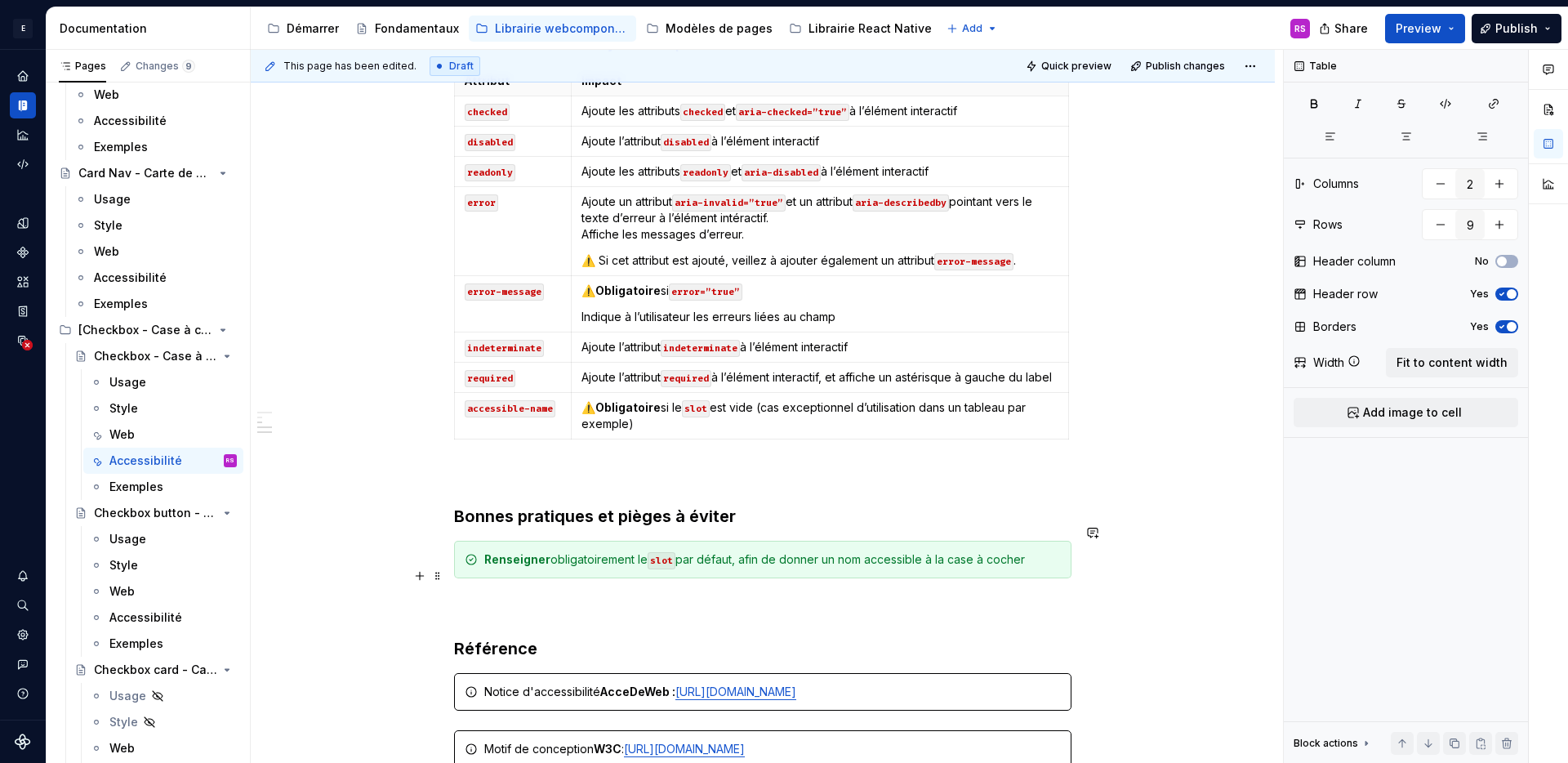
scroll to position [552, 0]
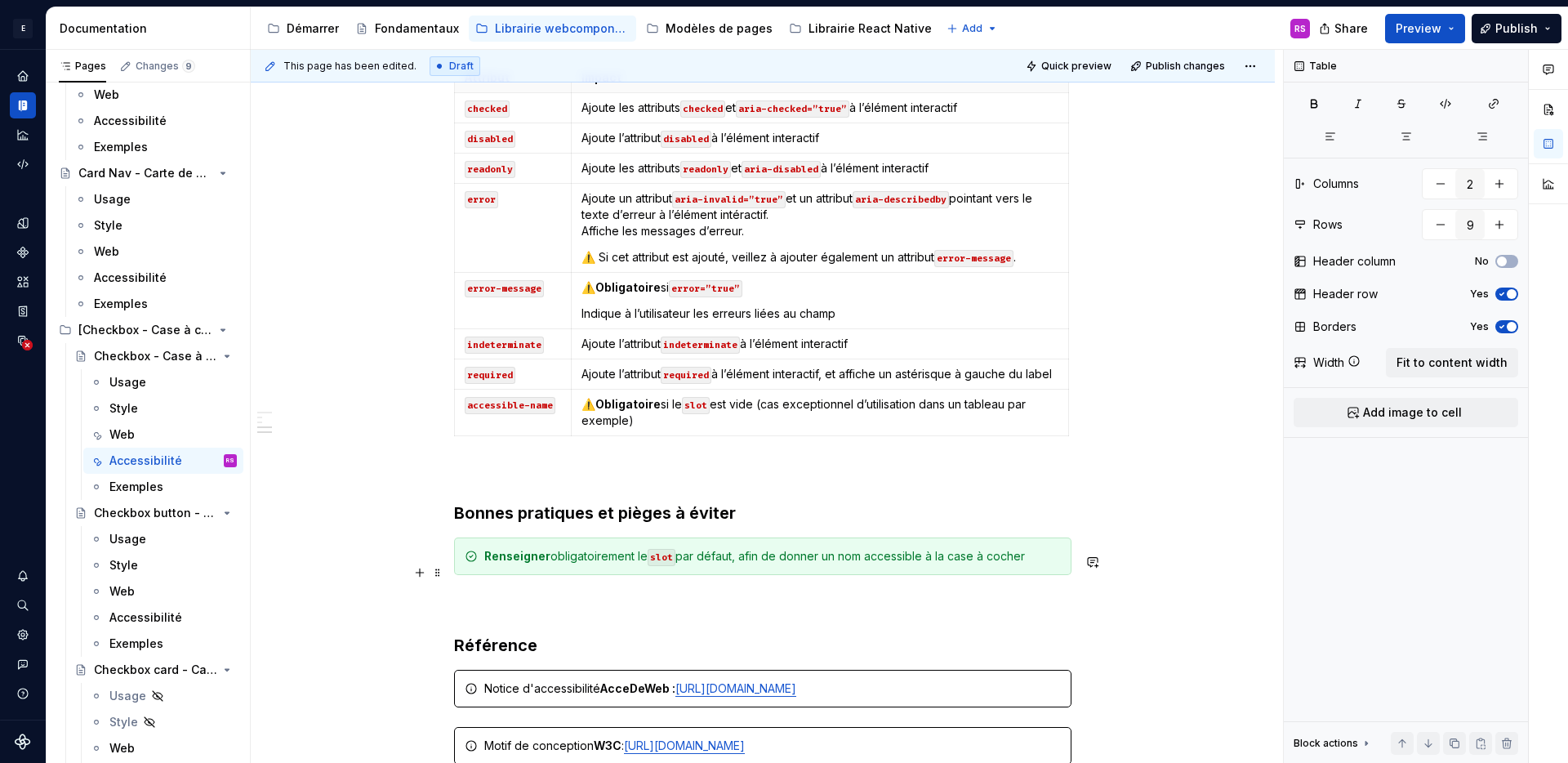
click at [1060, 565] on div "Renseigner obligatoirement le slot par défaut, afin de donner un nom accessible…" at bounding box center [772, 556] width 576 height 16
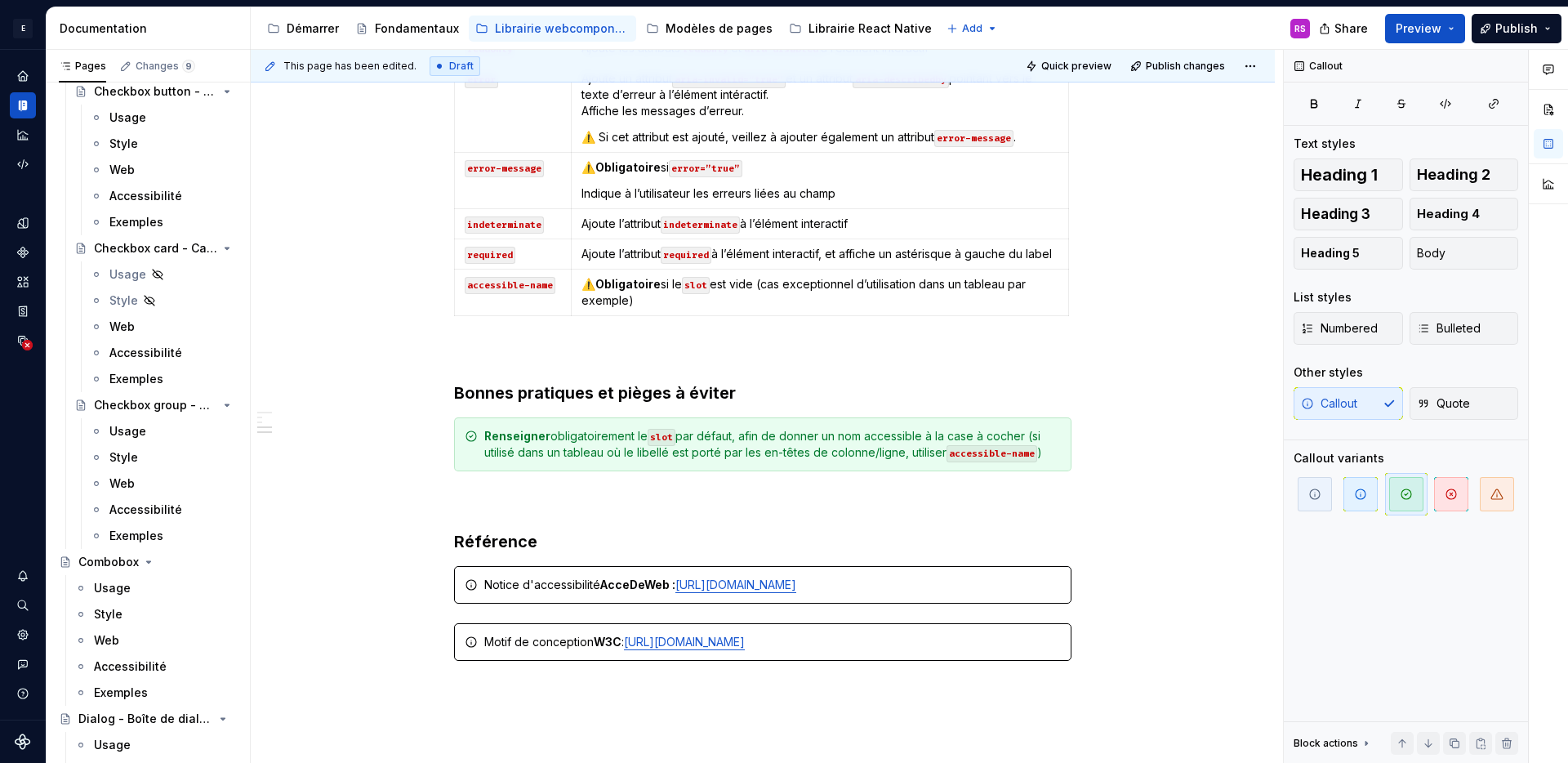
scroll to position [3304, 0]
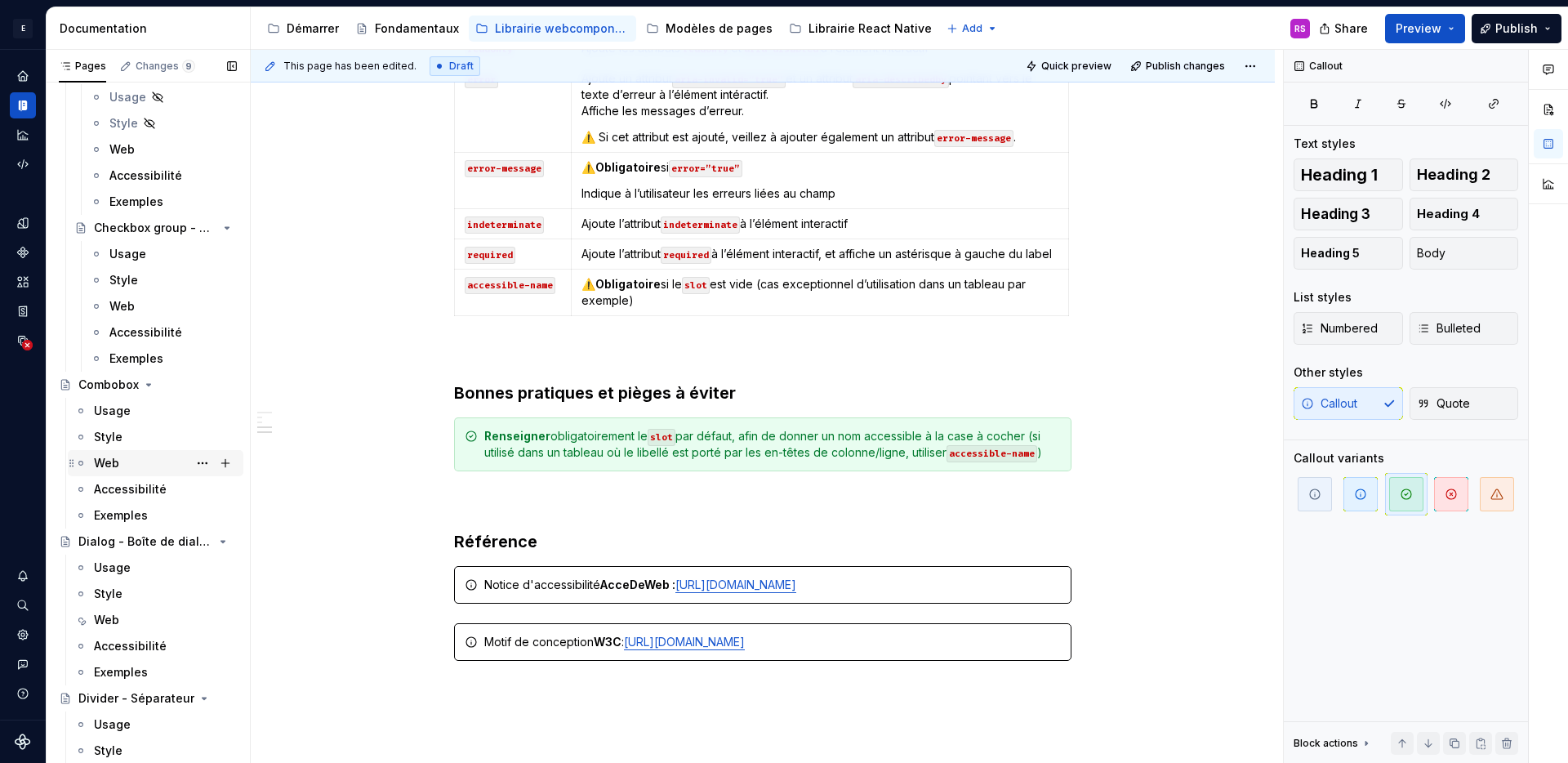
click at [120, 466] on div "Web" at bounding box center [166, 464] width 143 height 23
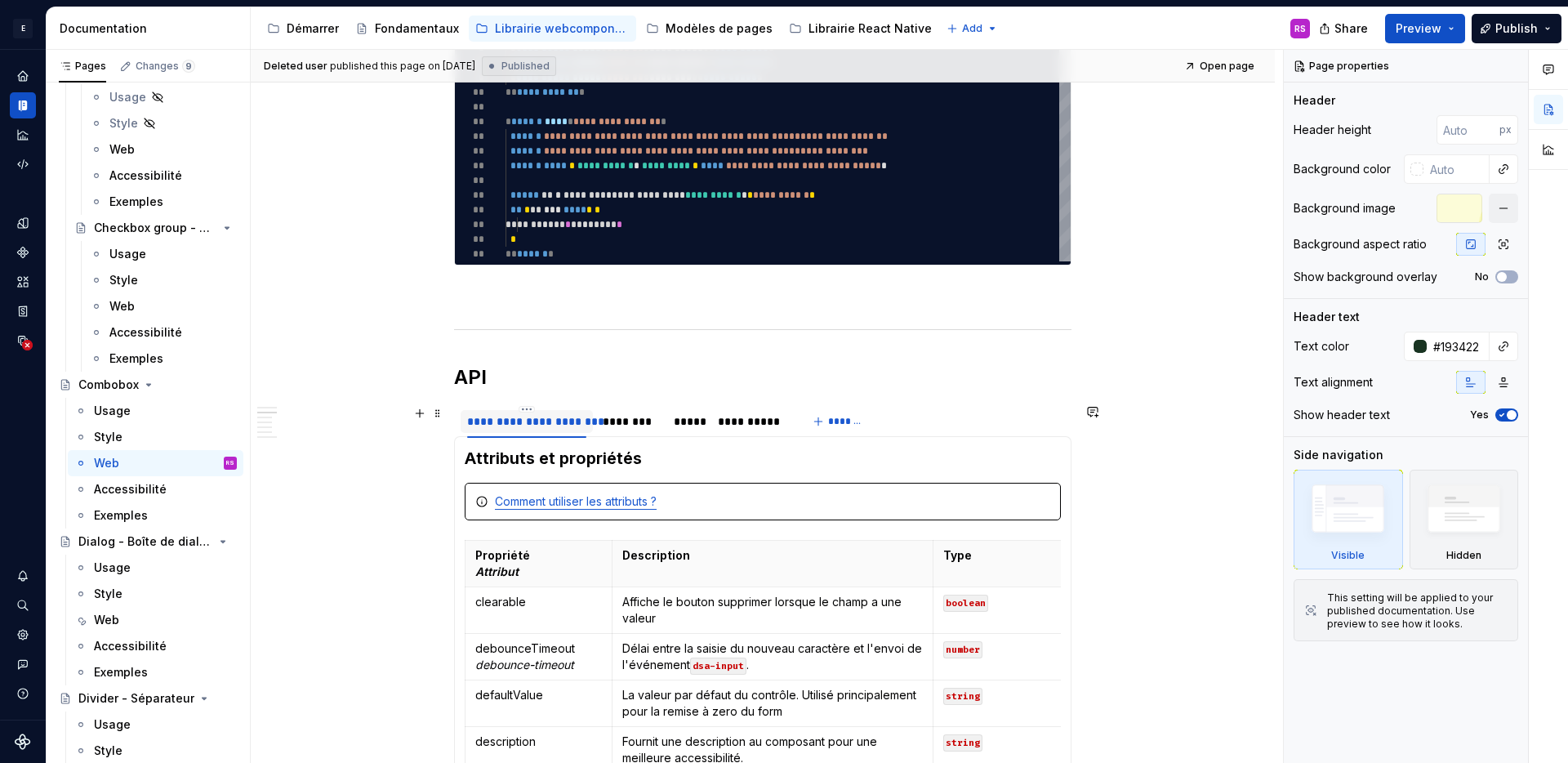
scroll to position [1020, 0]
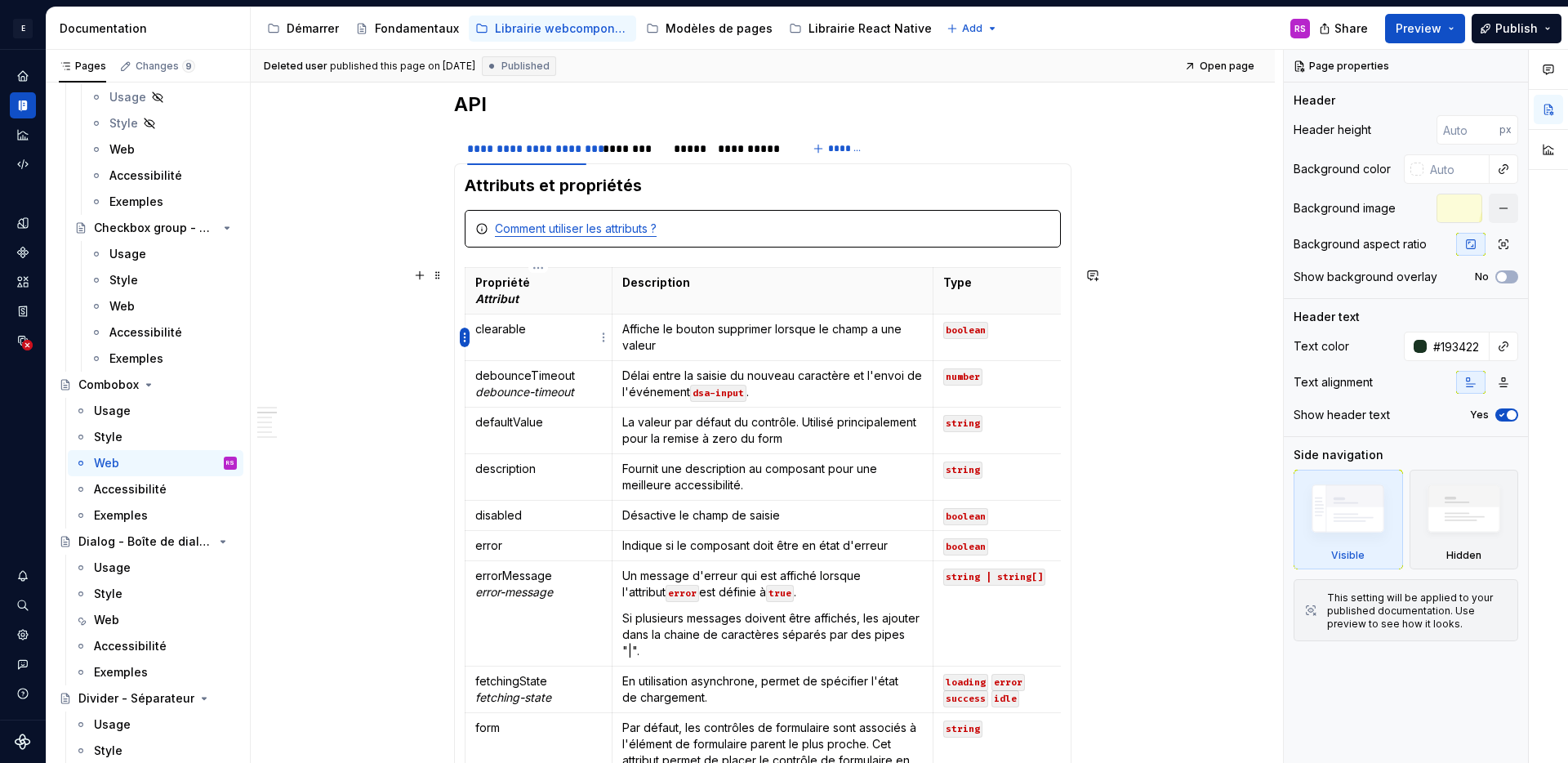
click at [463, 344] on html "E Design System de l'Autonomie RS Design system data Documentation Accessibilit…" at bounding box center [784, 382] width 1568 height 763
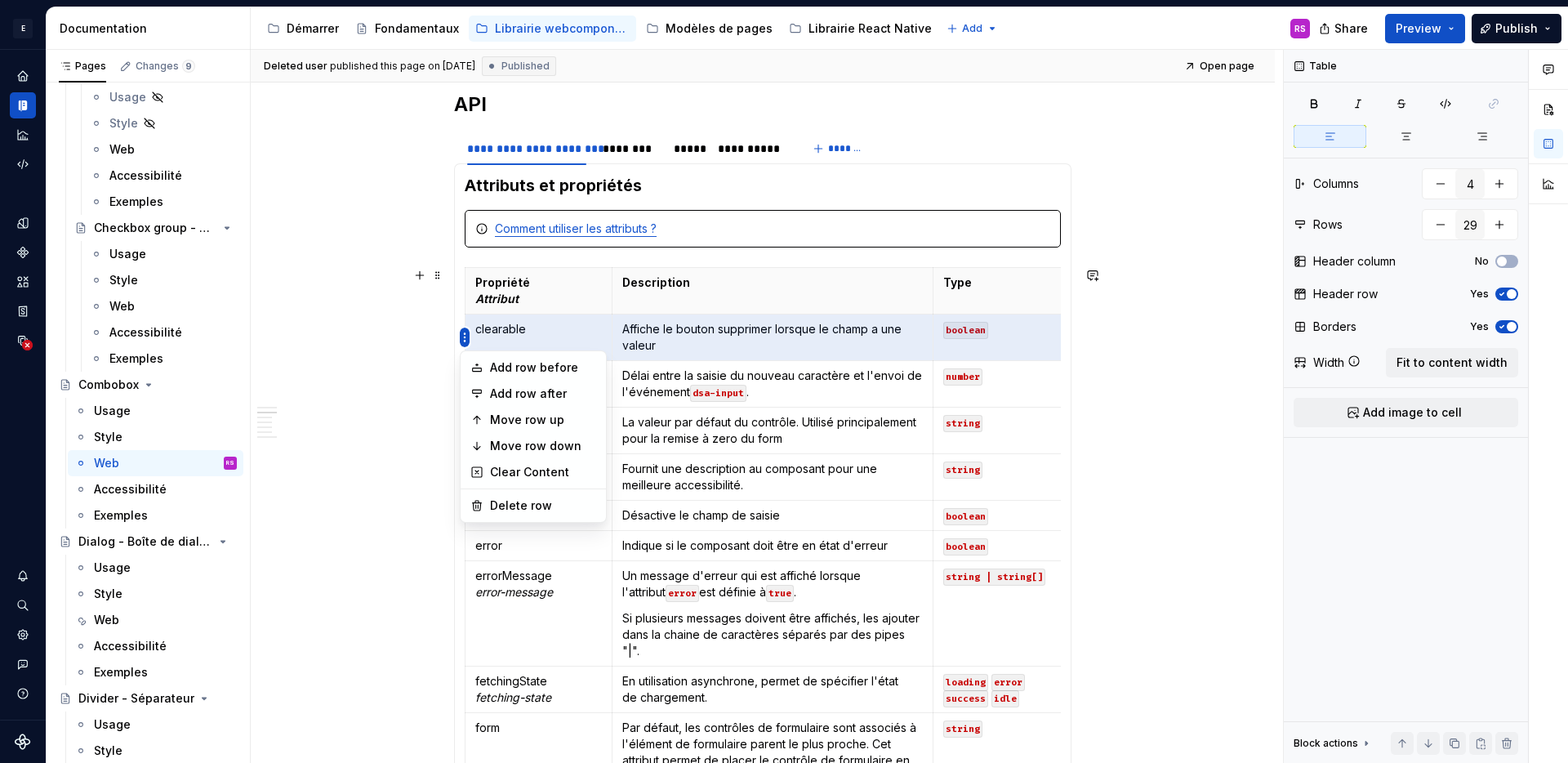
type textarea "*"
click at [524, 418] on div "Move row up" at bounding box center [543, 420] width 107 height 16
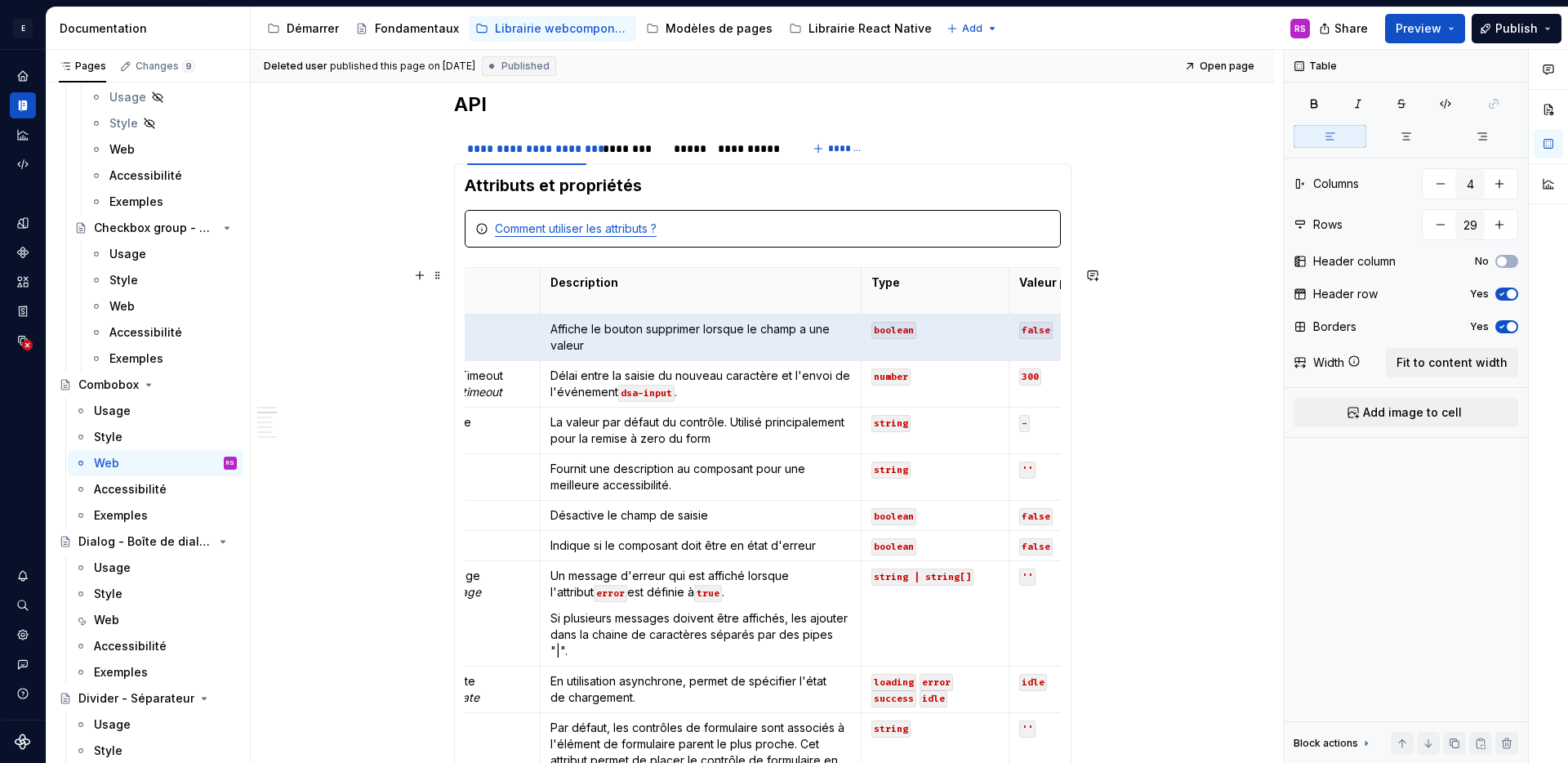
scroll to position [0, 0]
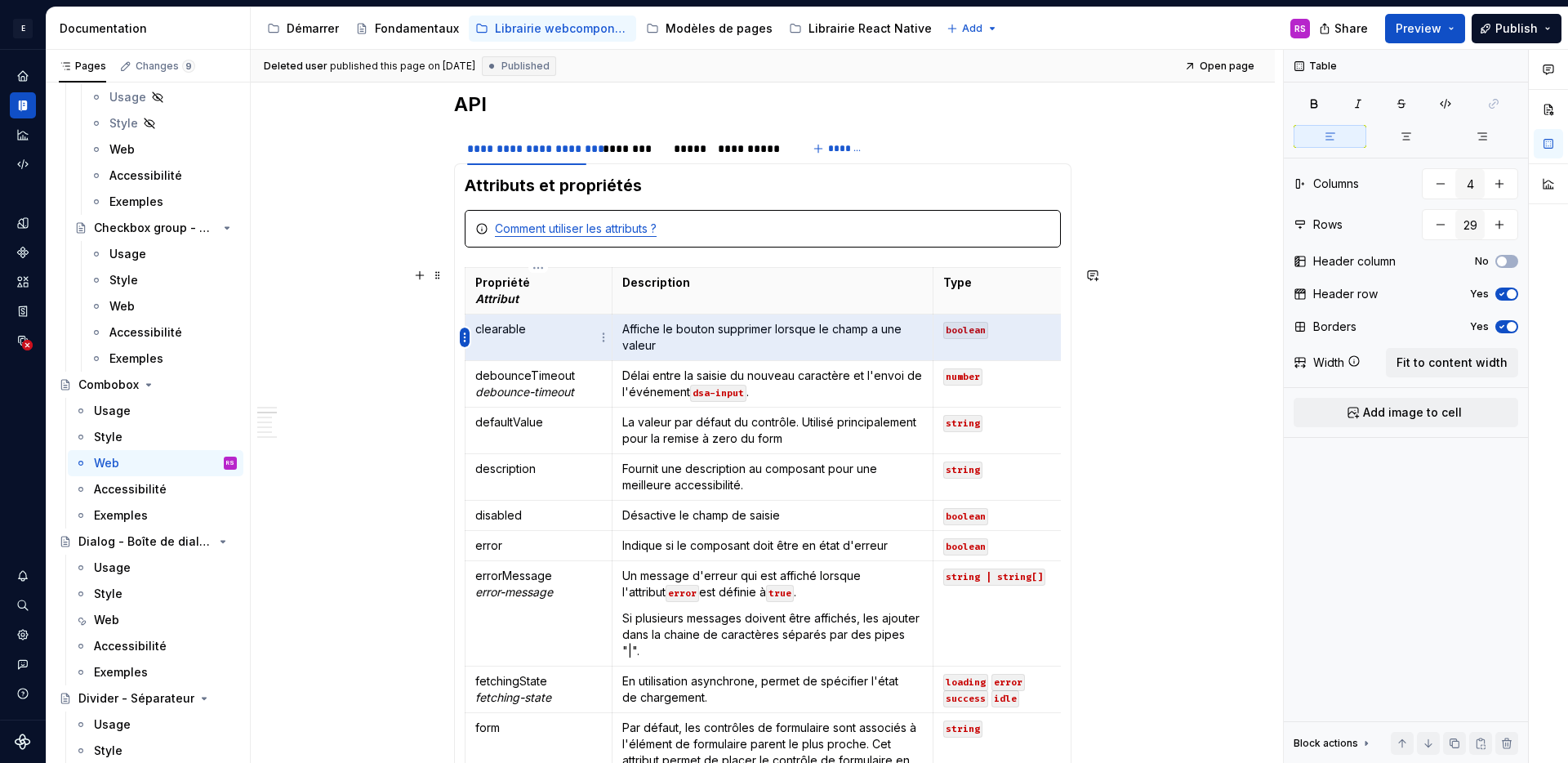
click at [462, 339] on html "E Design System de l'Autonomie RS Design system data Documentation Accessibilit…" at bounding box center [784, 382] width 1568 height 763
click at [554, 364] on div "Add row before" at bounding box center [543, 368] width 107 height 16
type input "30"
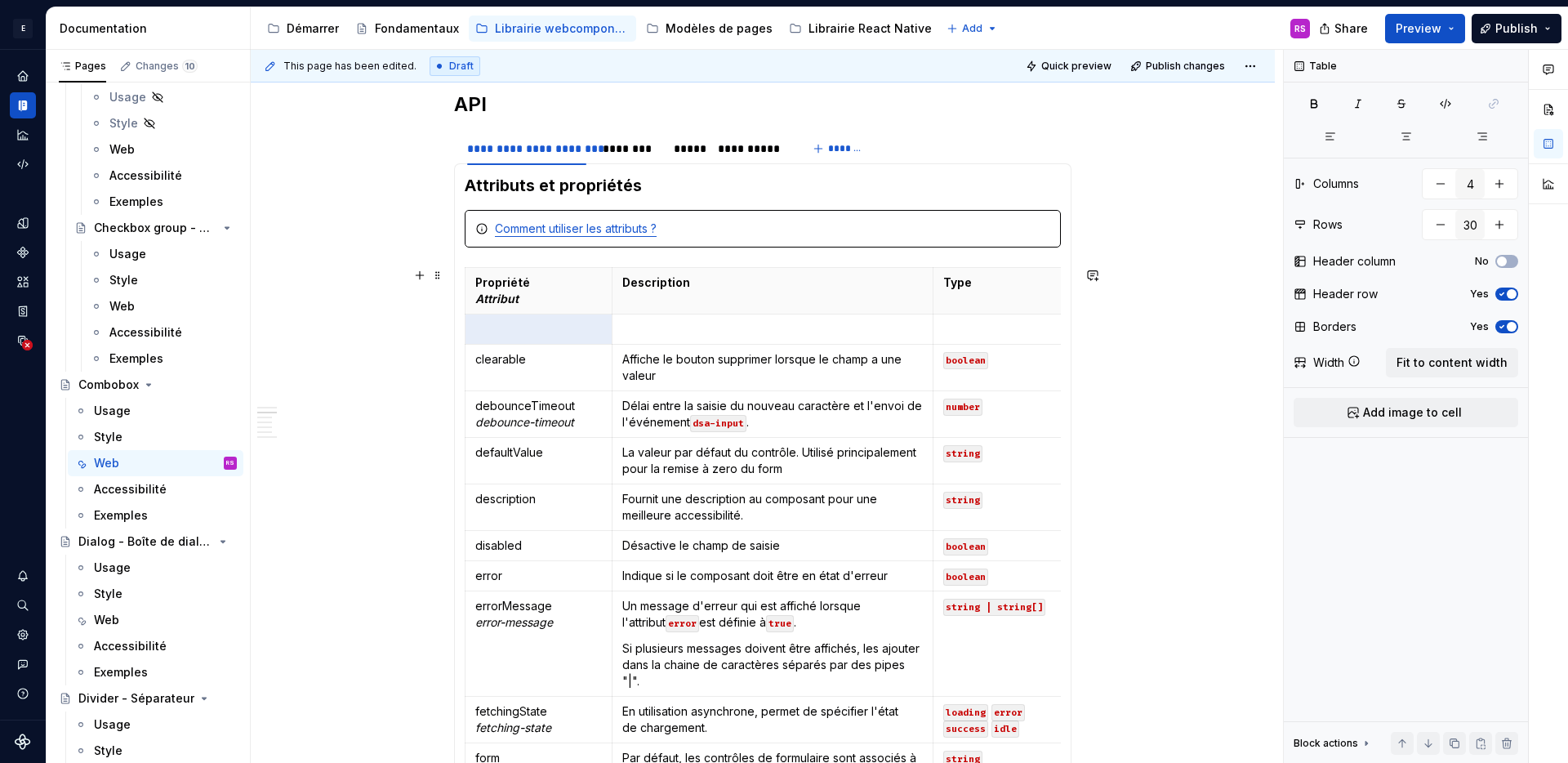
click at [556, 336] on p at bounding box center [538, 330] width 126 height 16
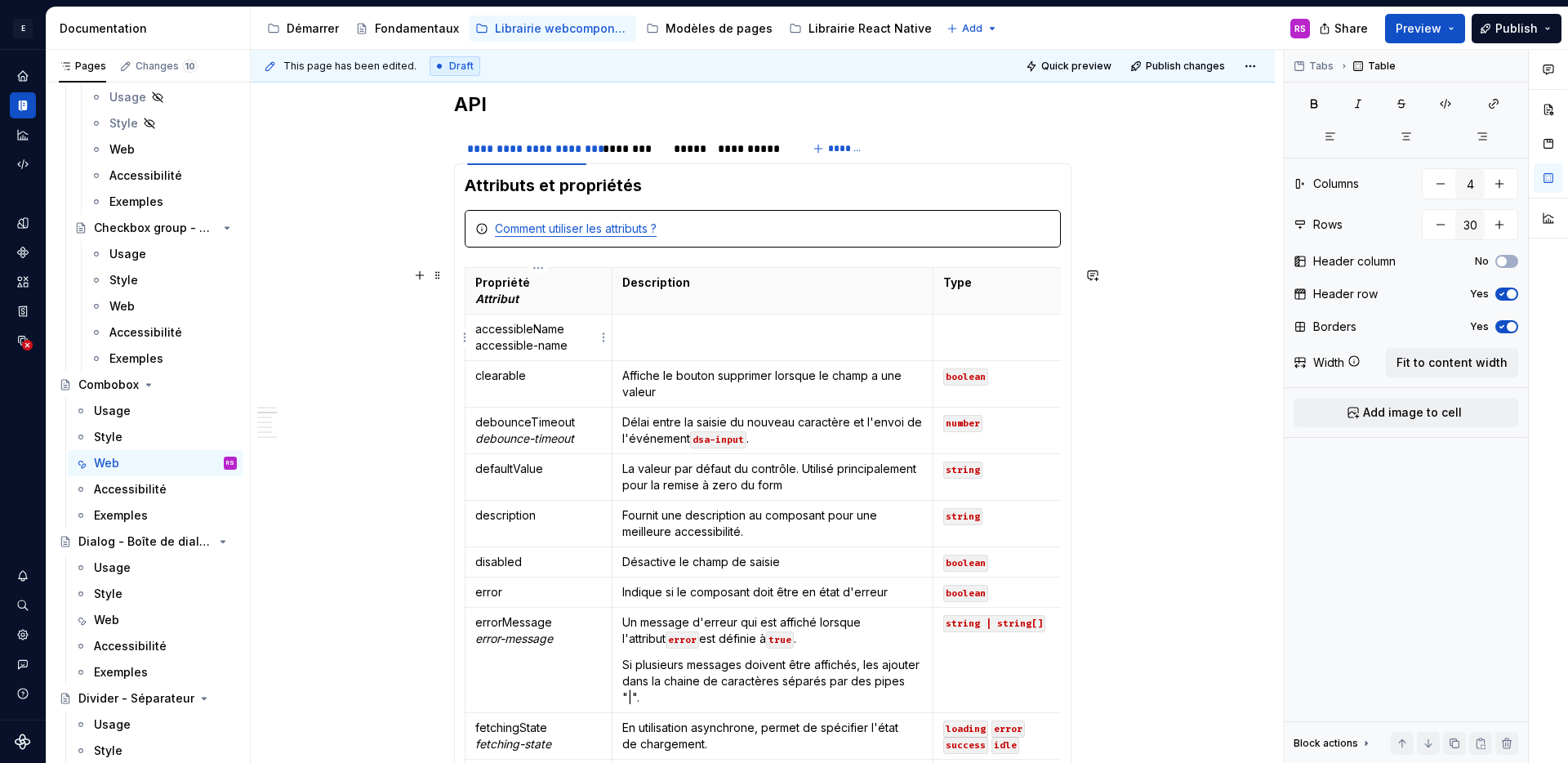
click at [478, 348] on p "accessibleName accessible-name" at bounding box center [538, 338] width 126 height 33
click at [729, 339] on td at bounding box center [773, 338] width 321 height 47
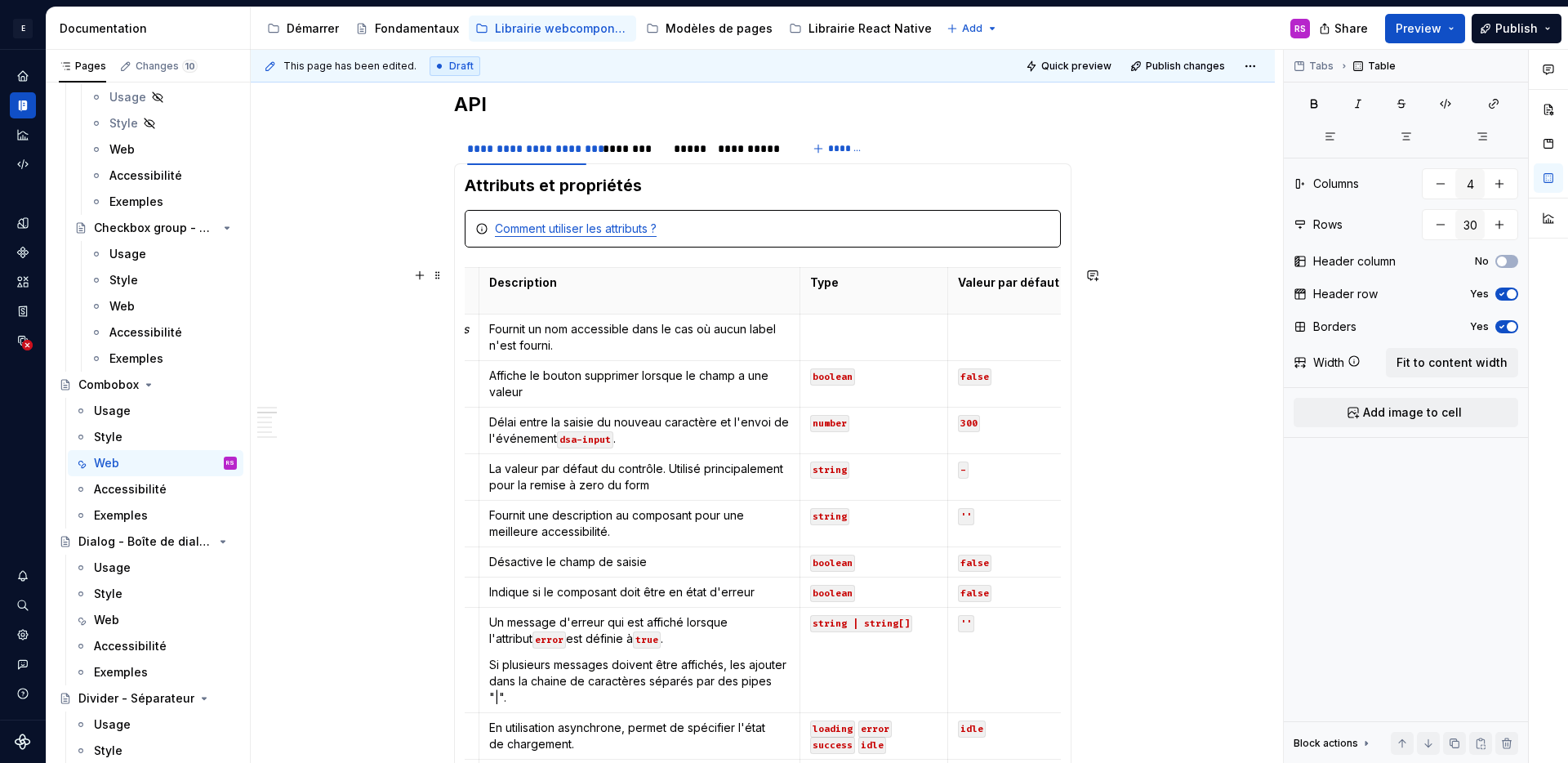
scroll to position [0, 167]
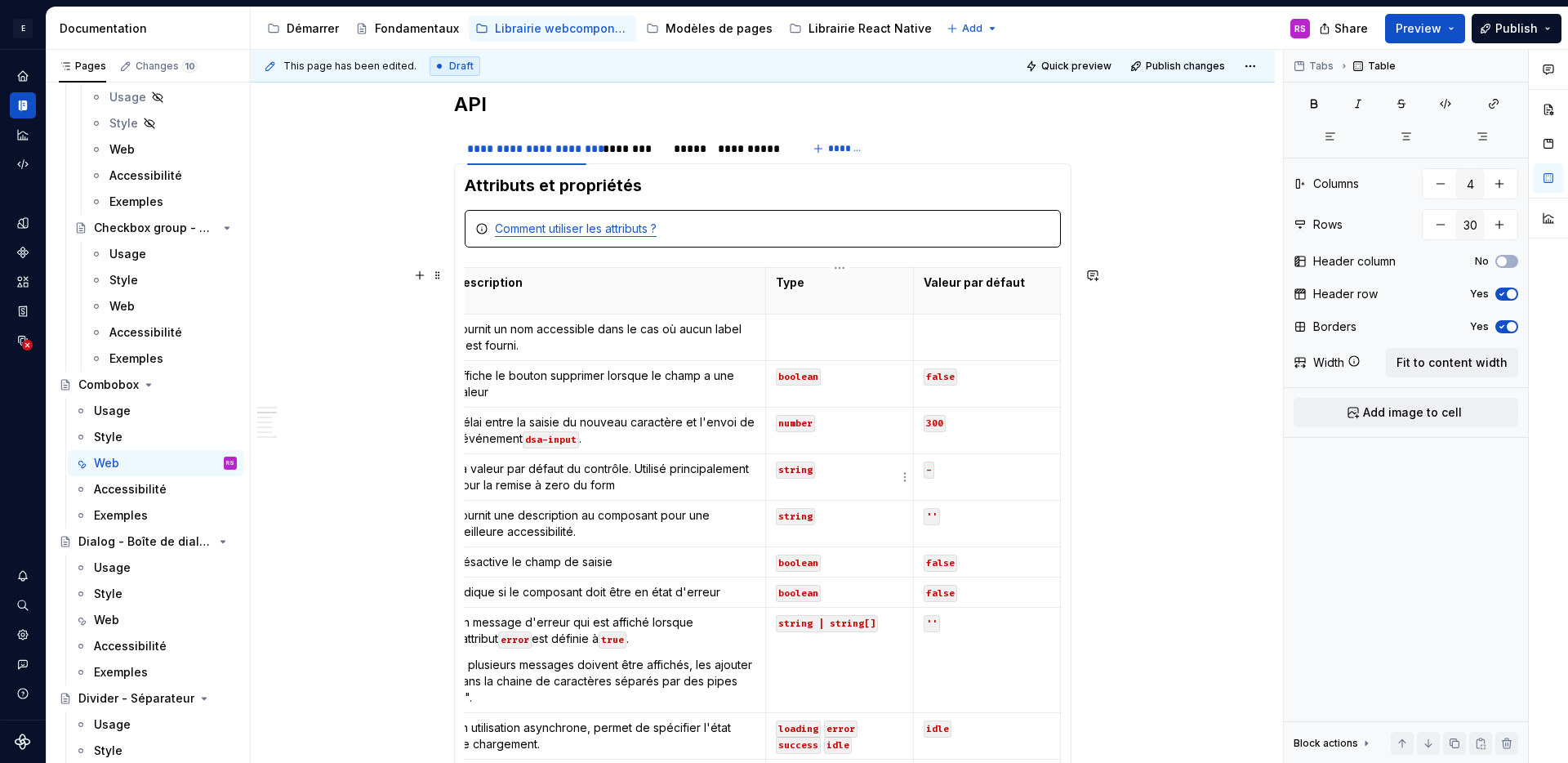
click at [802, 470] on code "string" at bounding box center [796, 470] width 39 height 17
copy code "string"
click at [828, 341] on td at bounding box center [839, 338] width 147 height 47
paste div
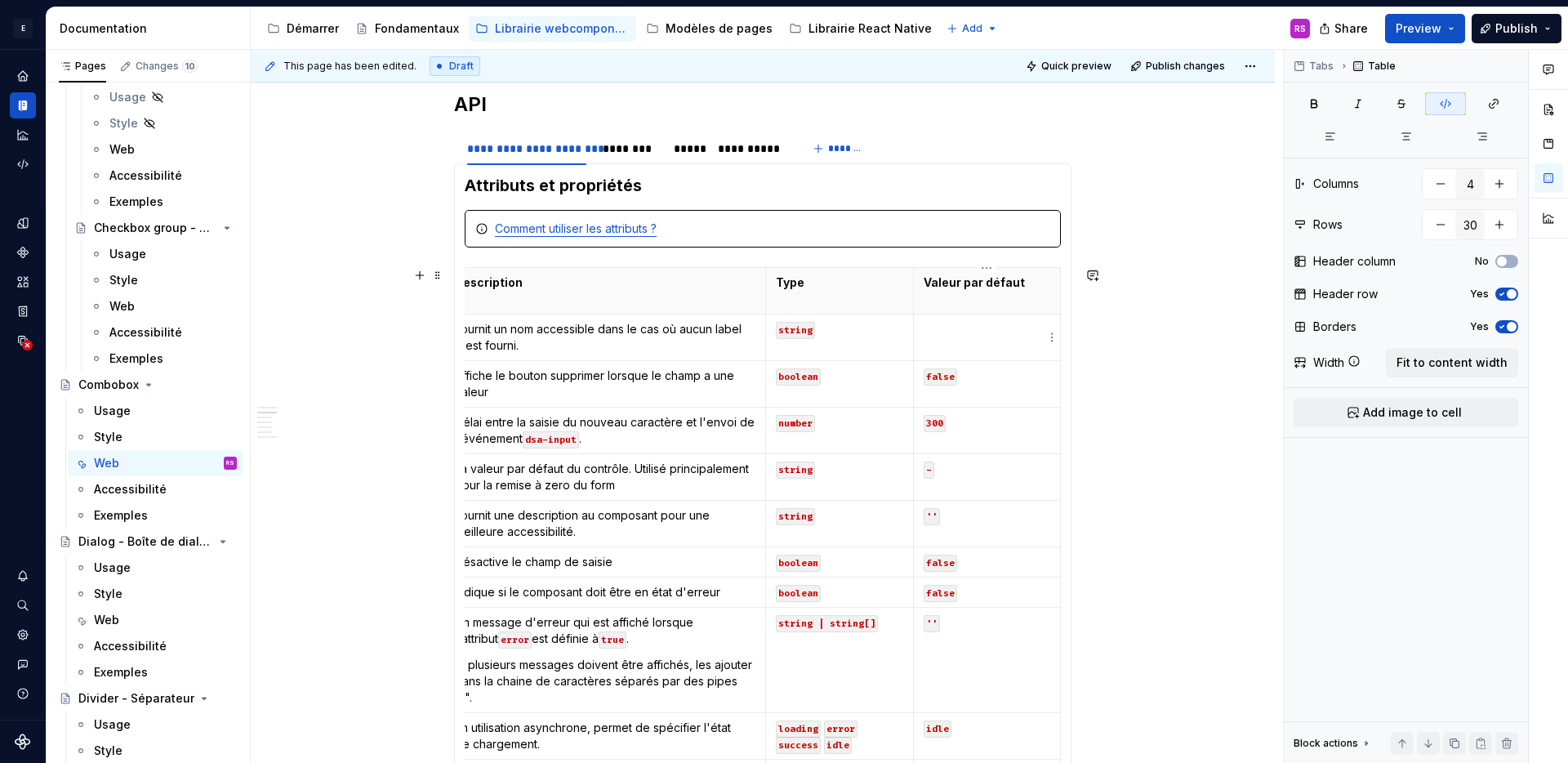
click at [997, 340] on td at bounding box center [986, 338] width 147 height 47
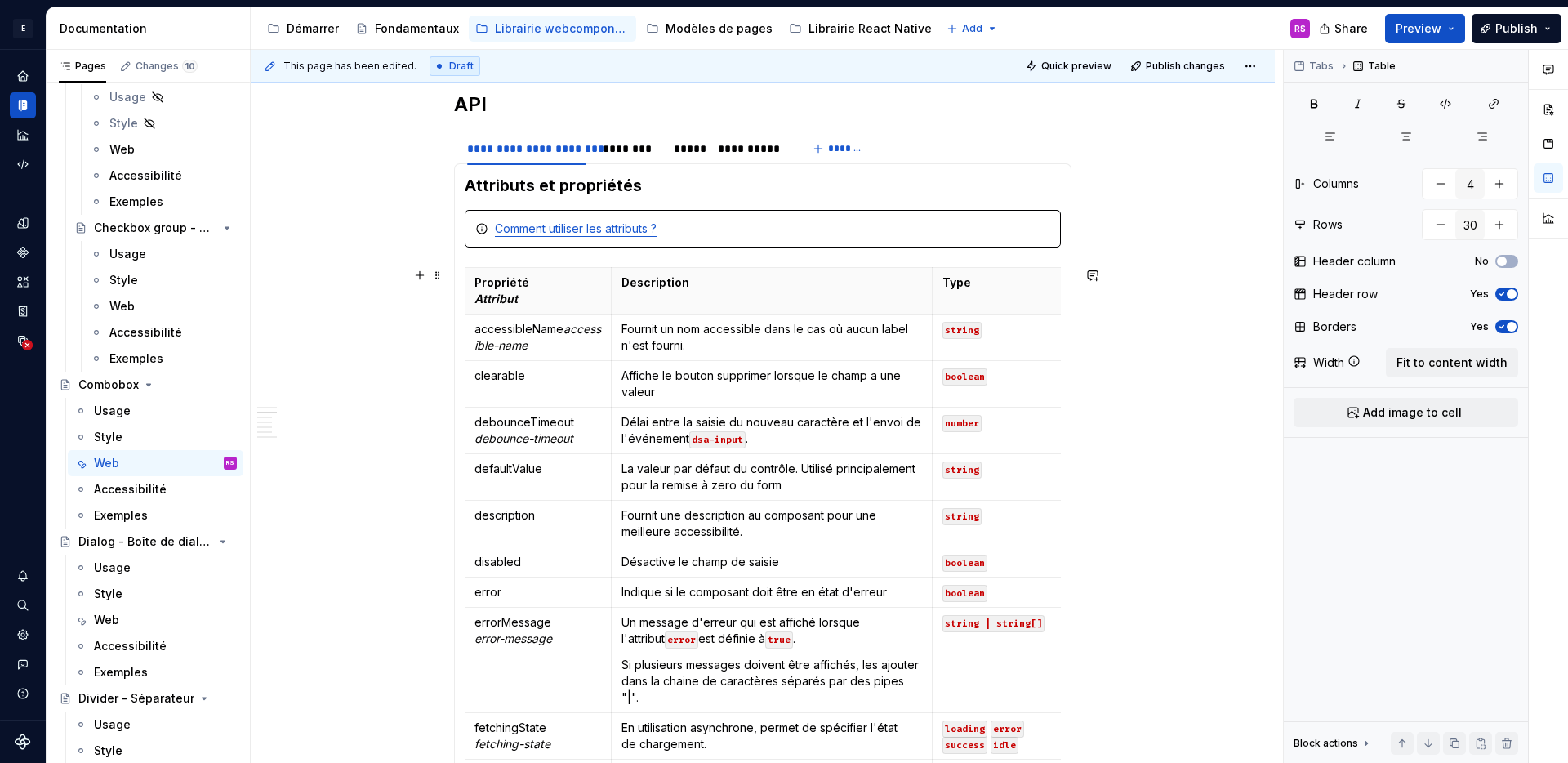
scroll to position [0, 0]
click at [118, 517] on div "Exemples" at bounding box center [121, 516] width 54 height 16
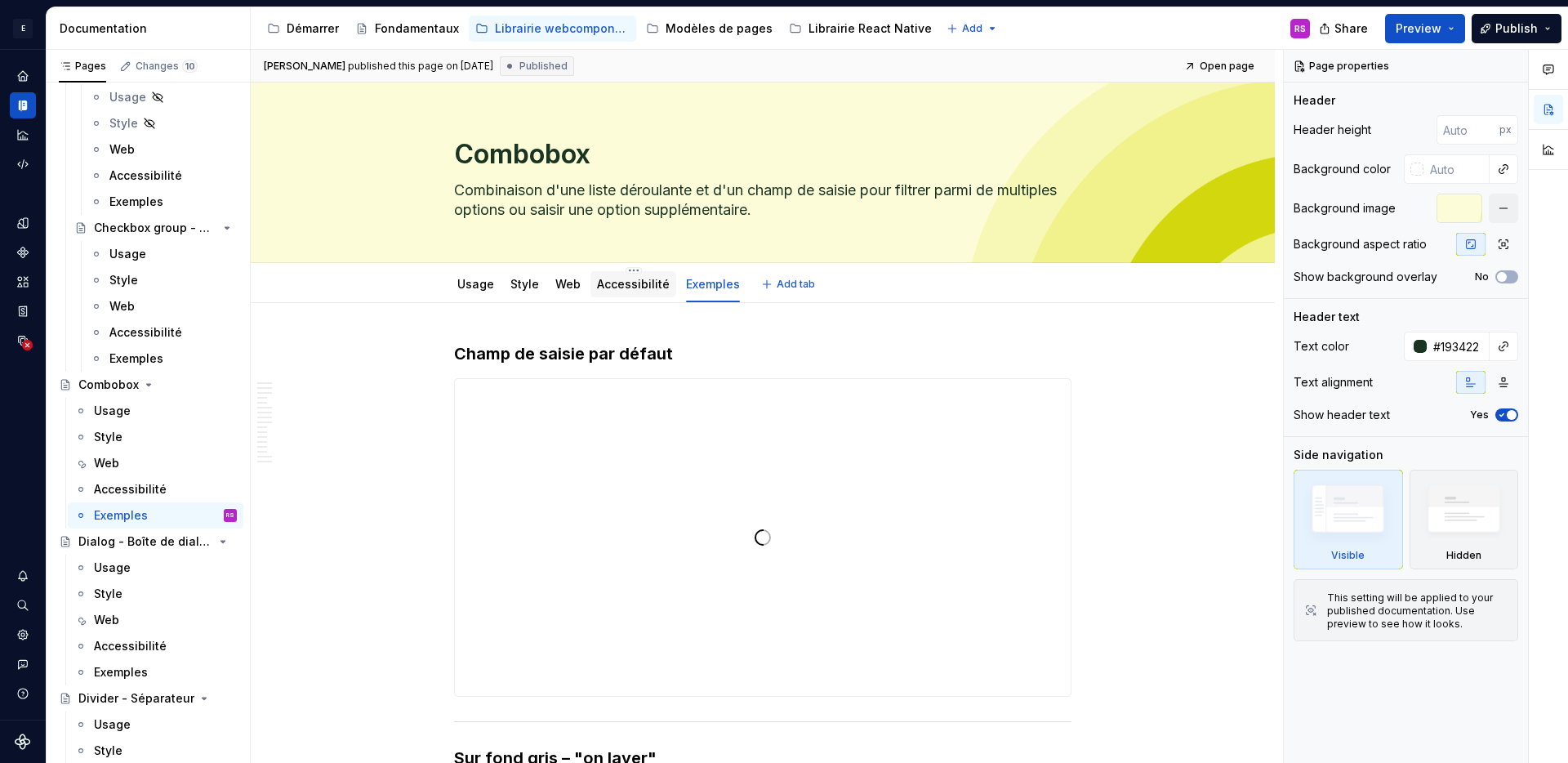
click at [628, 288] on link "Accessibilité" at bounding box center [633, 284] width 72 height 14
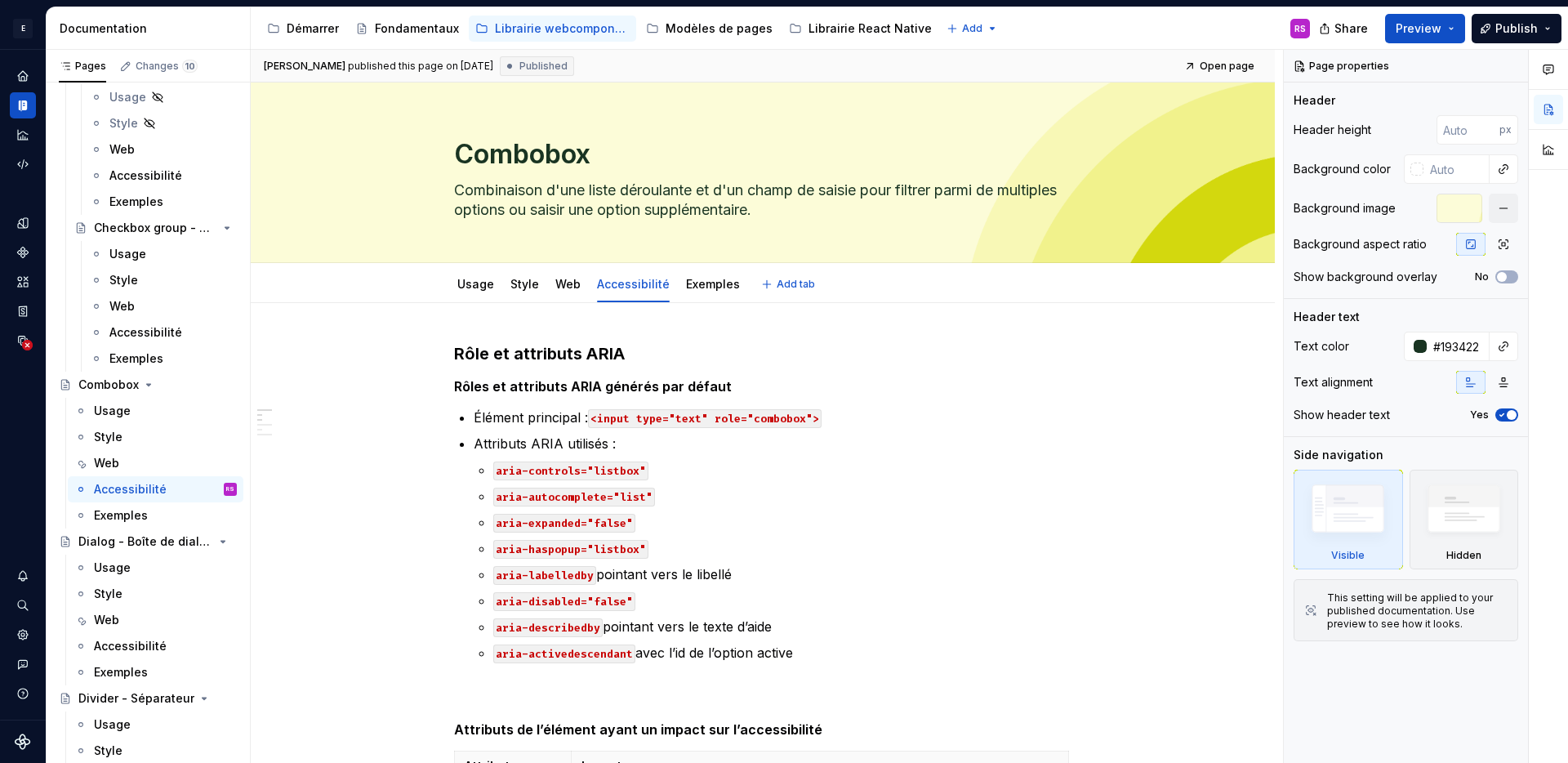
type textarea "*"
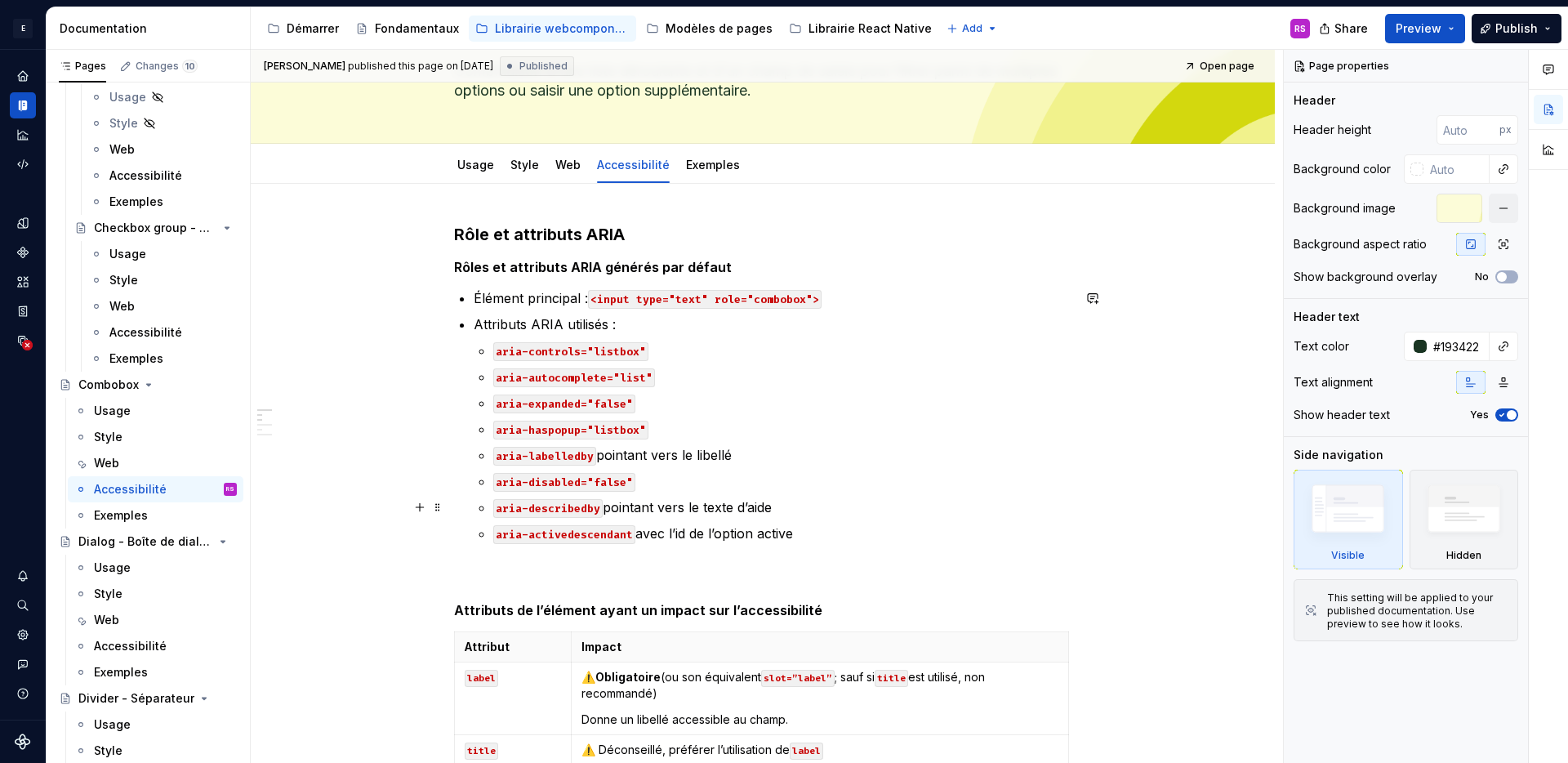
scroll to position [618, 0]
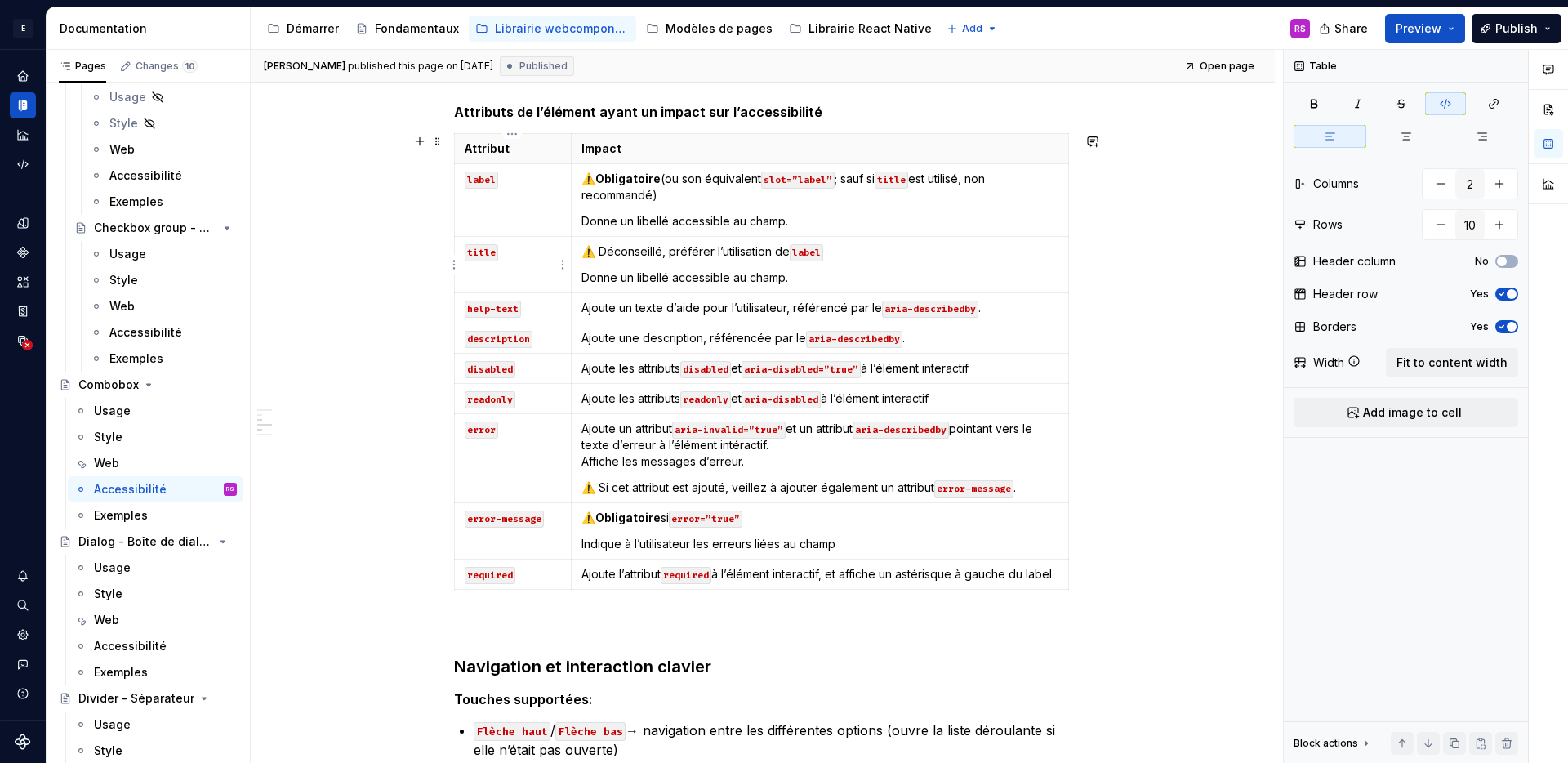
click at [487, 252] on code "title" at bounding box center [481, 253] width 33 height 17
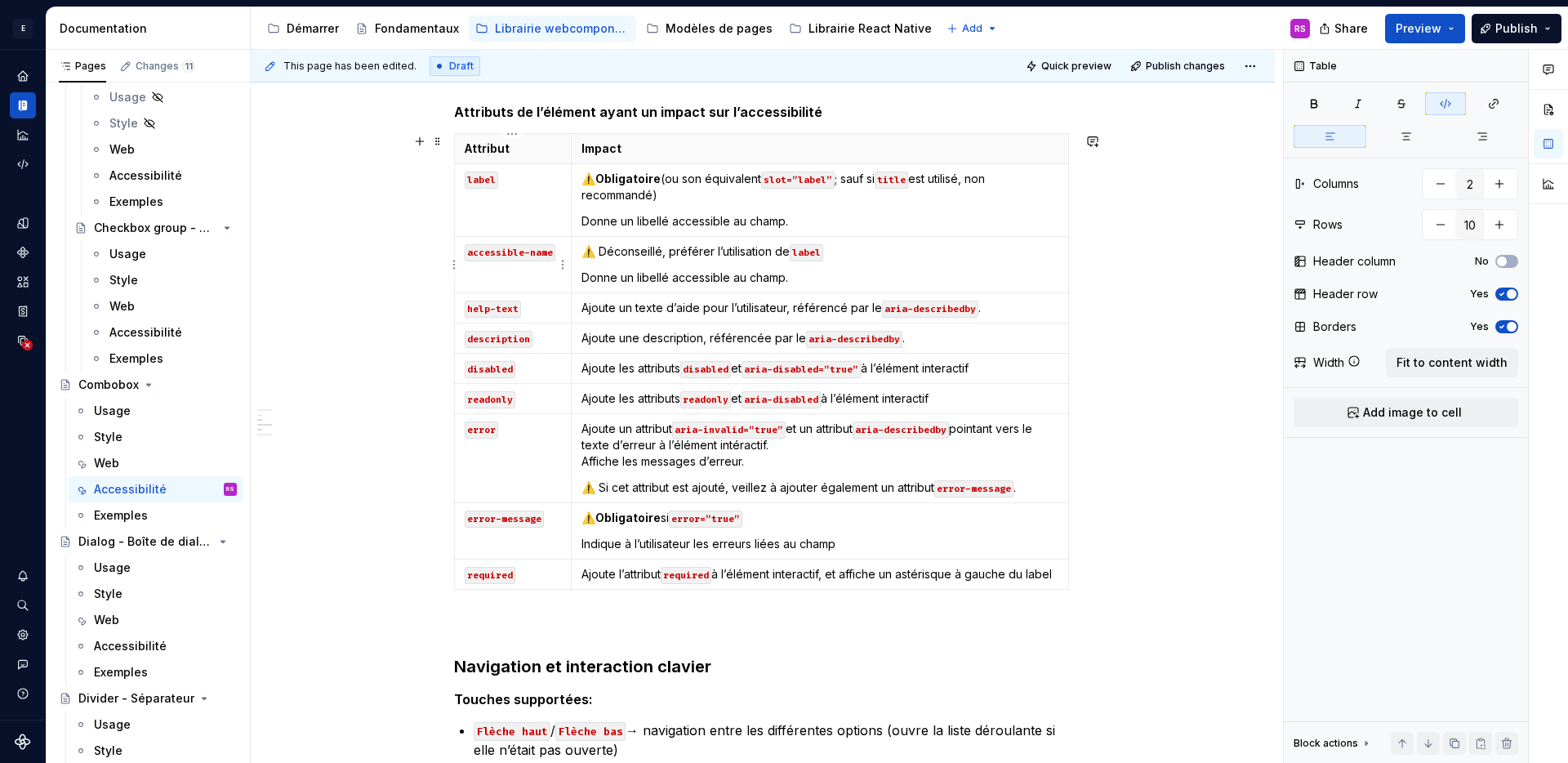
click at [467, 256] on code "accessible-name" at bounding box center [509, 253] width 90 height 17
copy code "accessible-name"
click at [904, 180] on code "title" at bounding box center [891, 180] width 33 height 17
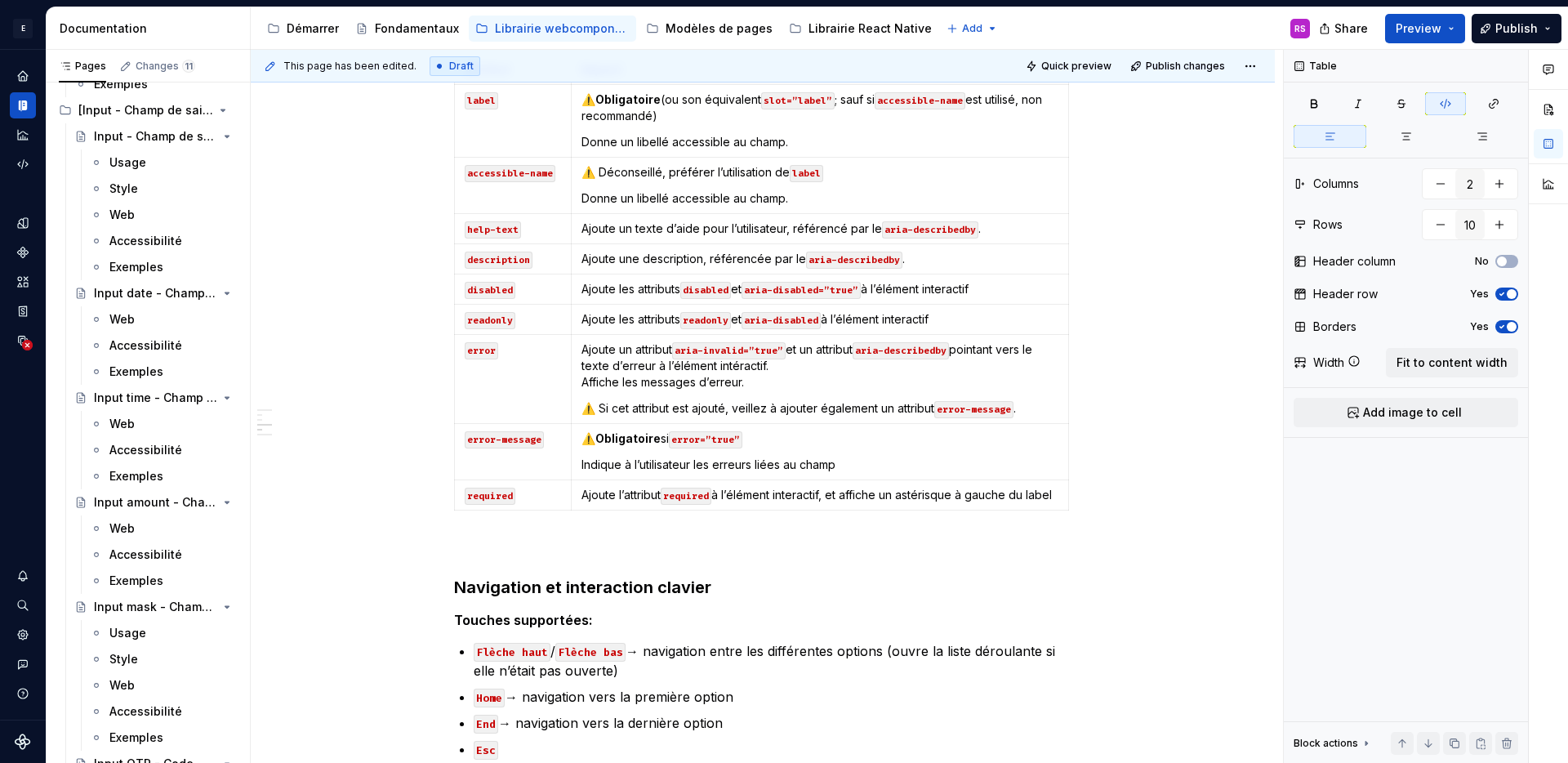
scroll to position [7553, 0]
click at [131, 214] on div "Web" at bounding box center [122, 216] width 25 height 16
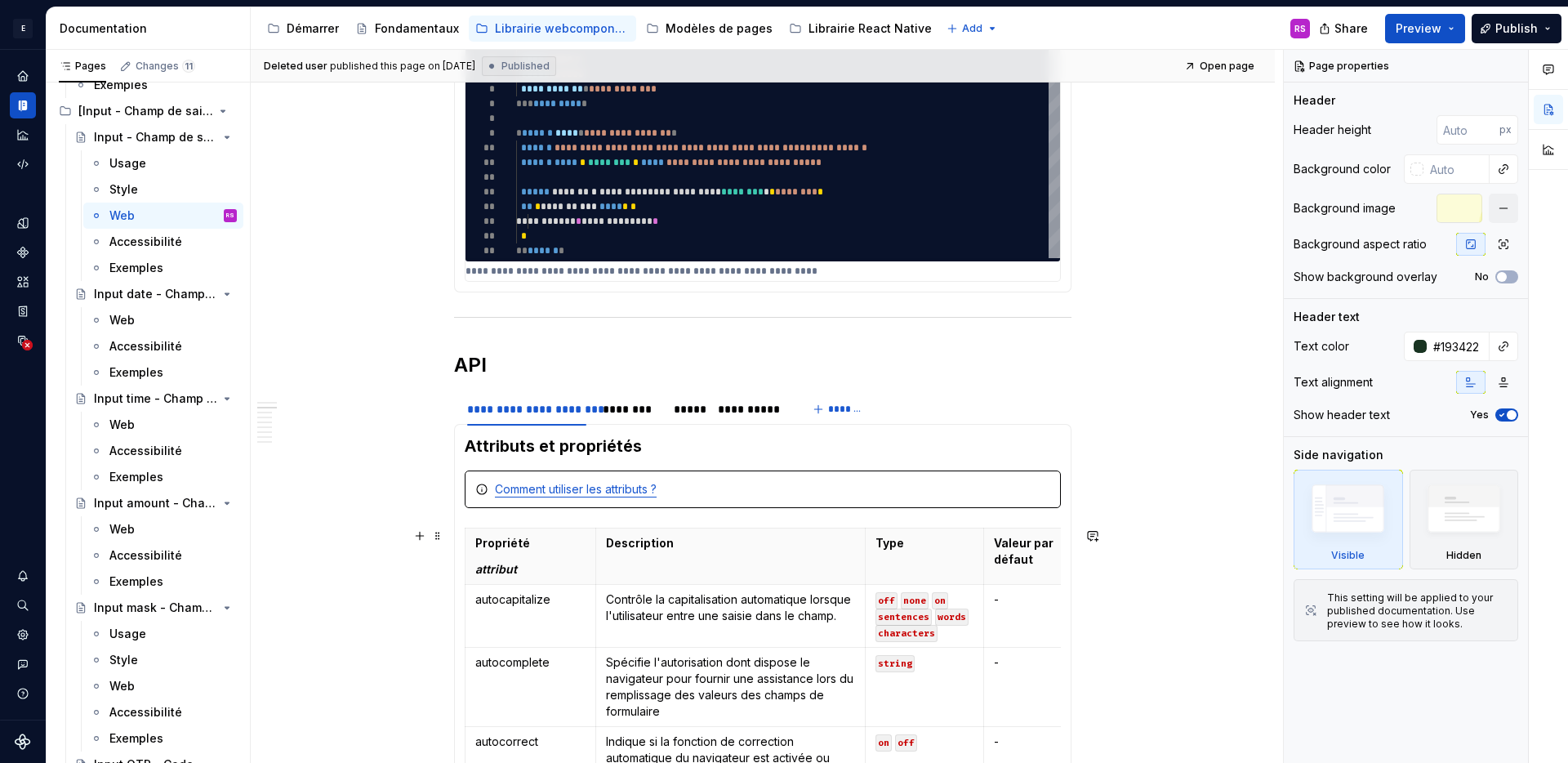
scroll to position [1079, 0]
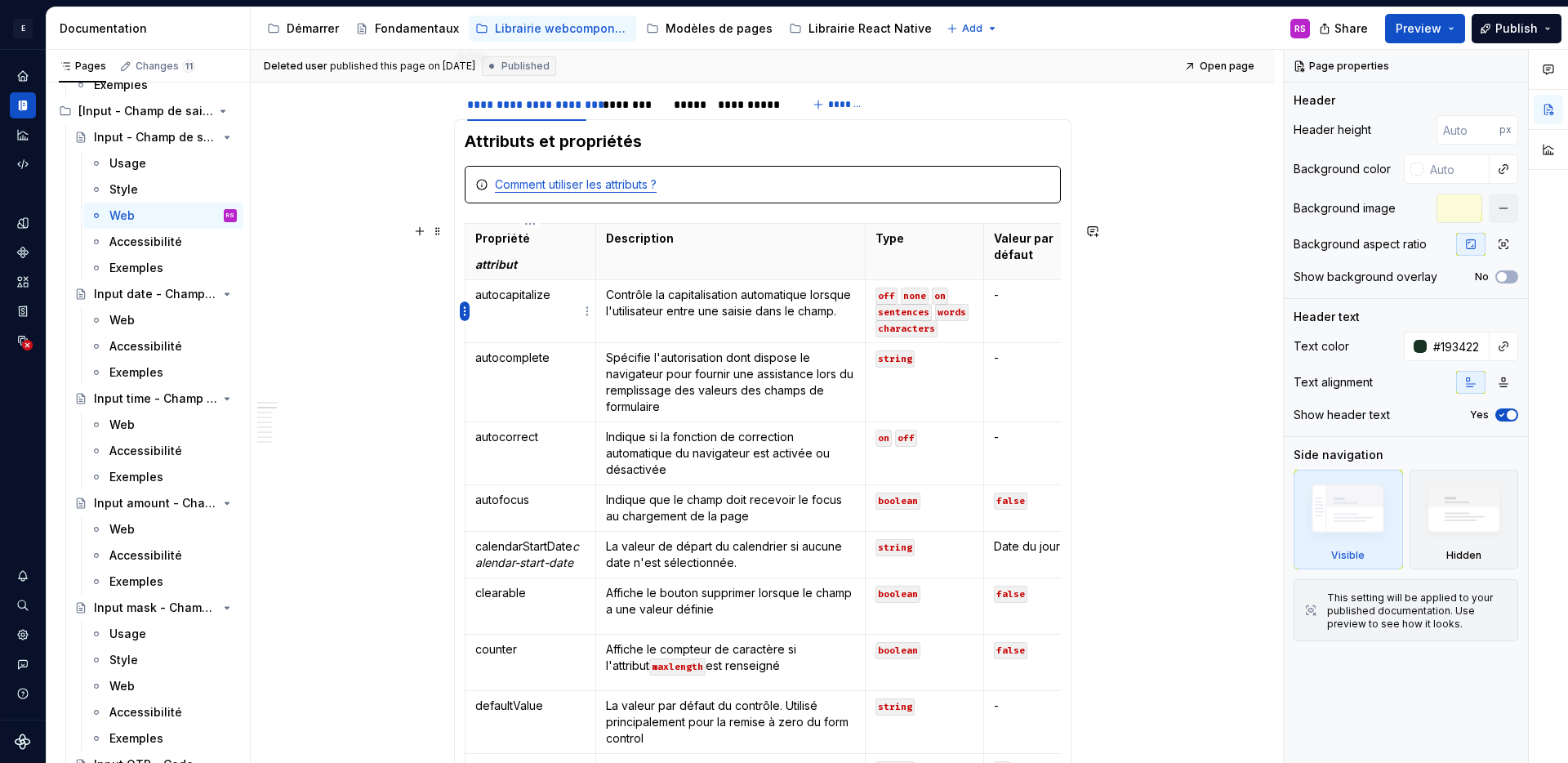
click at [464, 312] on html "E Design System de l'Autonomie RS Design system data Documentation Accessibilit…" at bounding box center [784, 382] width 1568 height 763
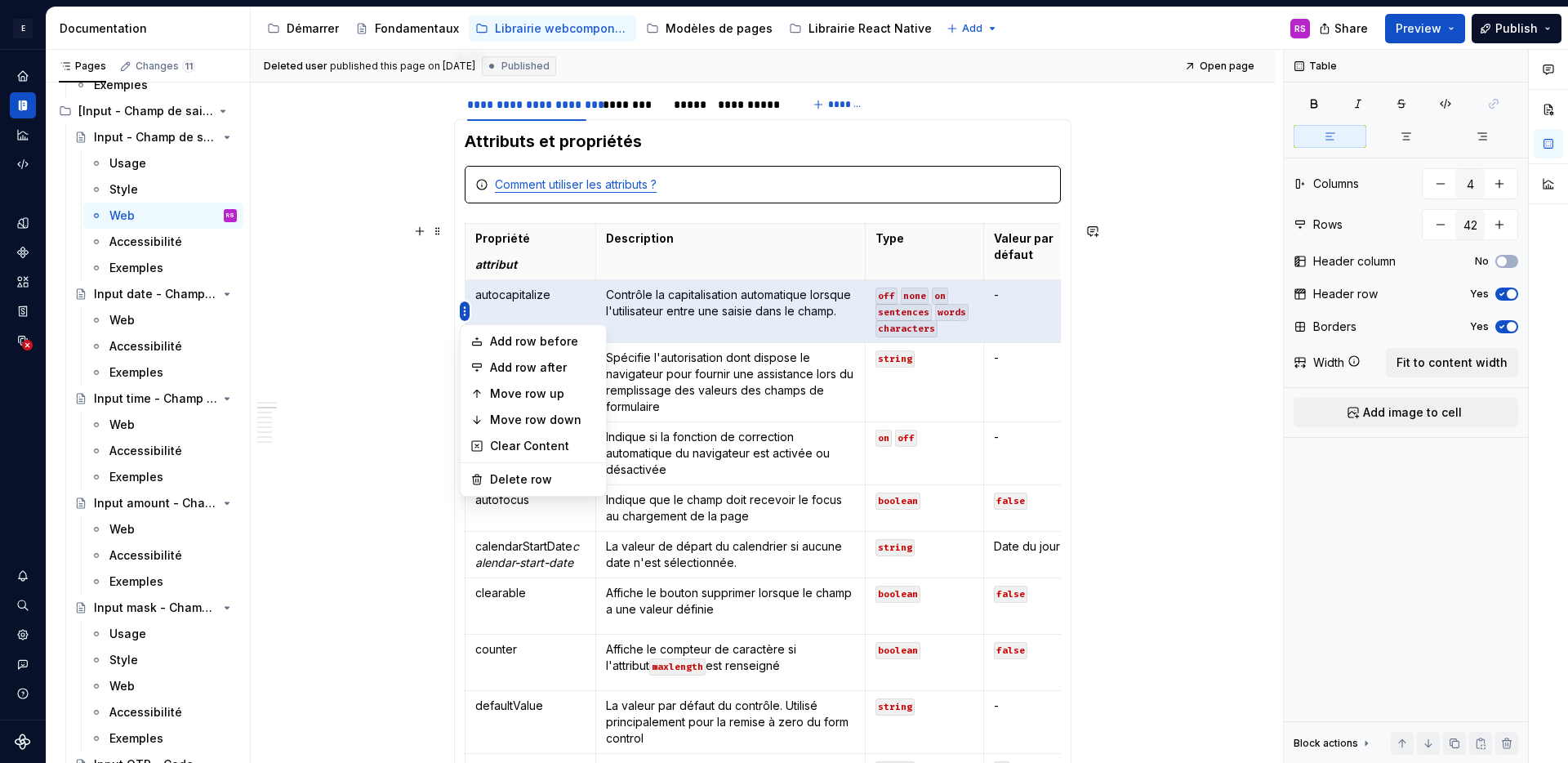
type textarea "*"
click at [491, 338] on div "Add row before" at bounding box center [543, 341] width 107 height 16
type input "43"
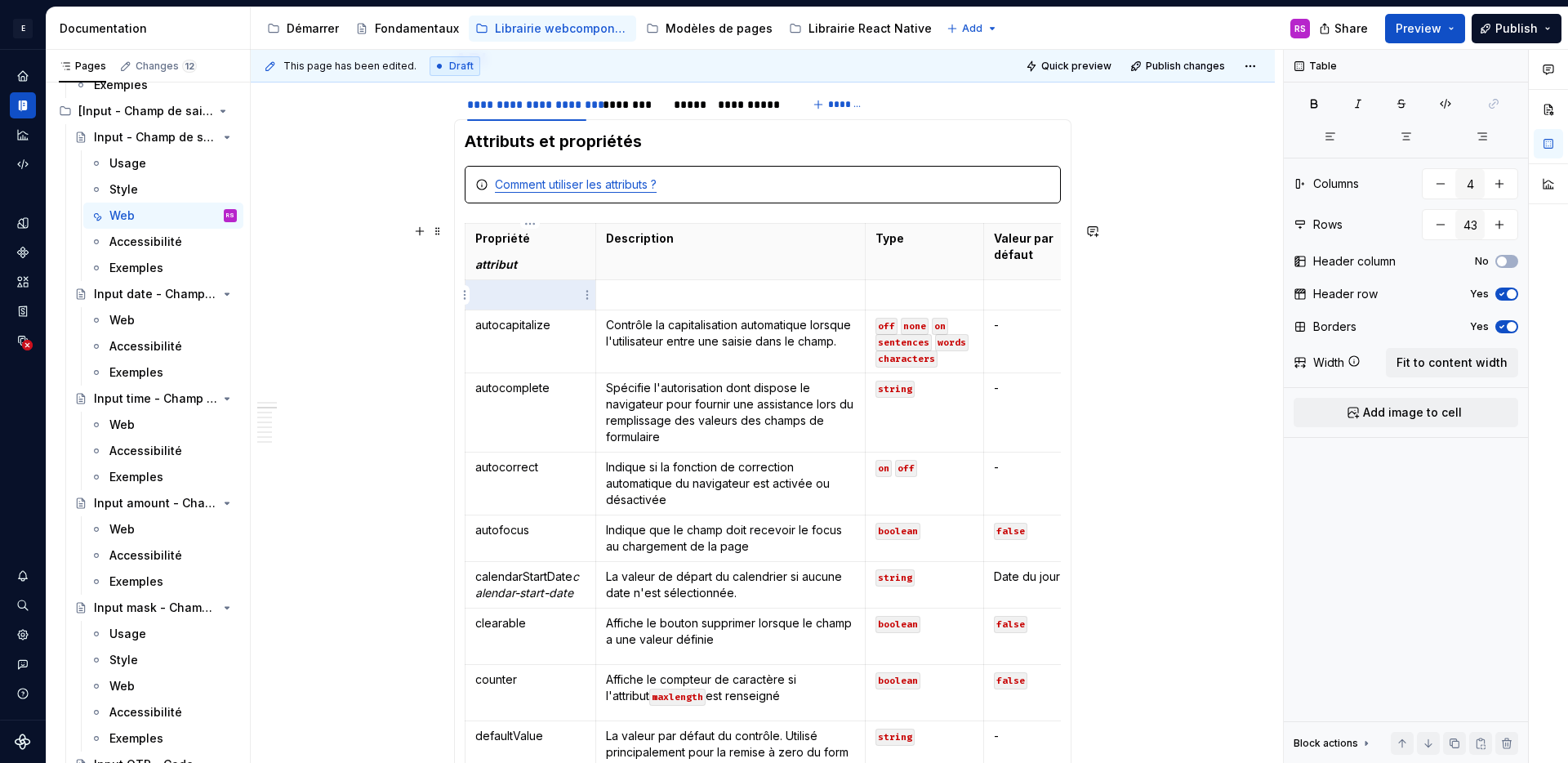
click at [552, 301] on p at bounding box center [530, 295] width 110 height 16
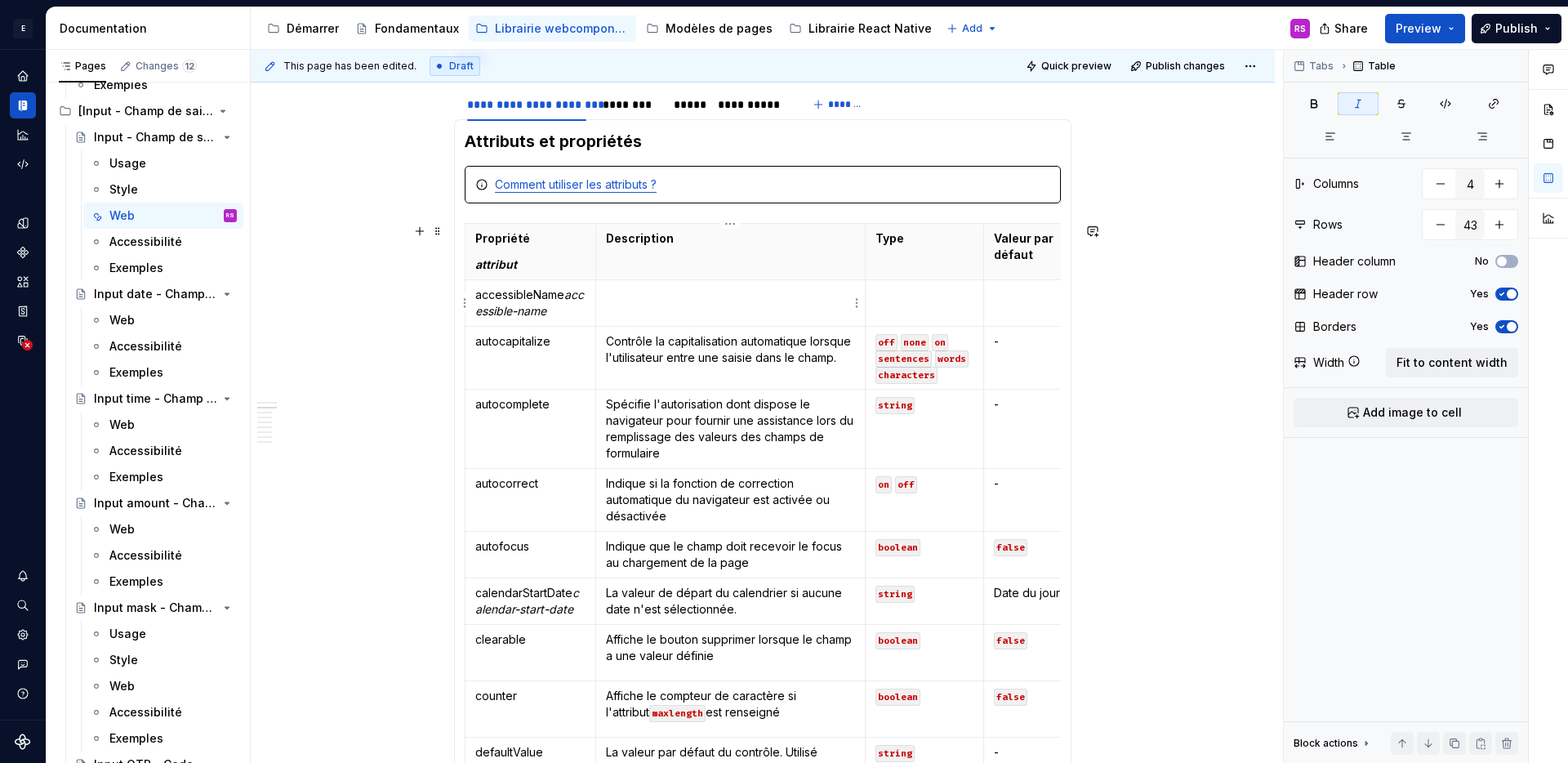
click at [671, 304] on td at bounding box center [730, 304] width 270 height 47
click at [933, 299] on p at bounding box center [925, 295] width 98 height 16
click at [136, 238] on div "Accessibilité" at bounding box center [145, 242] width 72 height 16
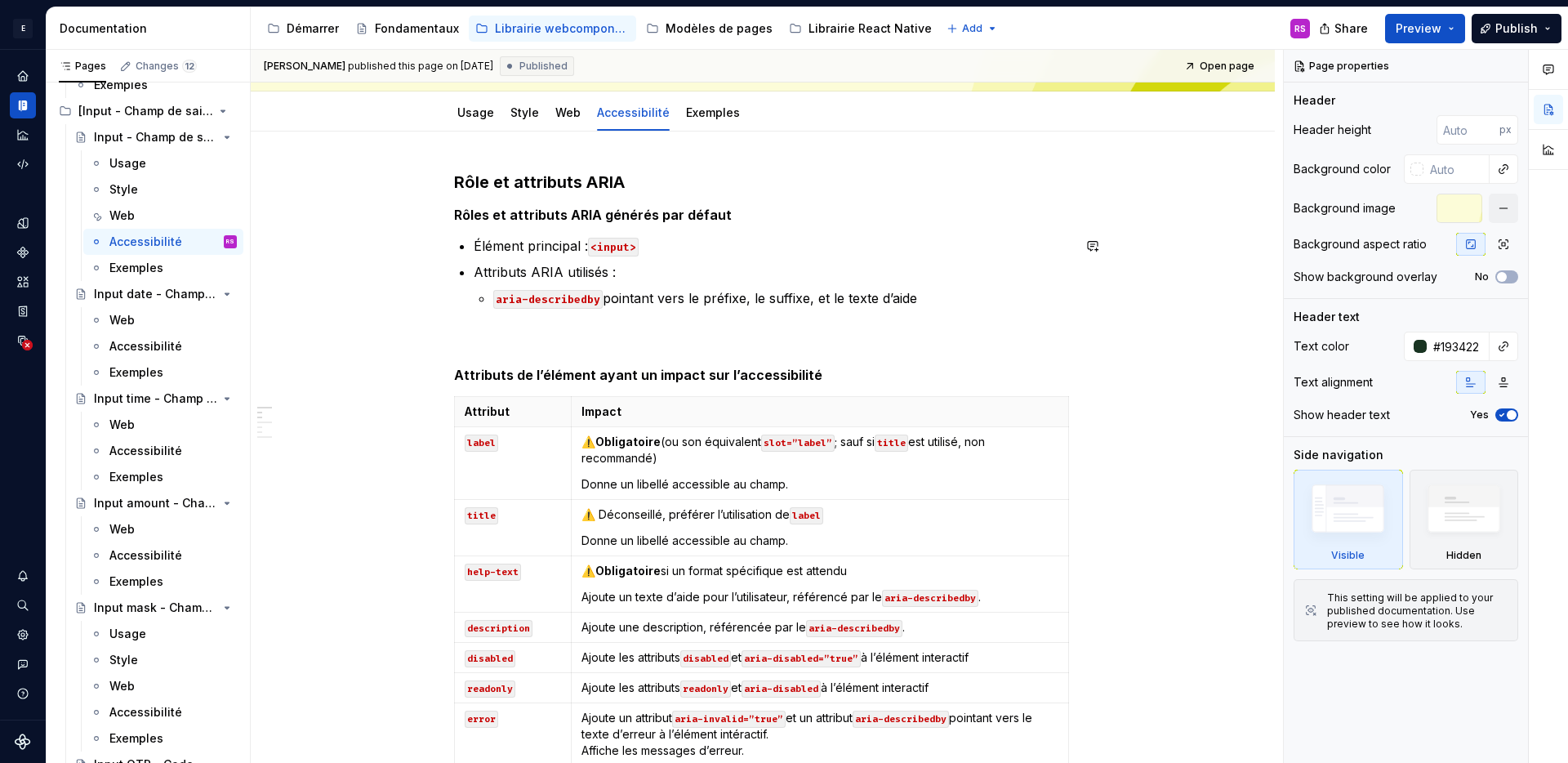
scroll to position [226, 0]
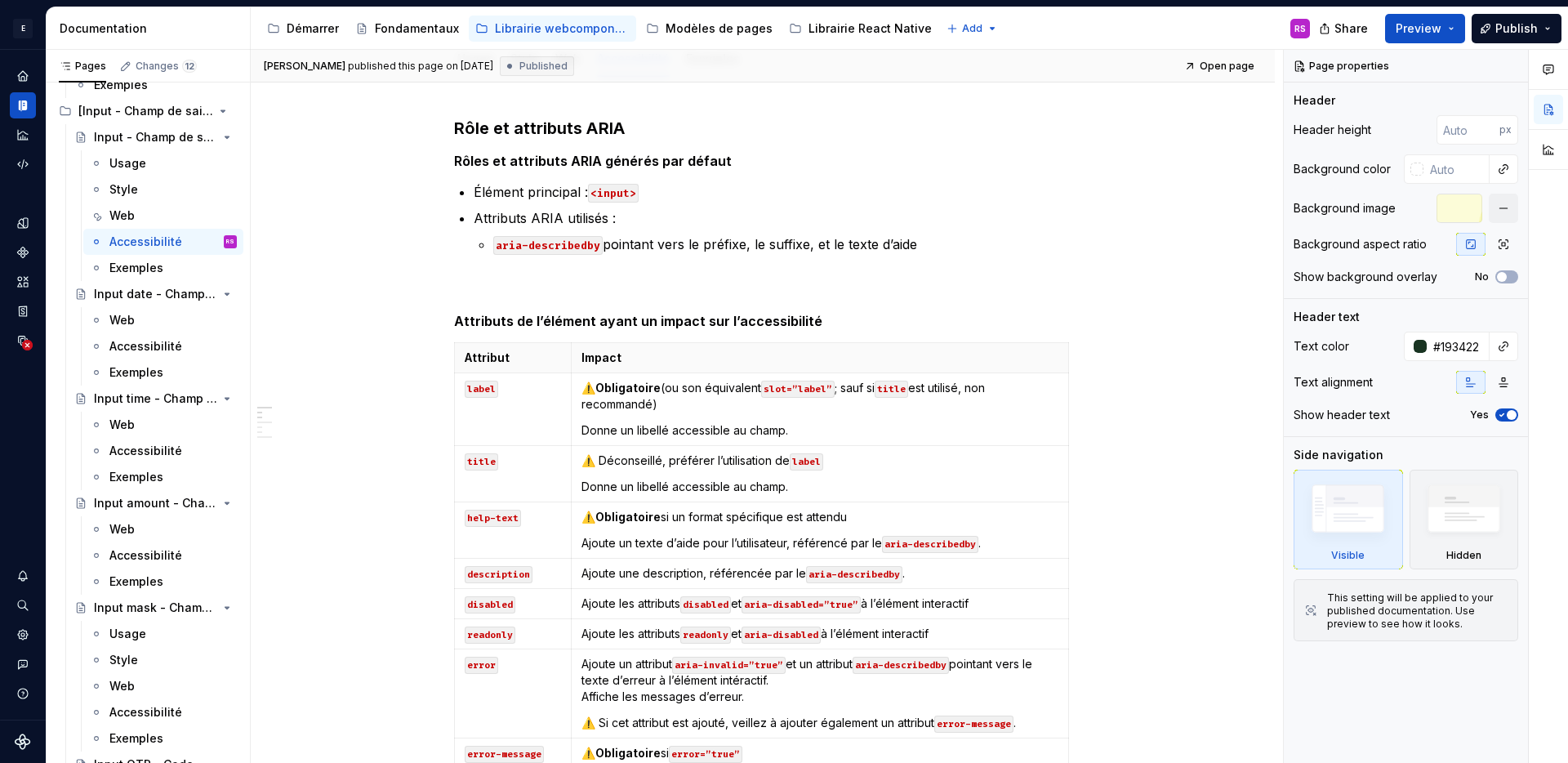
click at [902, 390] on code "title" at bounding box center [891, 389] width 33 height 17
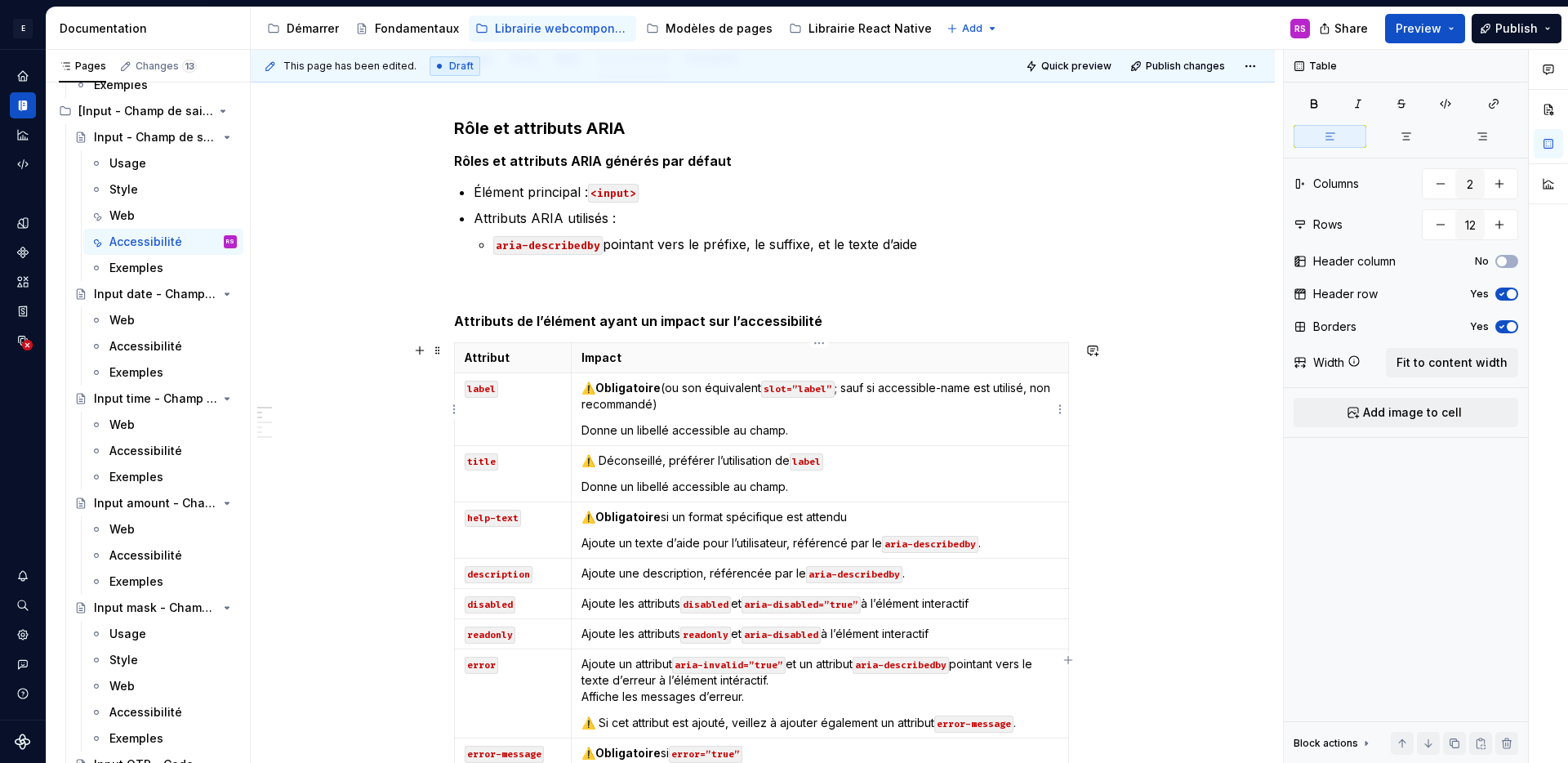
click at [883, 389] on p "⚠️ Obligatoire (ou son équivalent slot=”label” ; sauf si accessible-name est ut…" at bounding box center [820, 396] width 477 height 33
click at [481, 467] on code "title" at bounding box center [481, 462] width 33 height 17
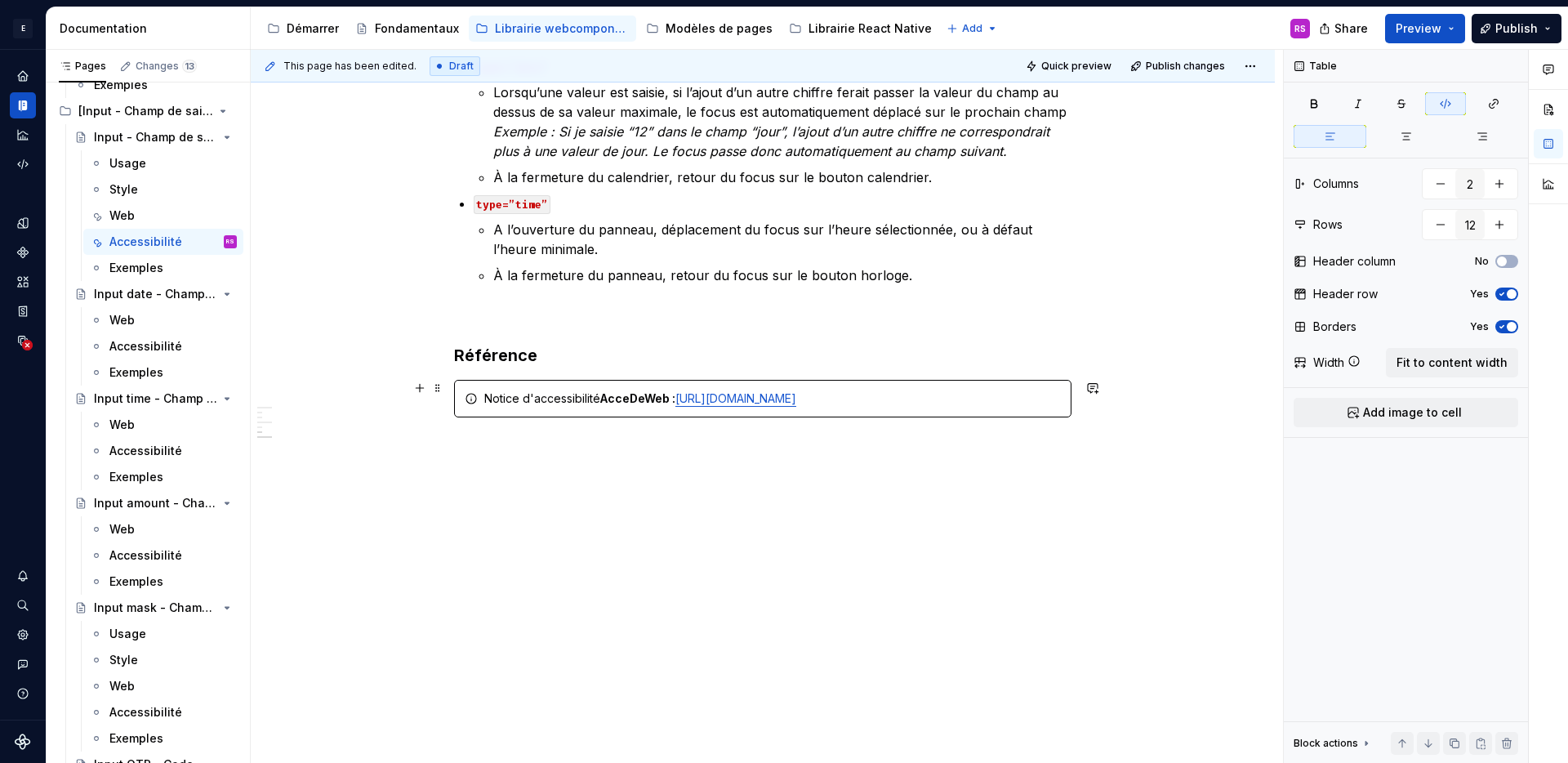
scroll to position [1843, 0]
click at [128, 319] on div "Web" at bounding box center [122, 321] width 25 height 16
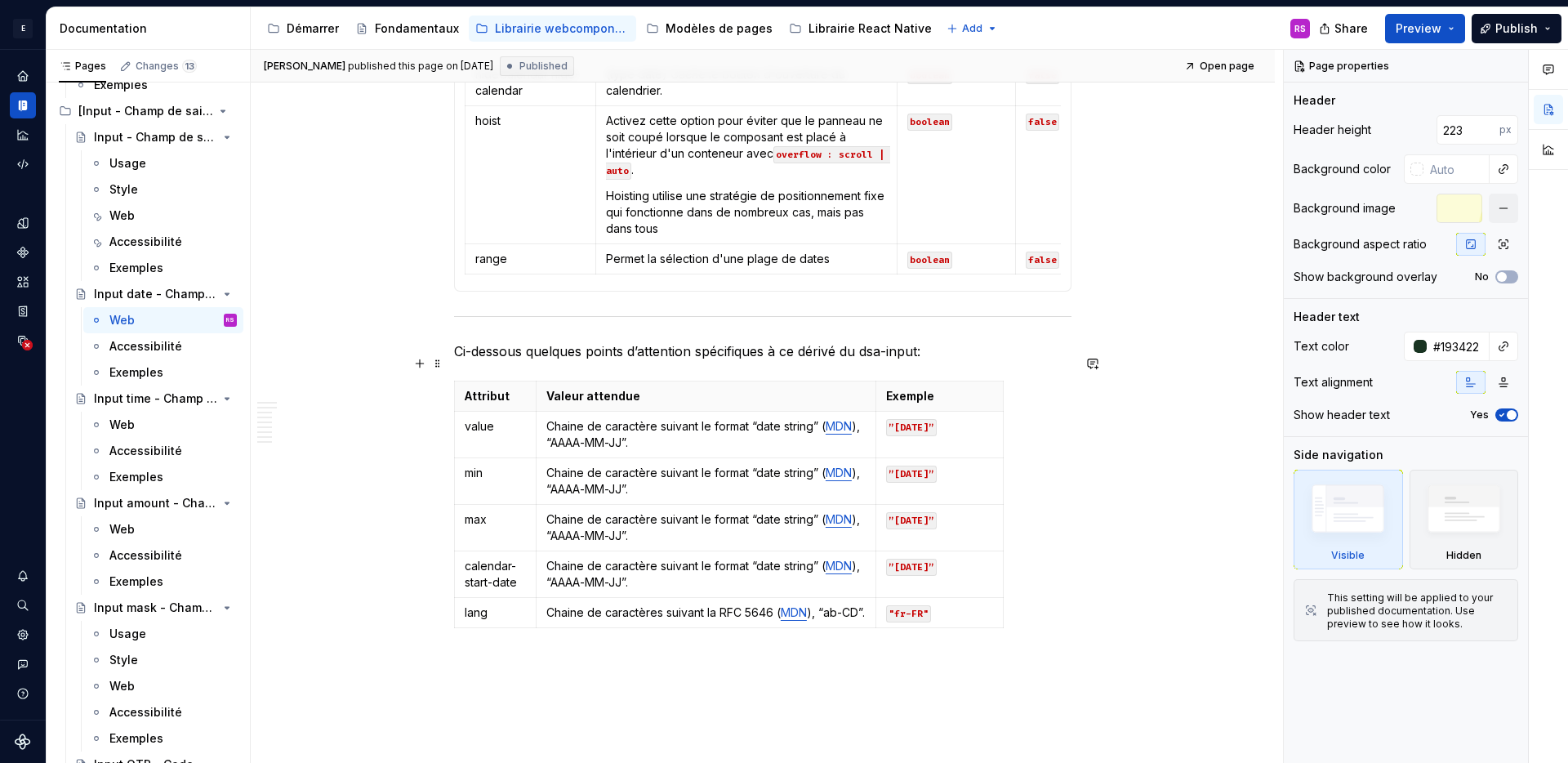
scroll to position [1592, 0]
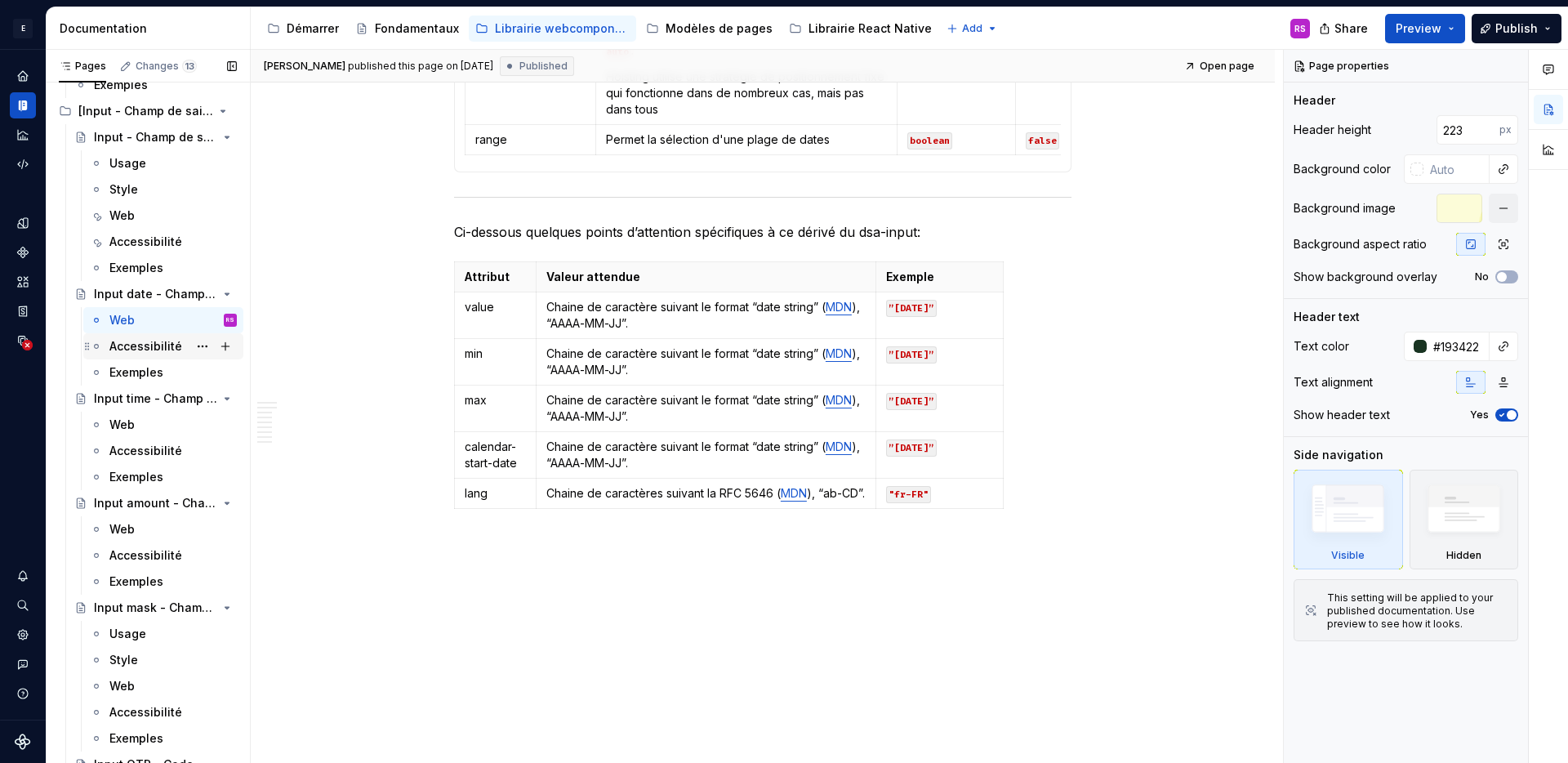
click at [128, 351] on div "Accessibilité" at bounding box center [145, 347] width 72 height 16
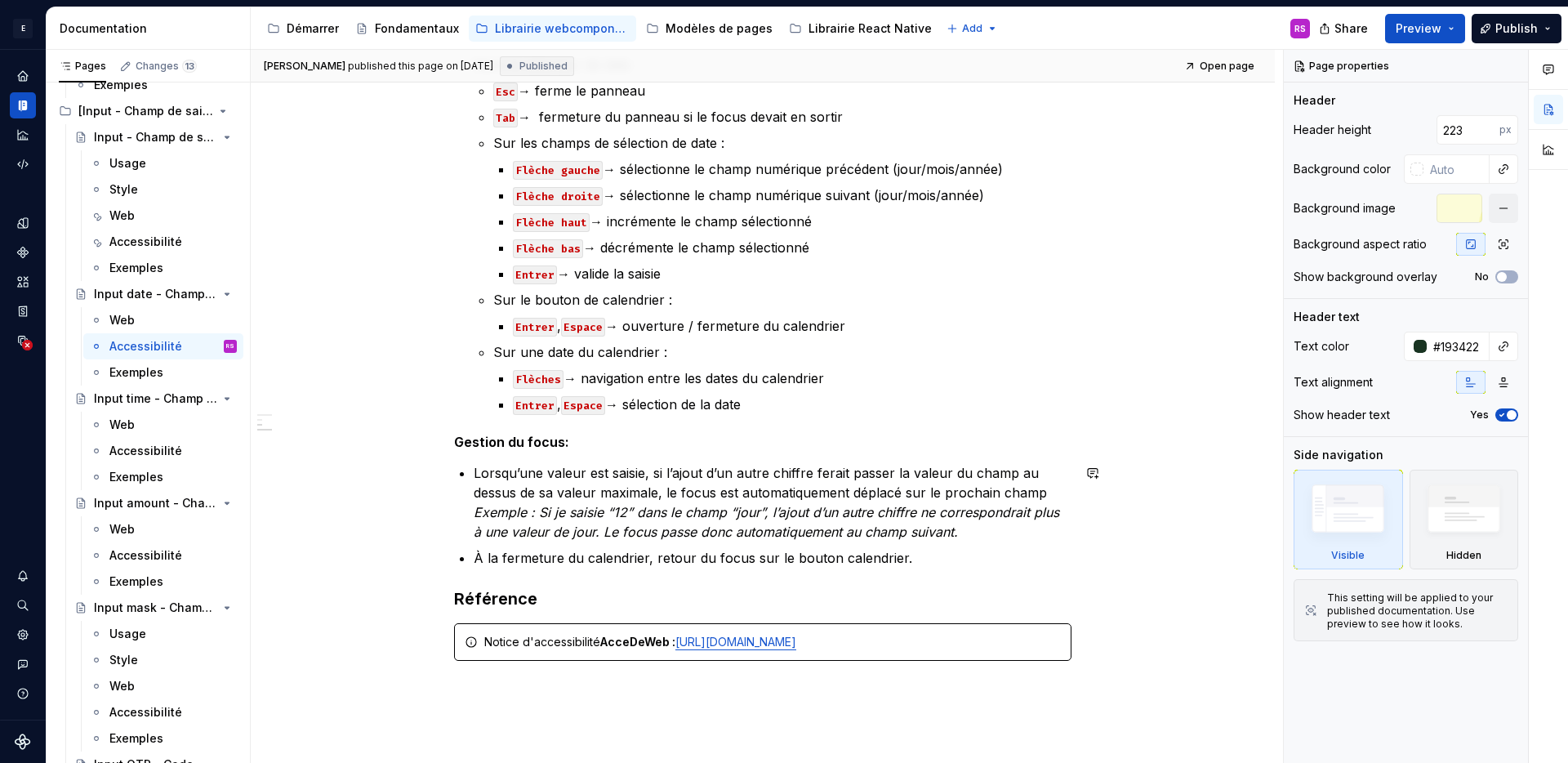
scroll to position [659, 0]
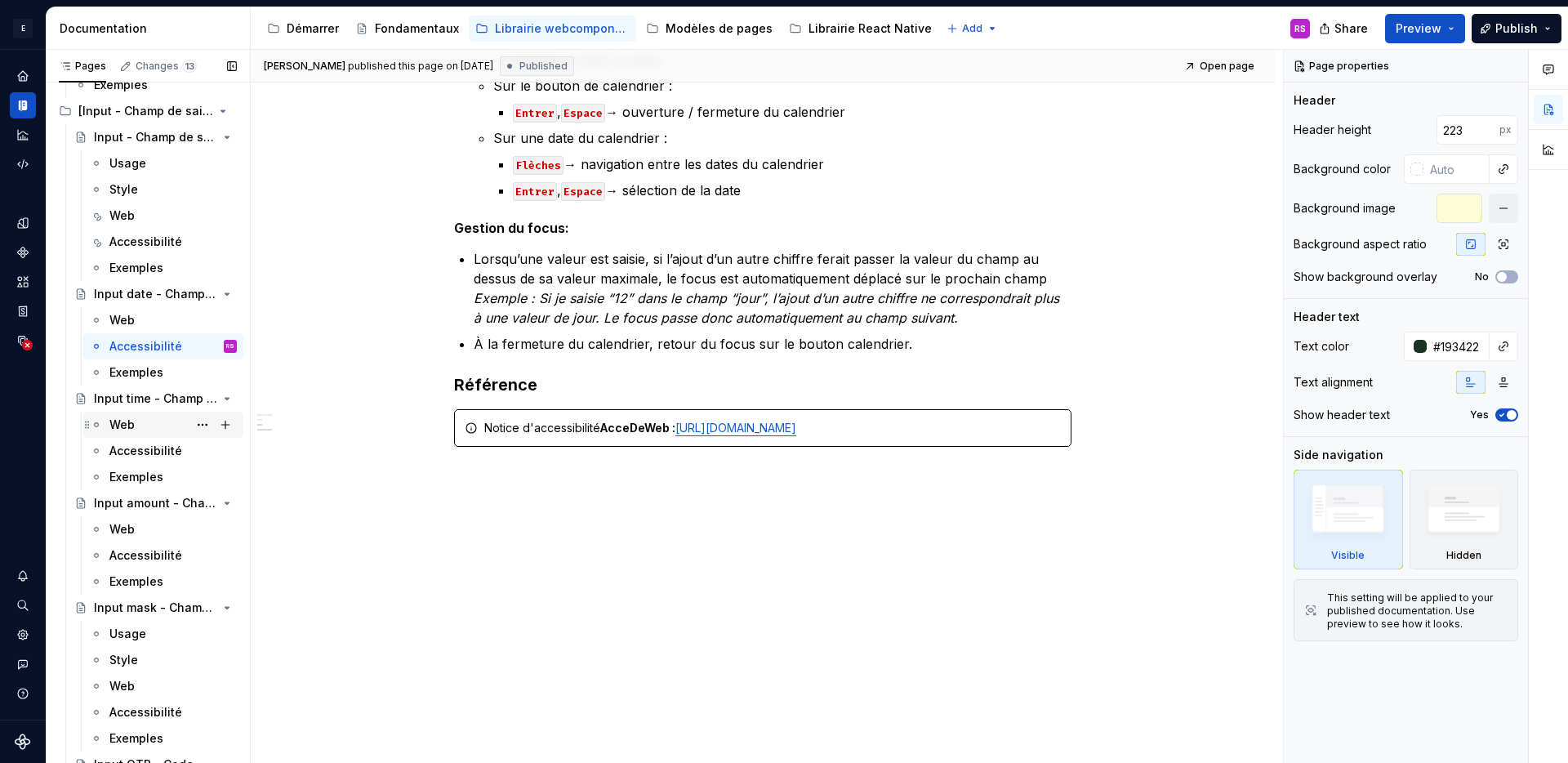
click at [146, 422] on div "Web" at bounding box center [173, 425] width 127 height 23
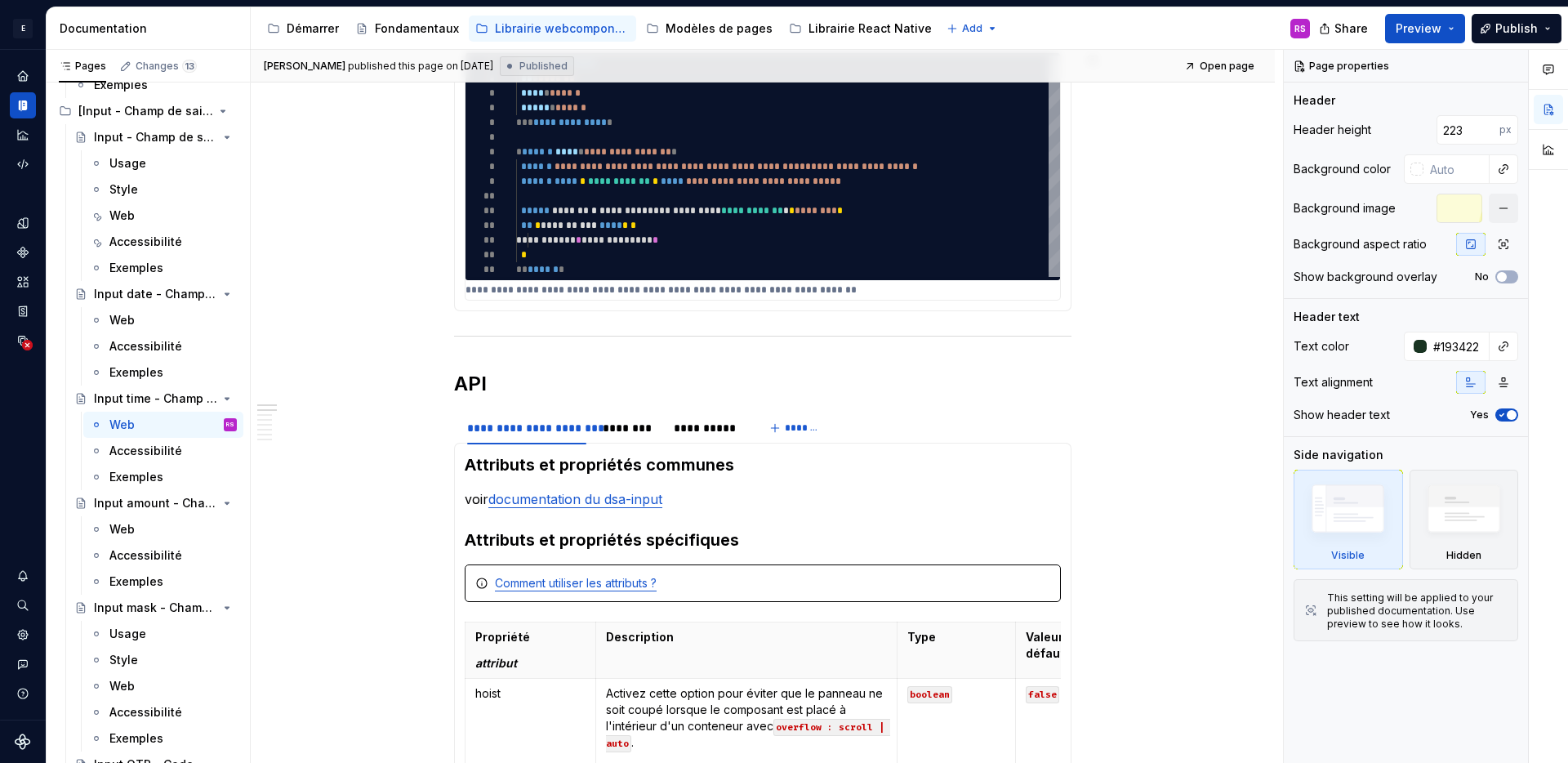
scroll to position [862, 0]
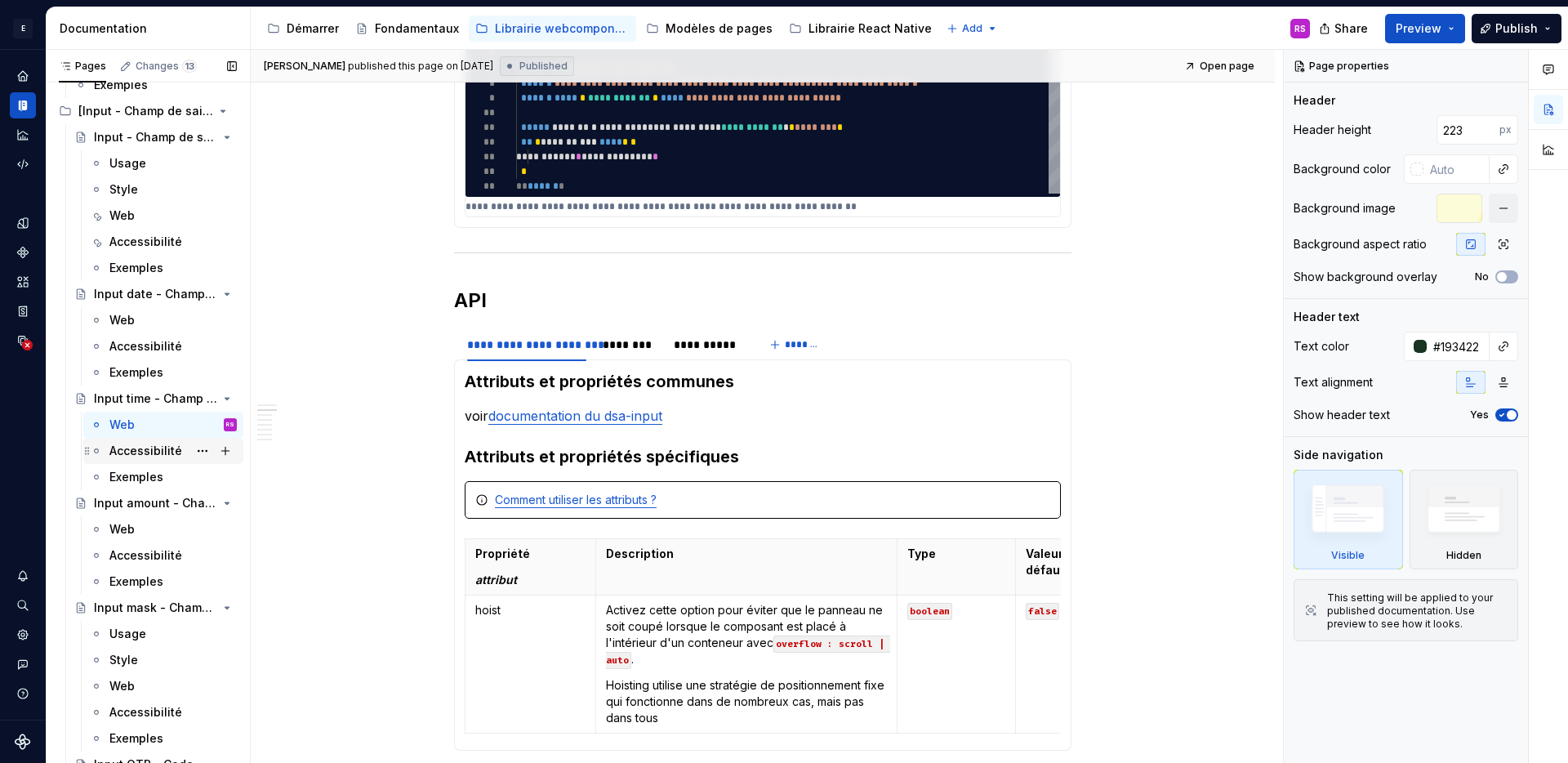
click at [127, 454] on div "Accessibilité" at bounding box center [145, 451] width 72 height 16
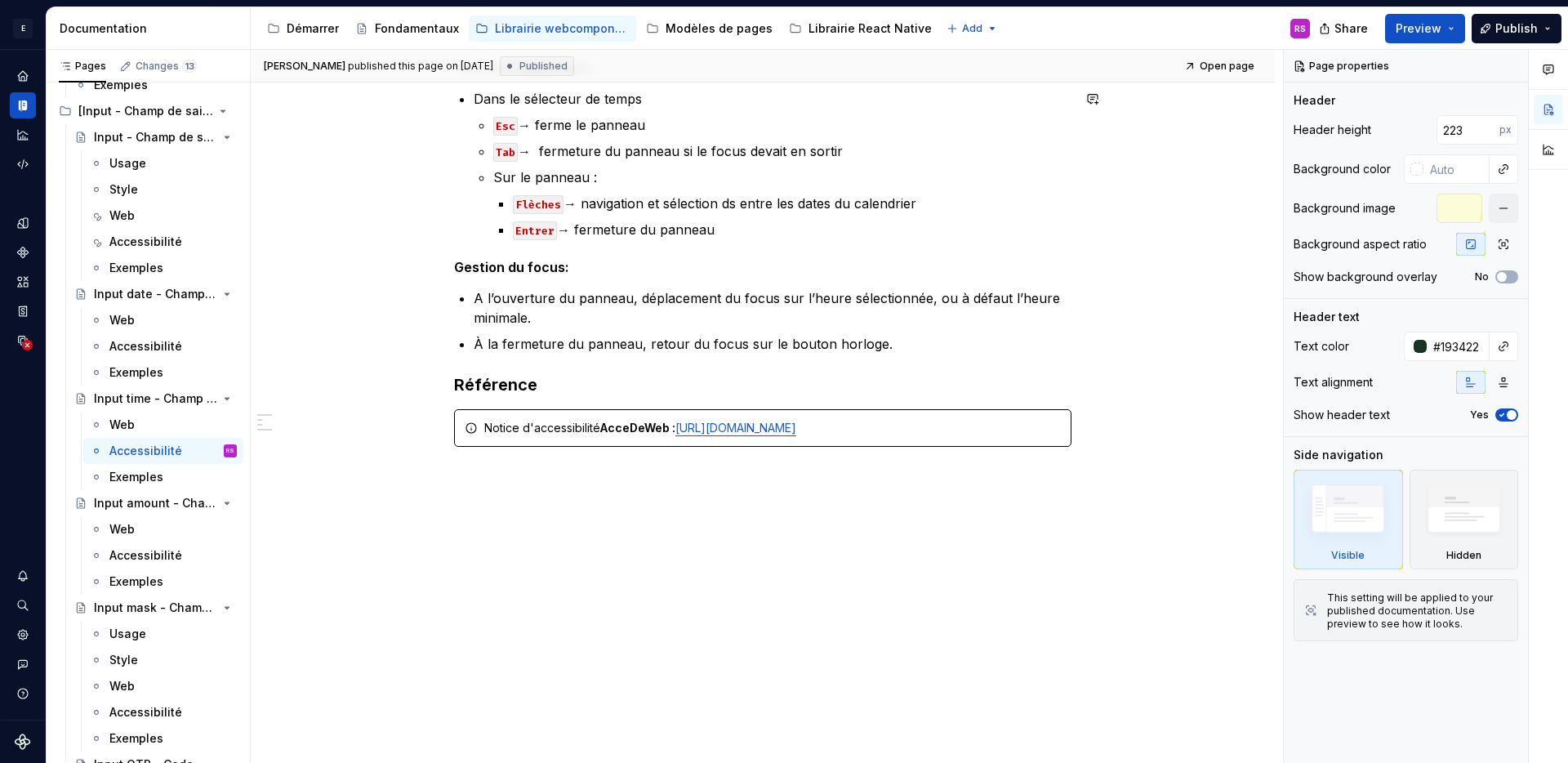
scroll to position [159, 0]
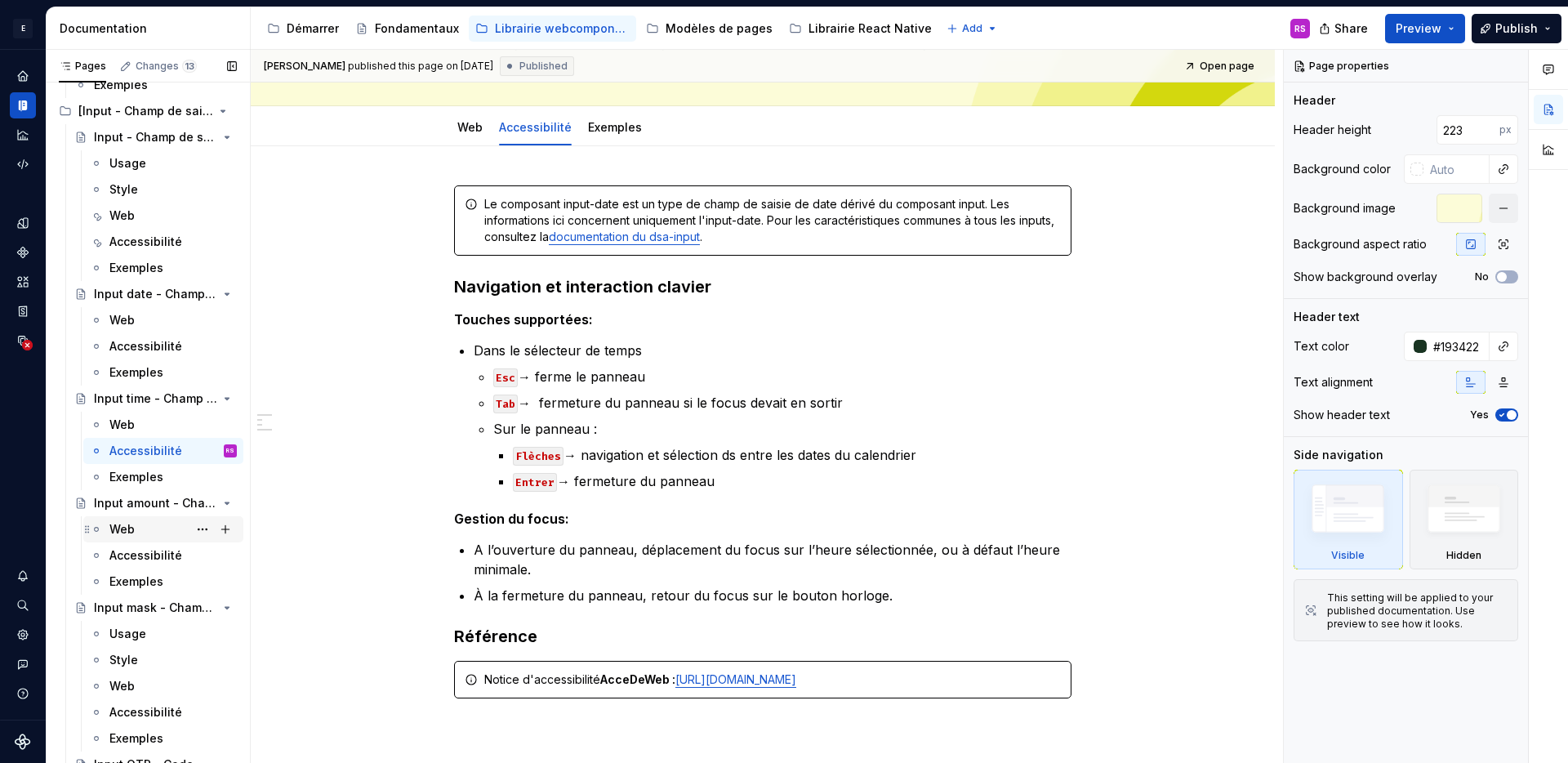
click at [143, 529] on div "Web" at bounding box center [173, 530] width 127 height 23
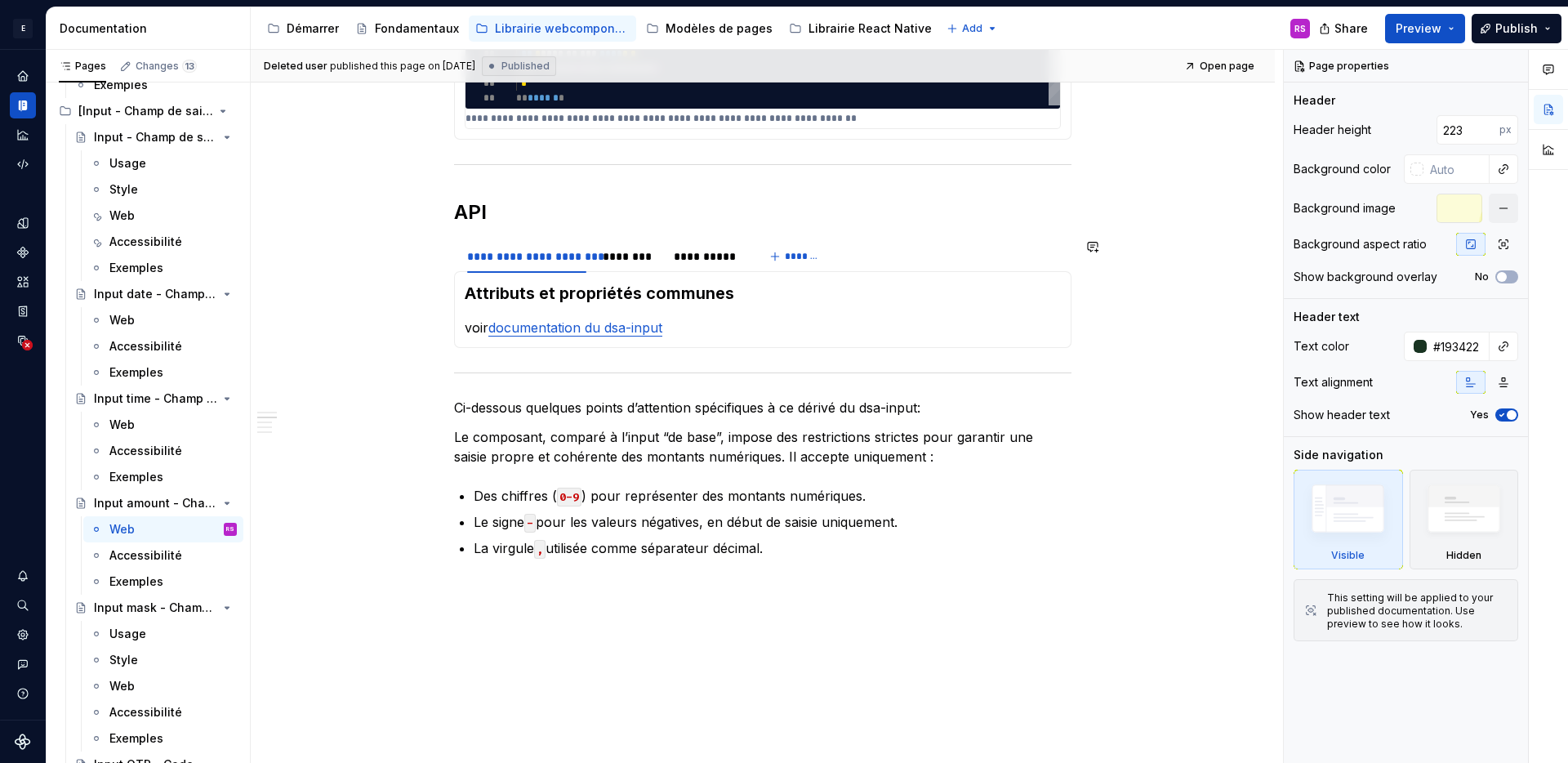
scroll to position [950, 0]
click at [148, 560] on div "Accessibilité" at bounding box center [145, 556] width 72 height 16
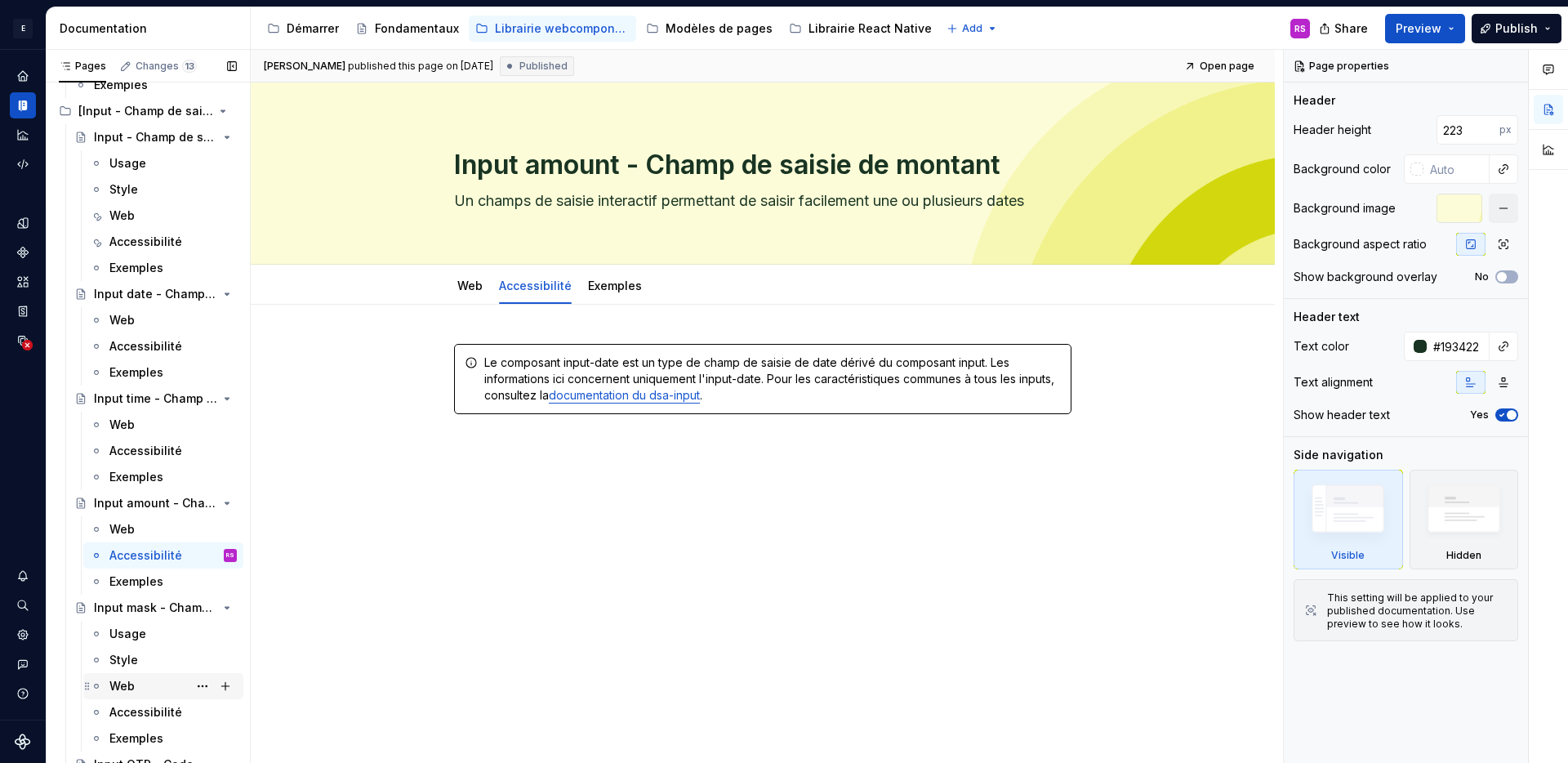
click at [124, 683] on div "Web" at bounding box center [122, 687] width 25 height 16
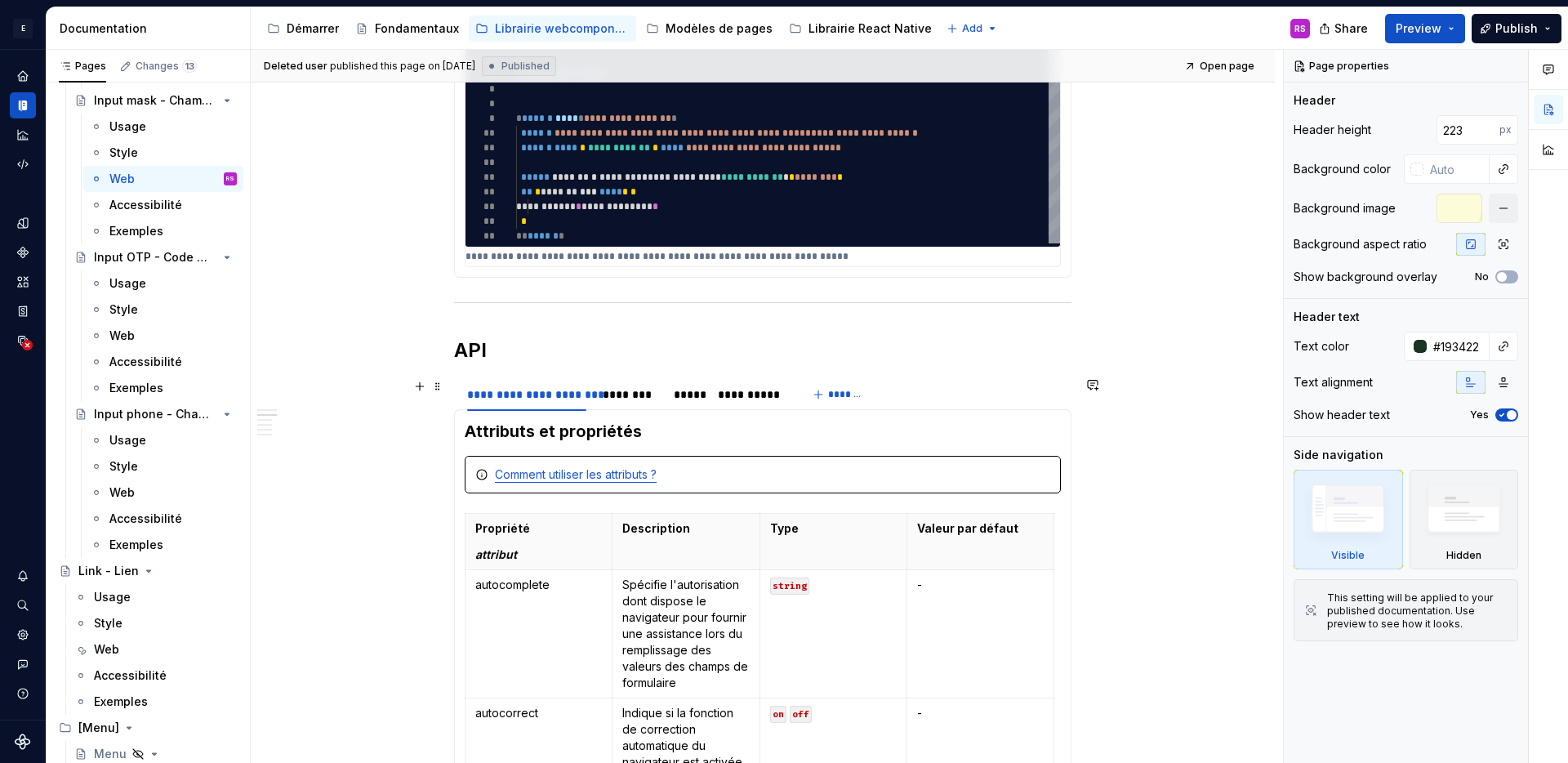
scroll to position [902, 0]
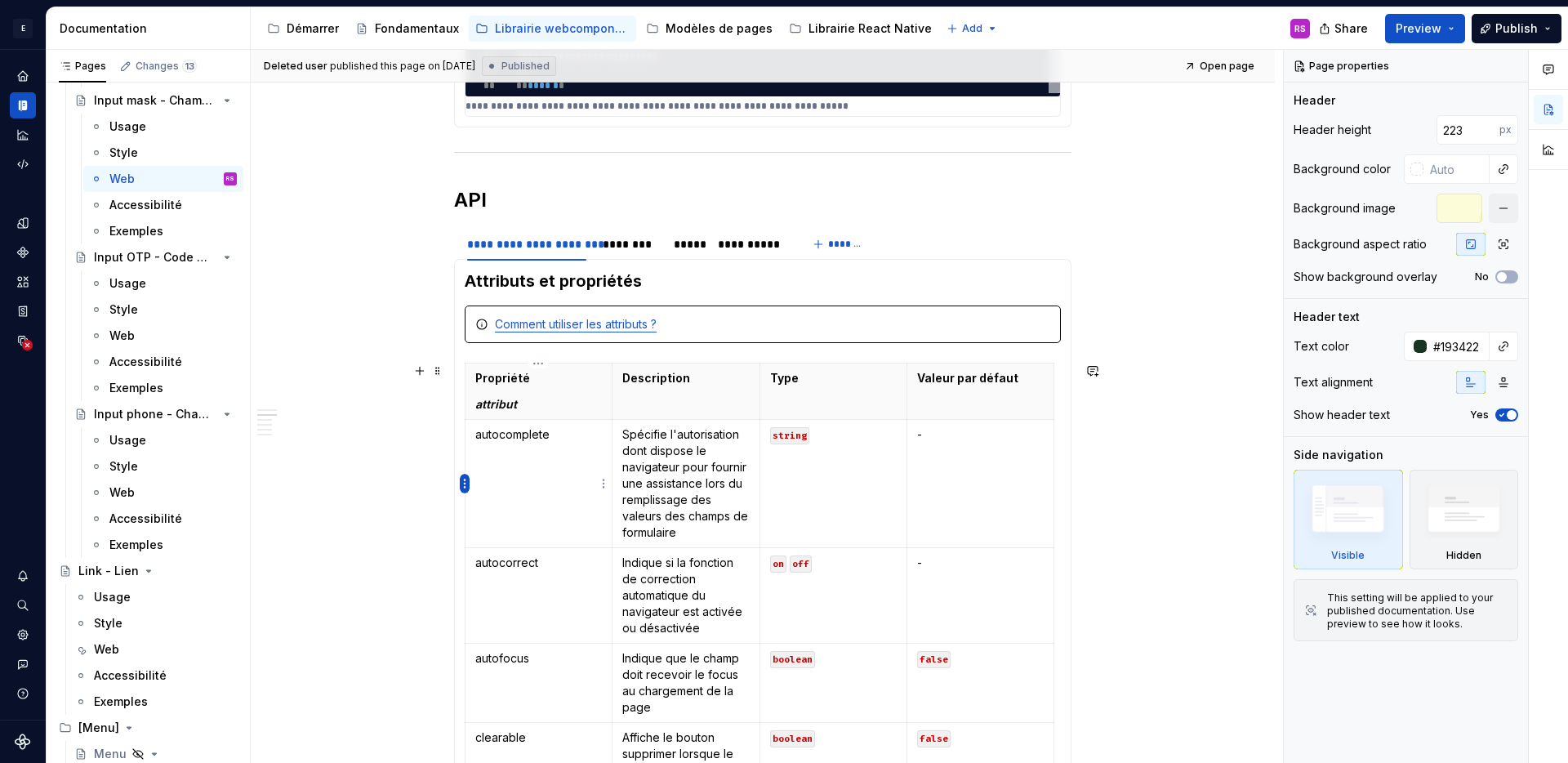
click at [468, 482] on html "E Design System de l'Autonomie RS Design system data Documentation Accessibilit…" at bounding box center [784, 382] width 1568 height 763
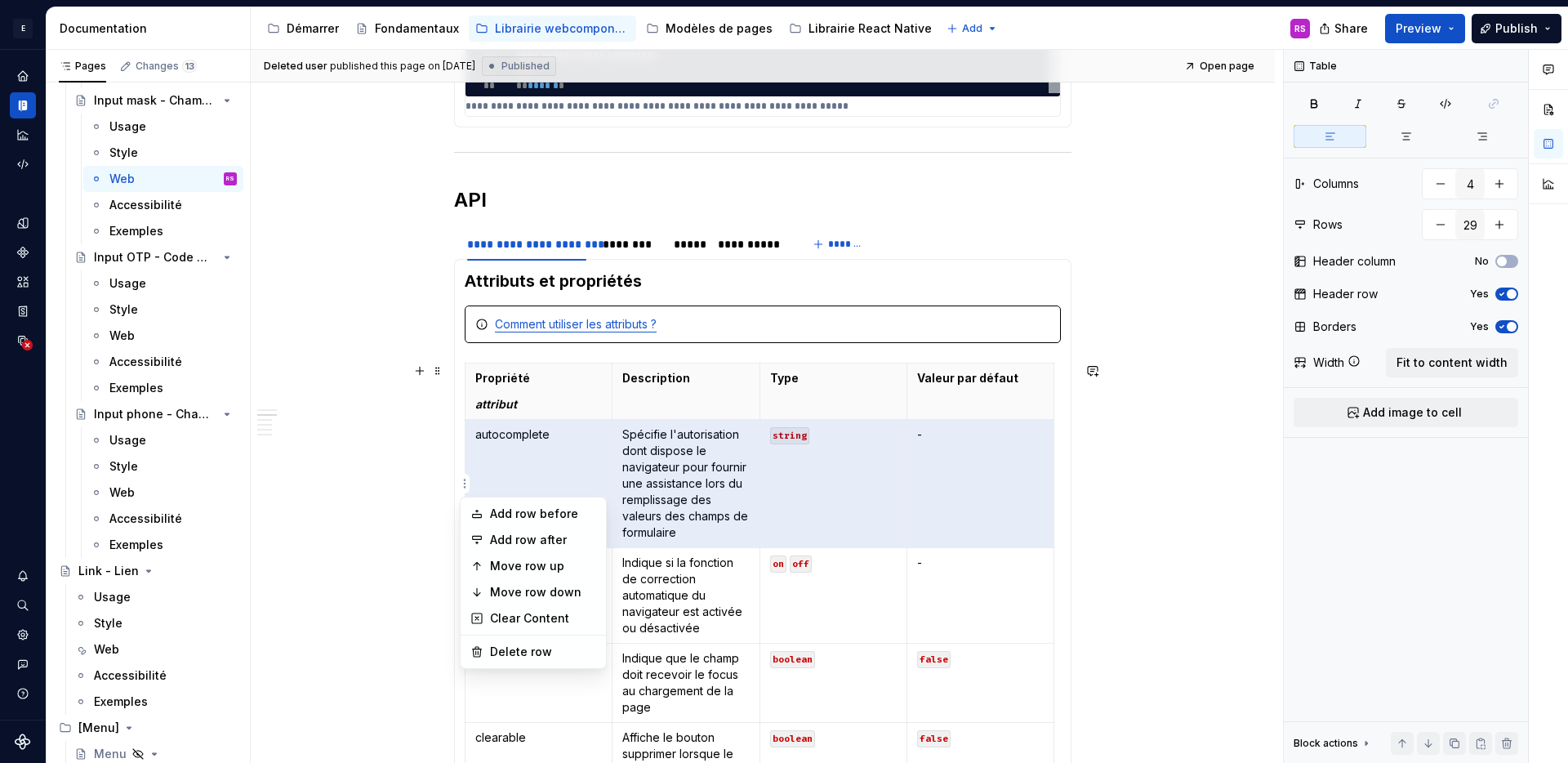
type textarea "*"
click at [523, 516] on div "Add row before" at bounding box center [543, 514] width 107 height 16
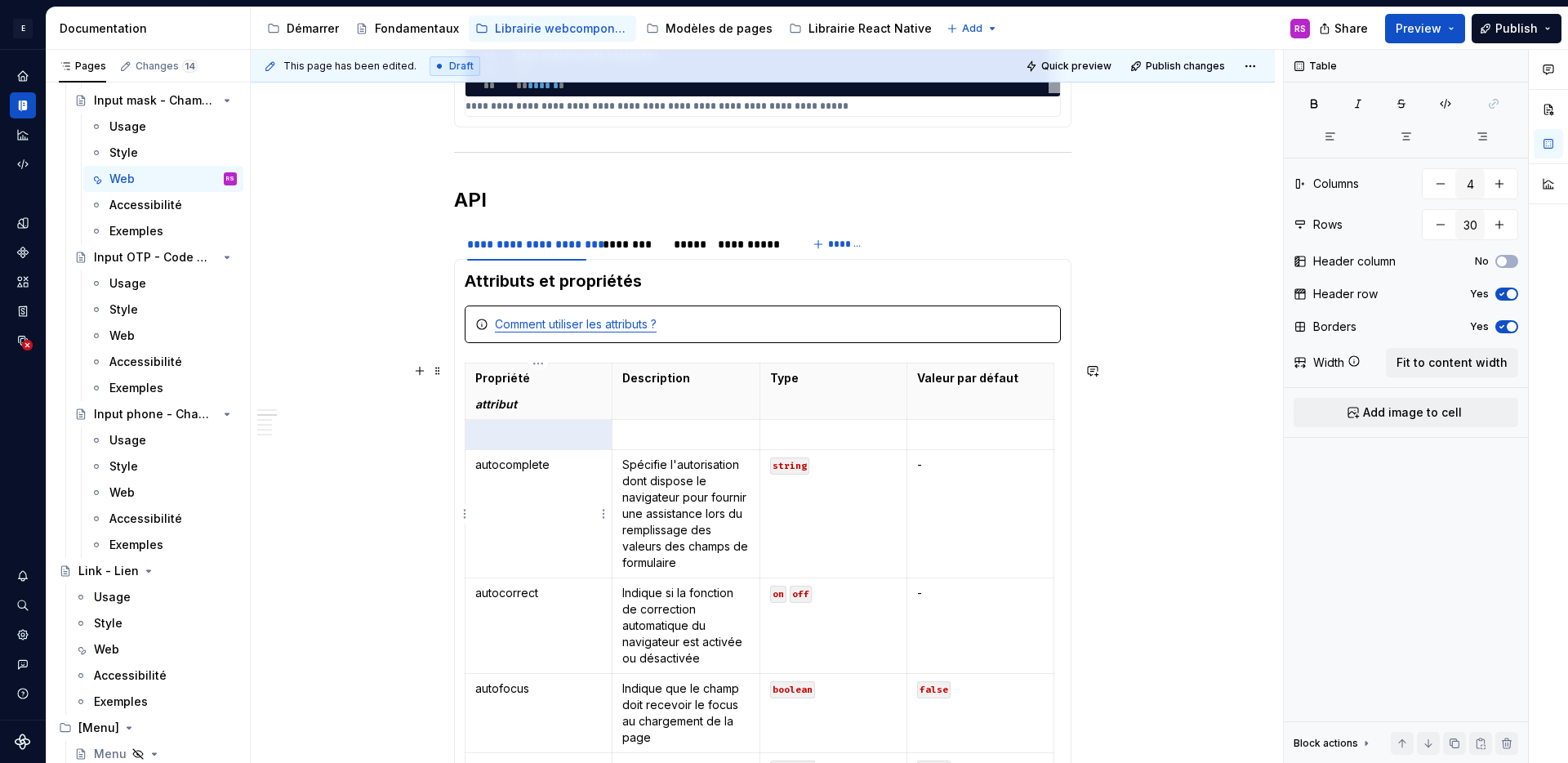
type input "30"
click at [521, 445] on td at bounding box center [539, 435] width 147 height 30
type textarea "*"
click at [556, 435] on p at bounding box center [538, 434] width 126 height 16
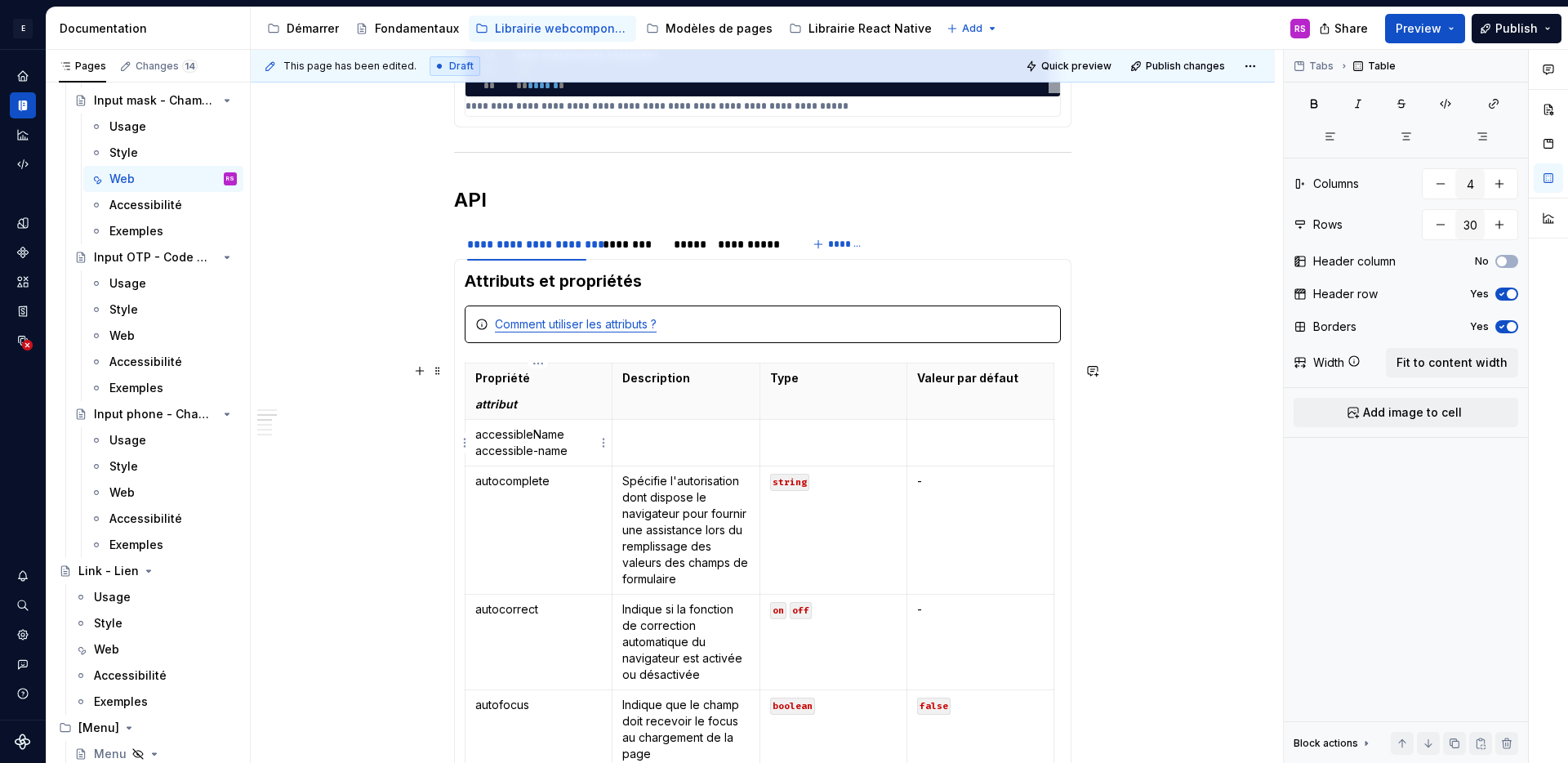
click at [475, 455] on p "accessibleName accessible-name" at bounding box center [538, 442] width 126 height 33
click at [688, 445] on td at bounding box center [686, 443] width 147 height 47
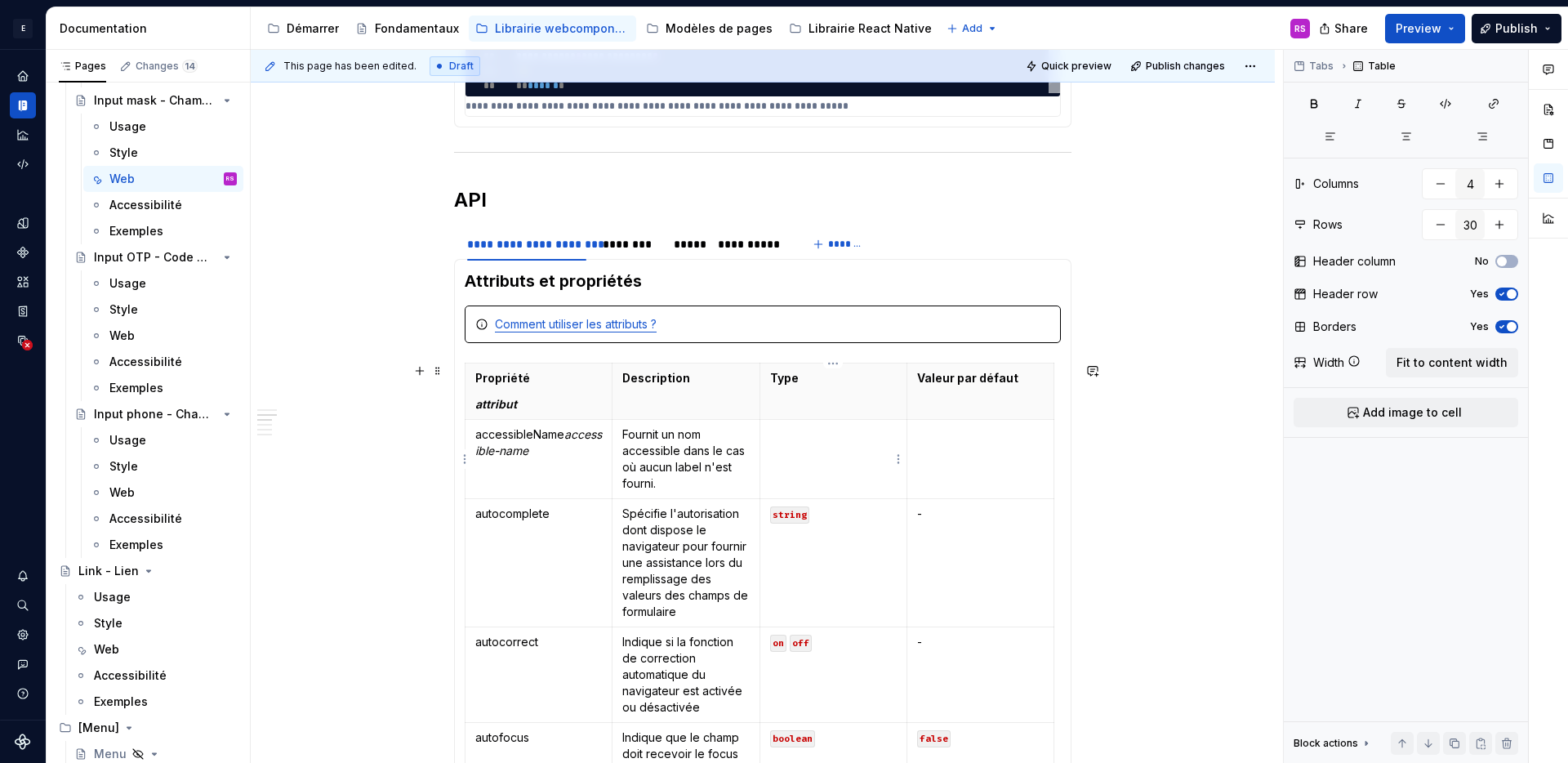
click at [844, 477] on td at bounding box center [833, 459] width 147 height 80
click at [153, 206] on div "Accessibilité" at bounding box center [145, 205] width 72 height 16
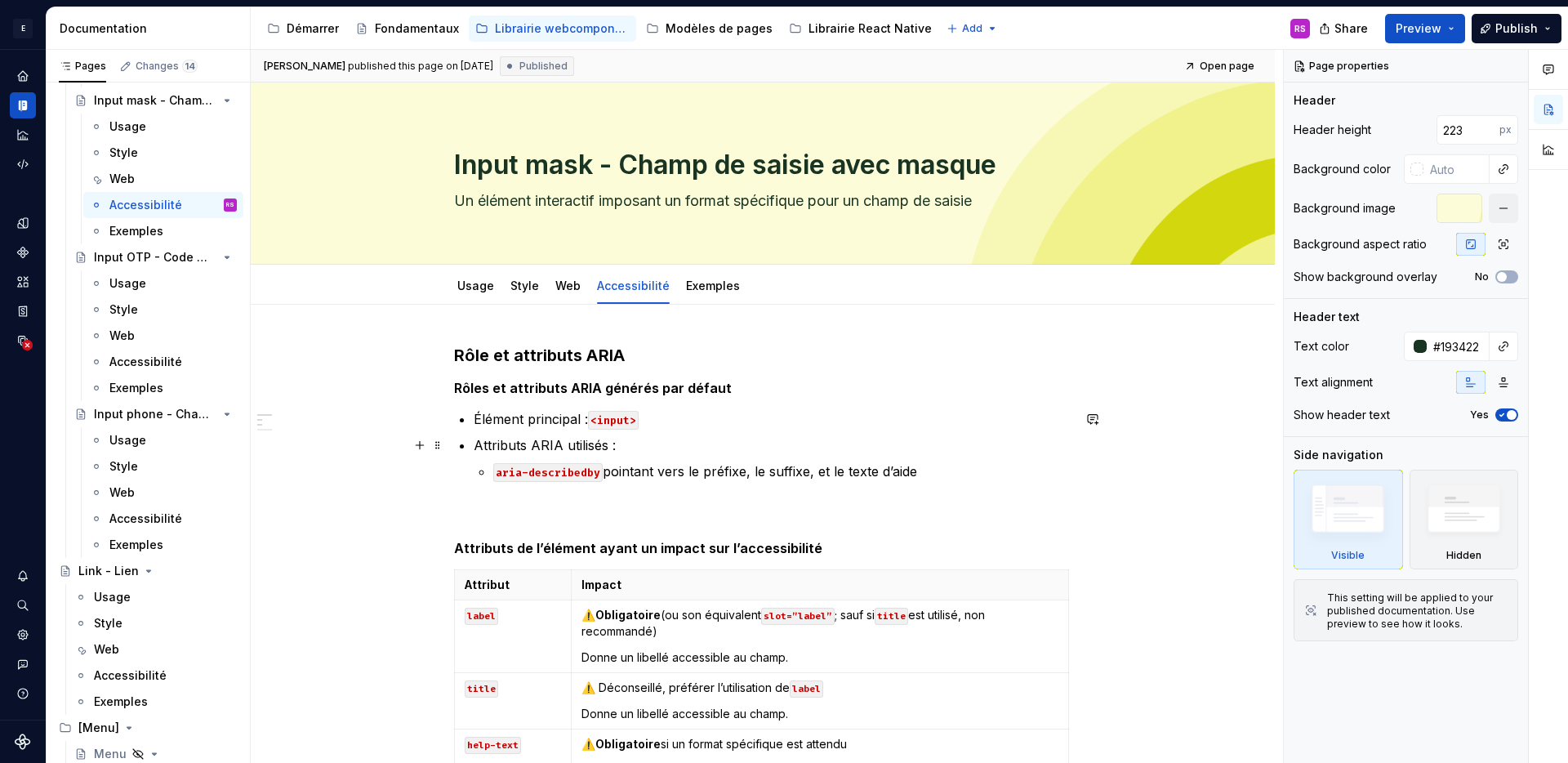
scroll to position [308, 0]
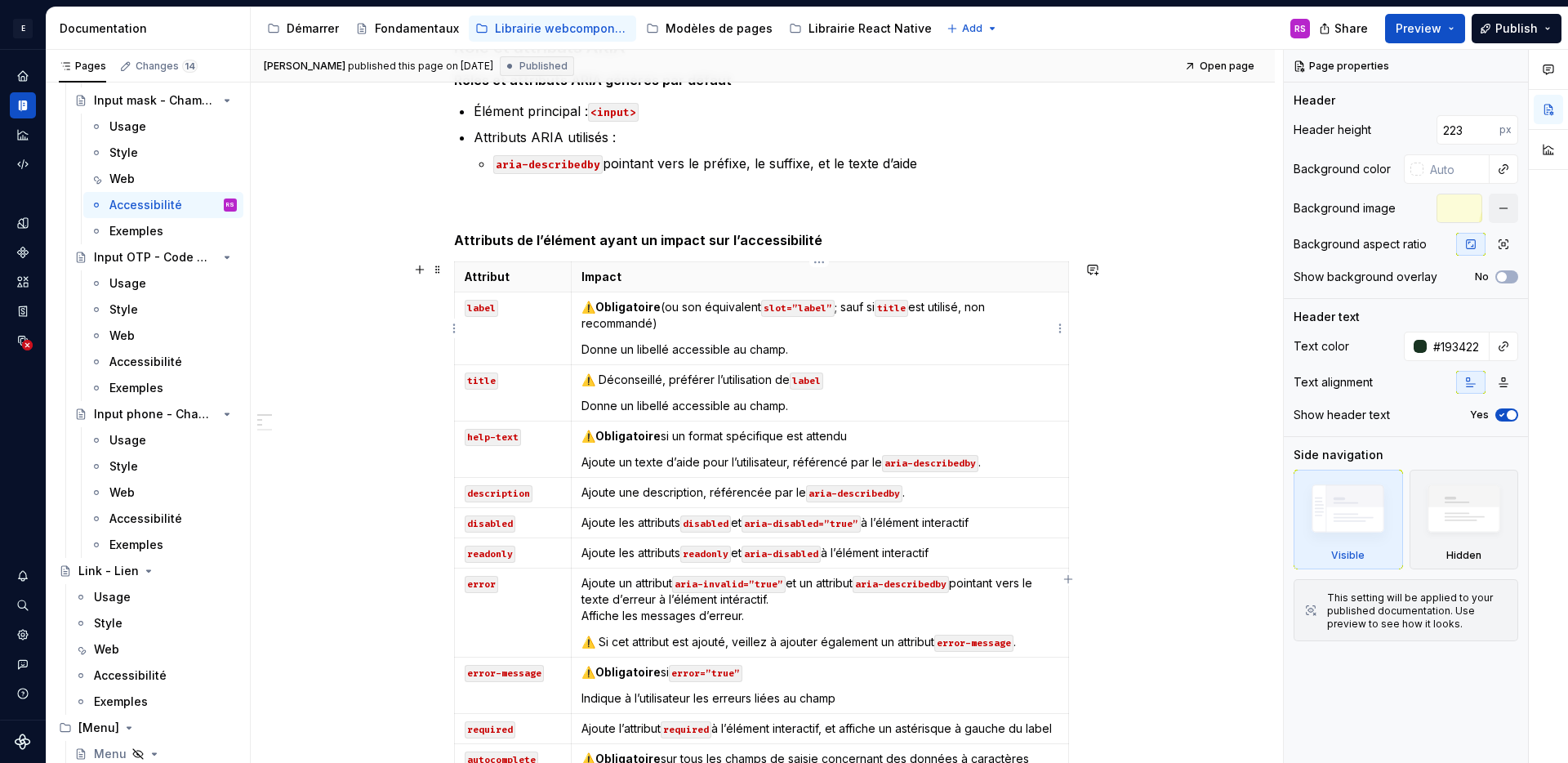
click at [903, 308] on code "title" at bounding box center [891, 308] width 33 height 17
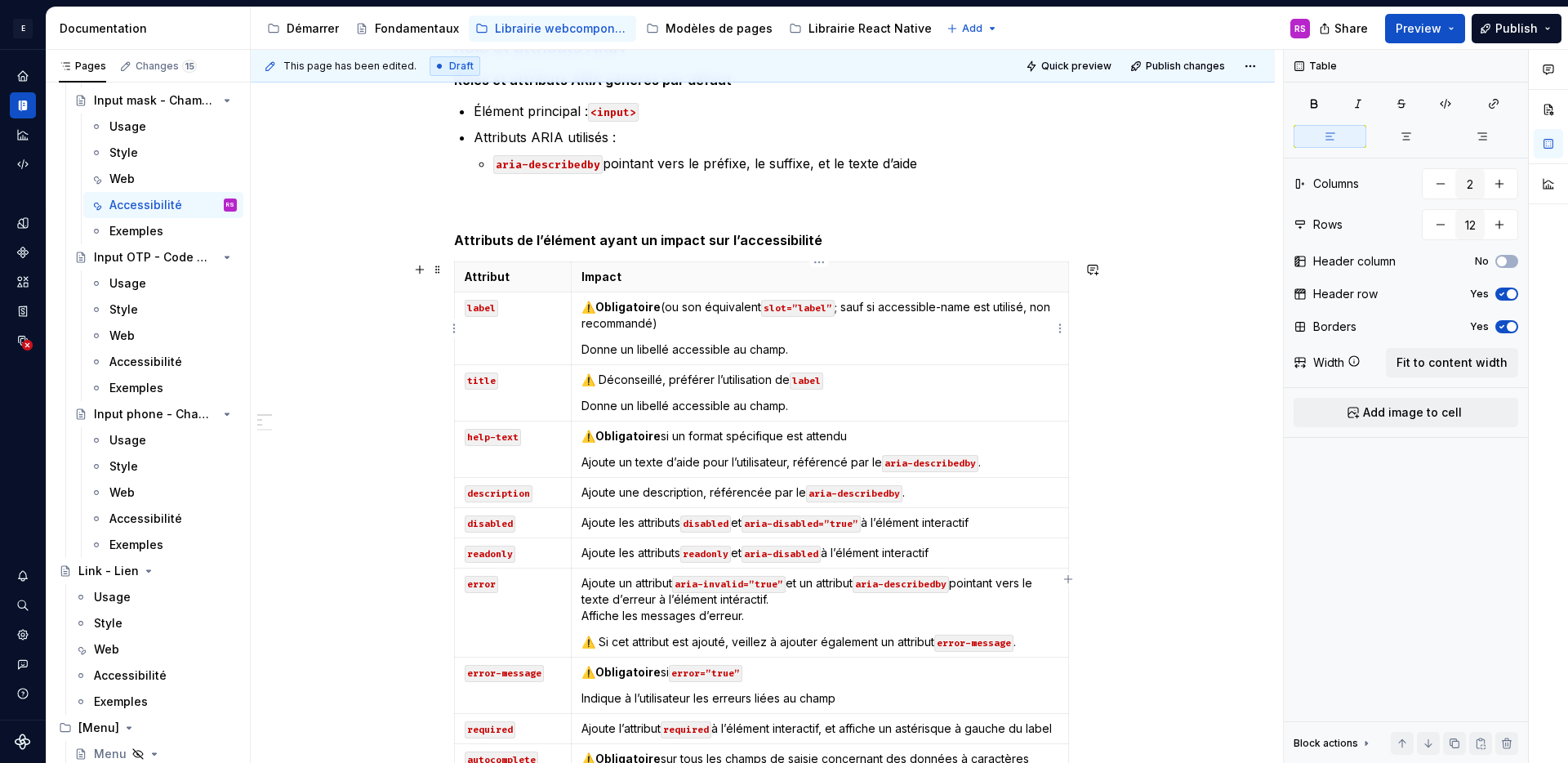
click at [883, 305] on p "⚠️ Obligatoire (ou son équivalent slot=”label” ; sauf si accessible-name est ut…" at bounding box center [820, 315] width 477 height 33
click at [486, 380] on code "title" at bounding box center [481, 381] width 33 height 17
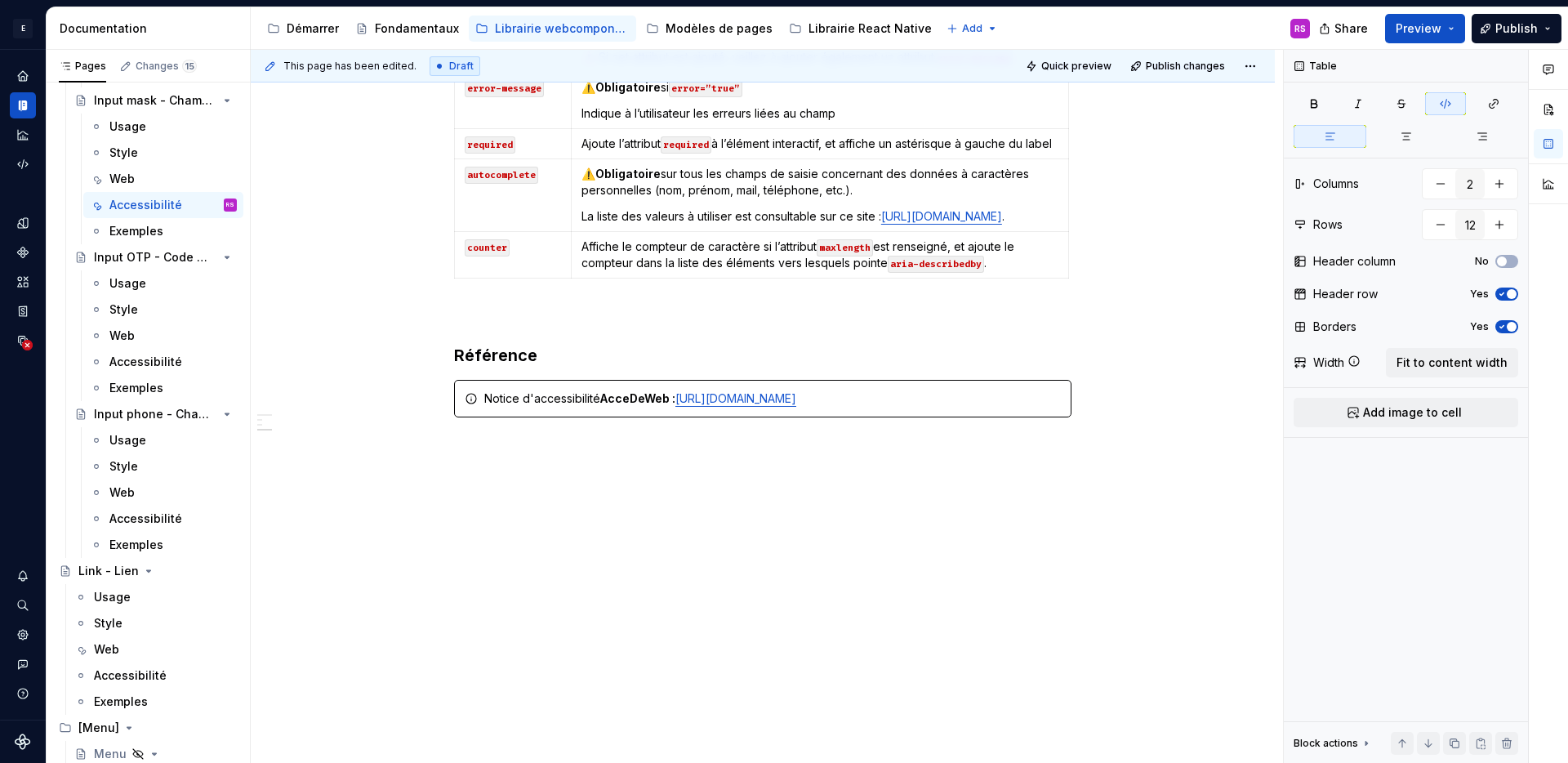
scroll to position [926, 0]
click at [139, 330] on div "Web" at bounding box center [173, 336] width 127 height 23
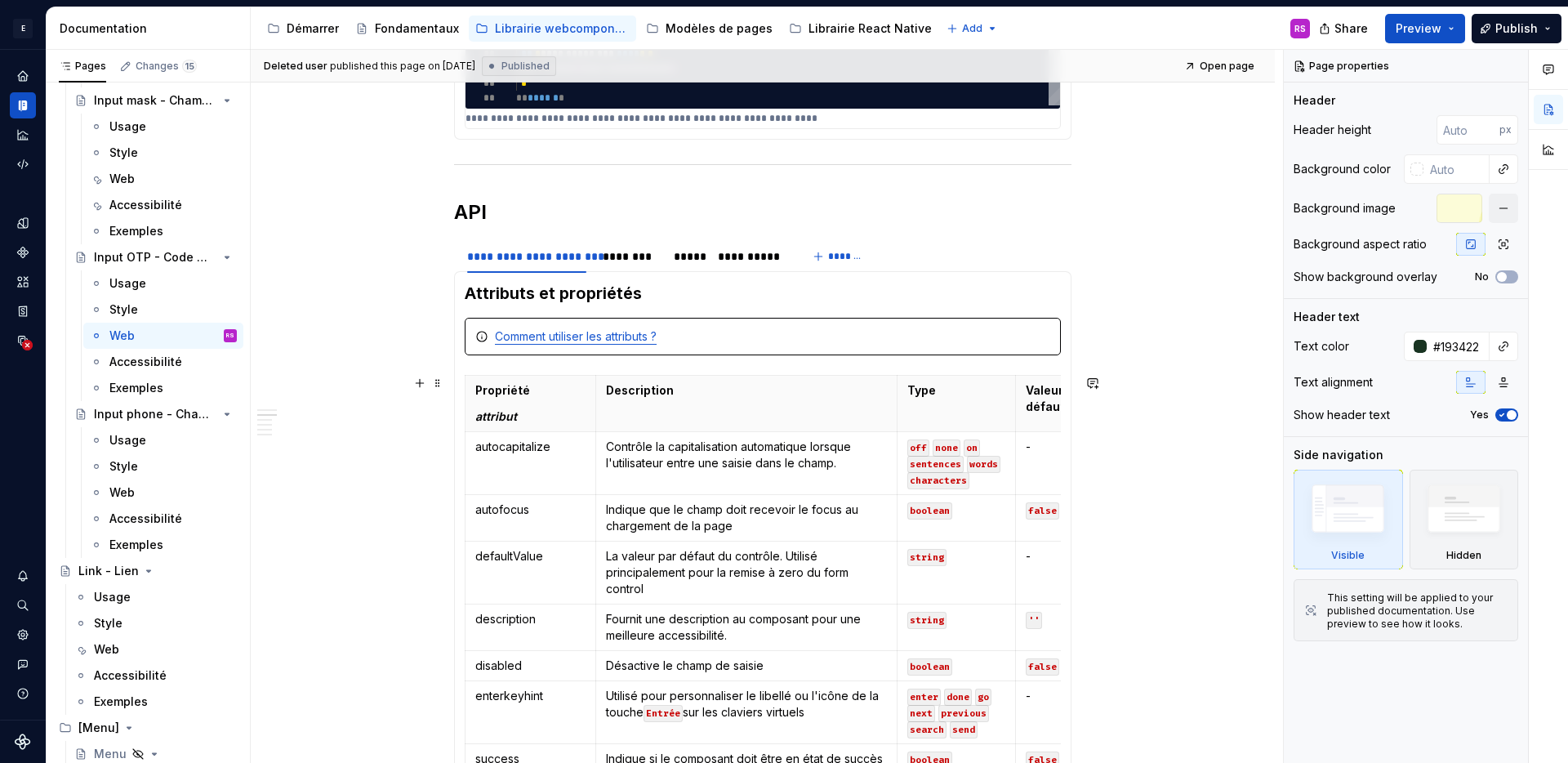
scroll to position [1203, 0]
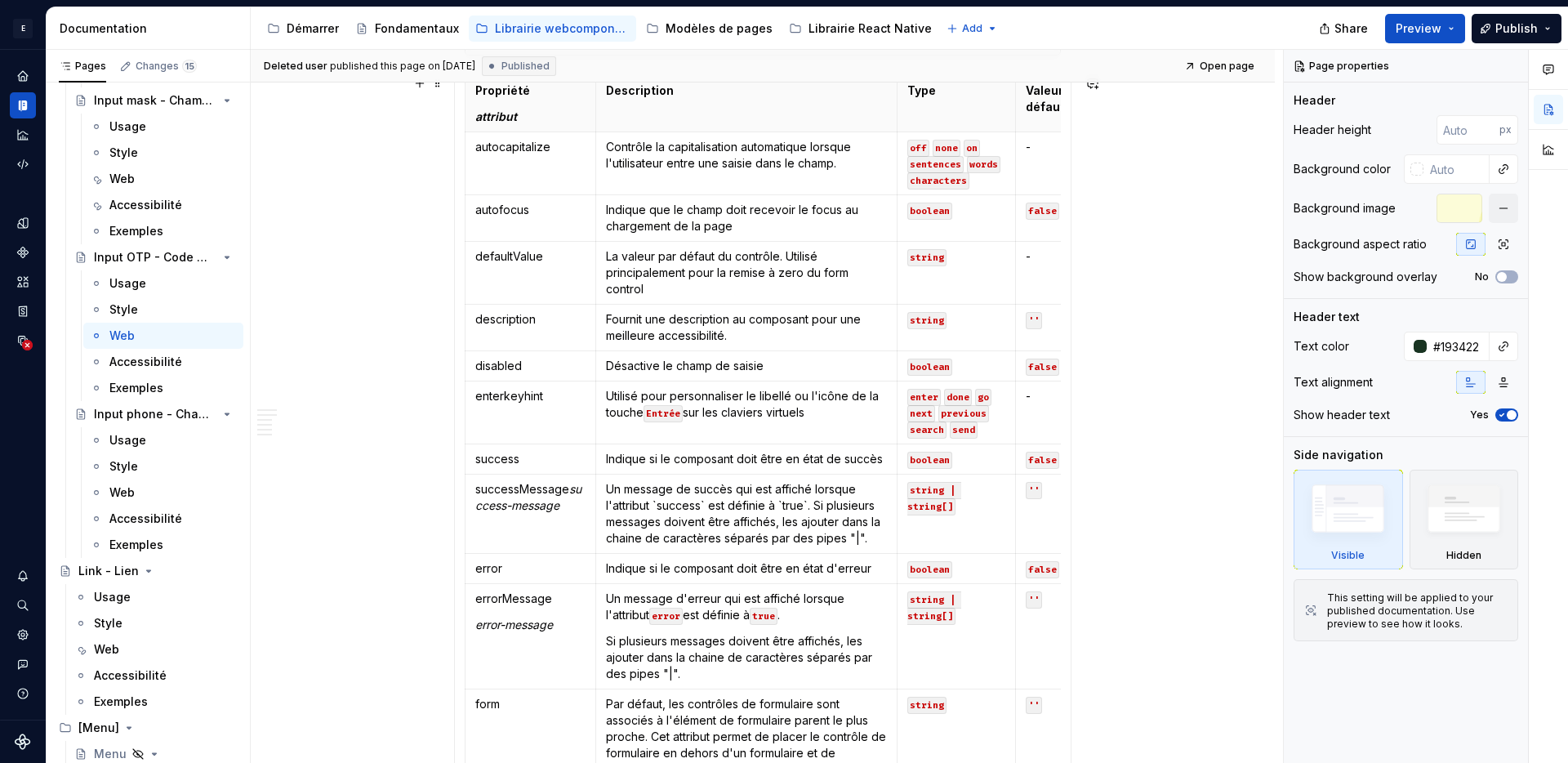
type textarea "*"
